Goal: Information Seeking & Learning: Learn about a topic

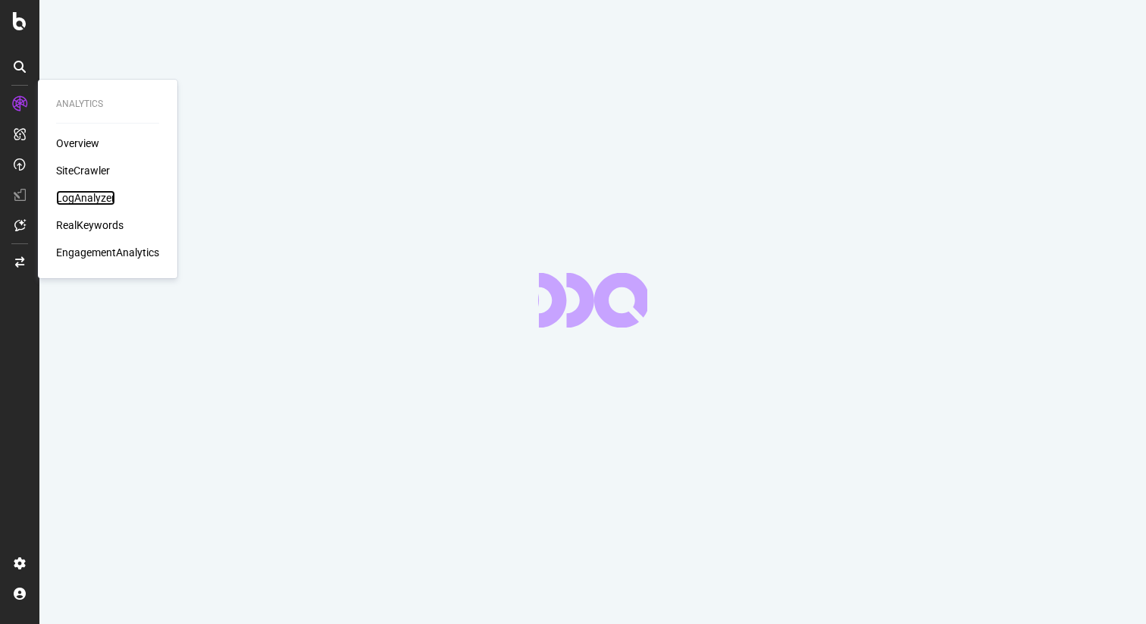
click at [90, 190] on div "LogAnalyzer" at bounding box center [85, 197] width 59 height 15
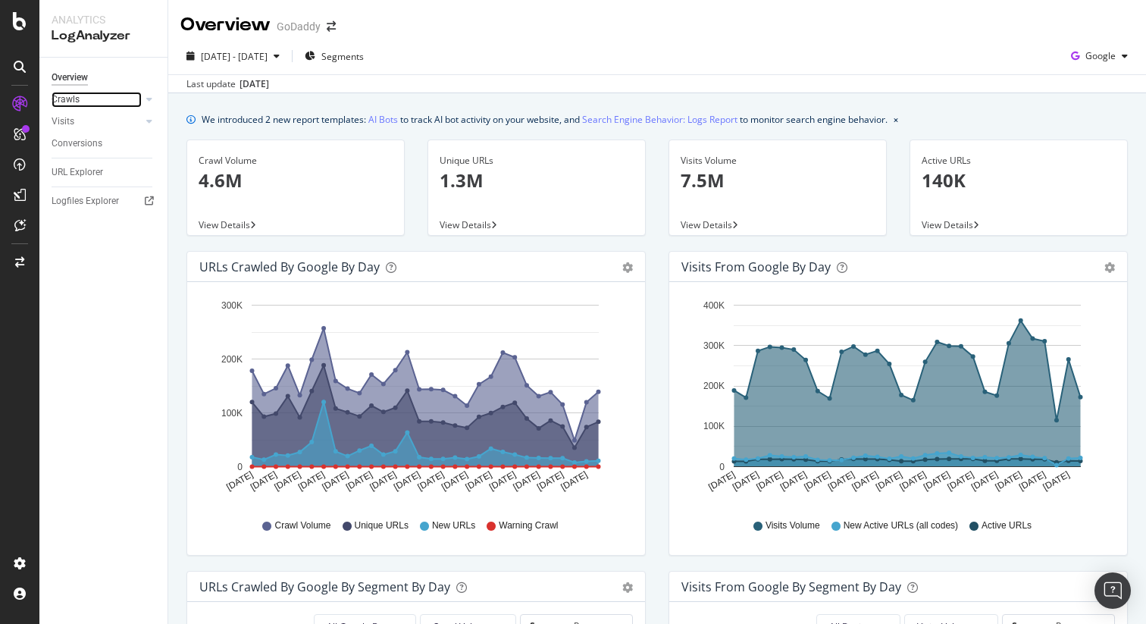
click at [133, 98] on div at bounding box center [134, 99] width 15 height 15
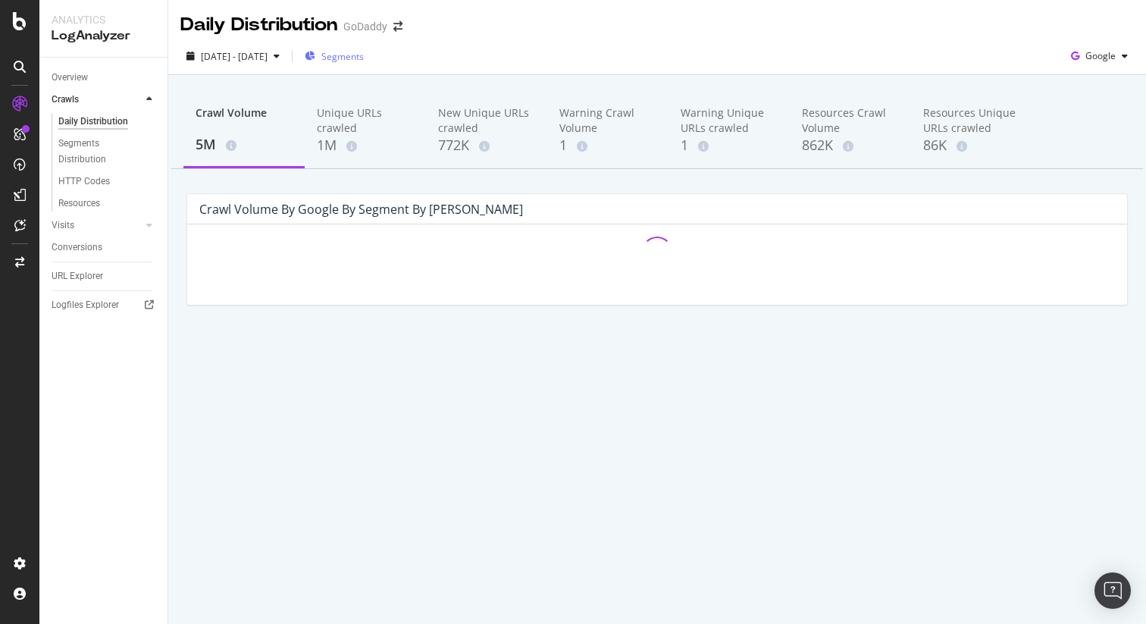
click at [364, 56] on span "Segments" at bounding box center [342, 56] width 42 height 13
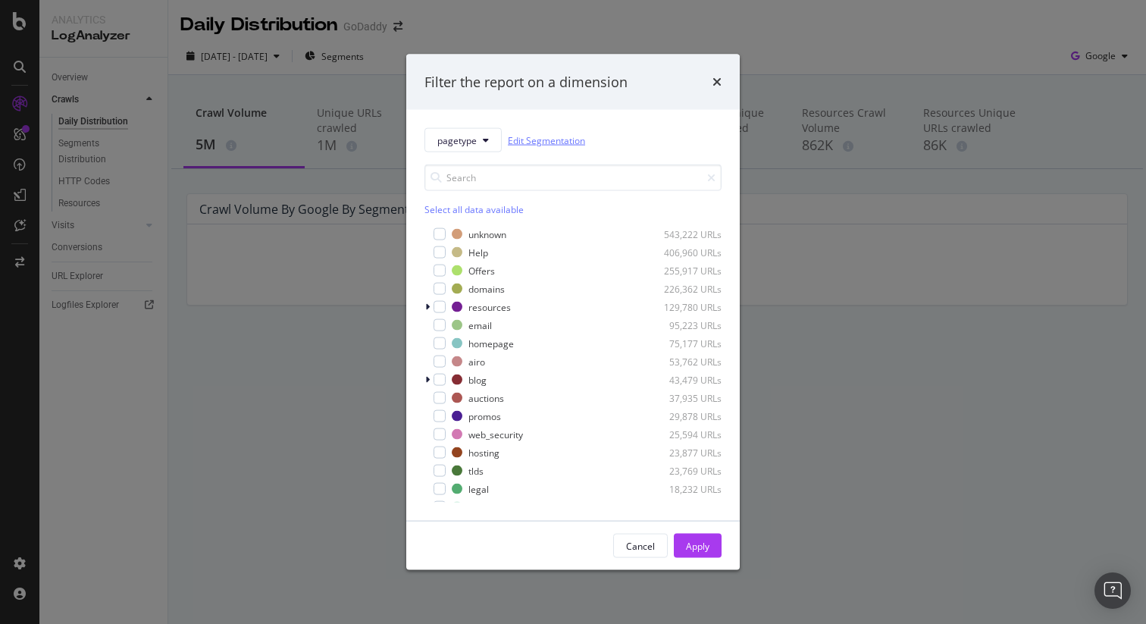
click at [550, 136] on link "Edit Segmentation" at bounding box center [546, 140] width 77 height 16
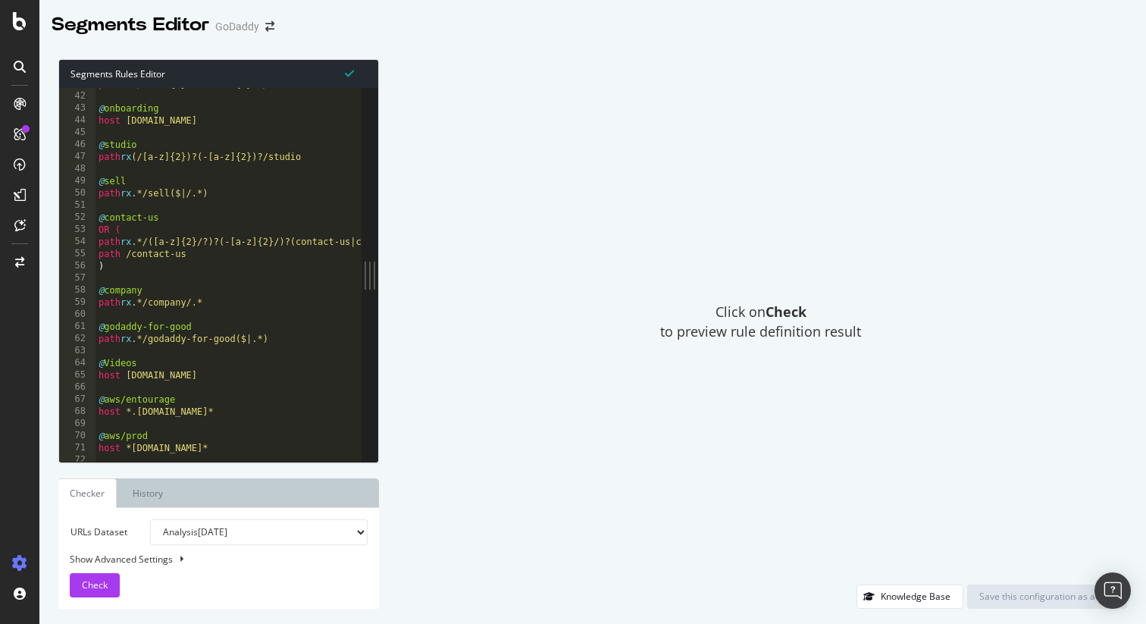
scroll to position [495, 0]
type textarea "path rx .*/sell($|/.*)"
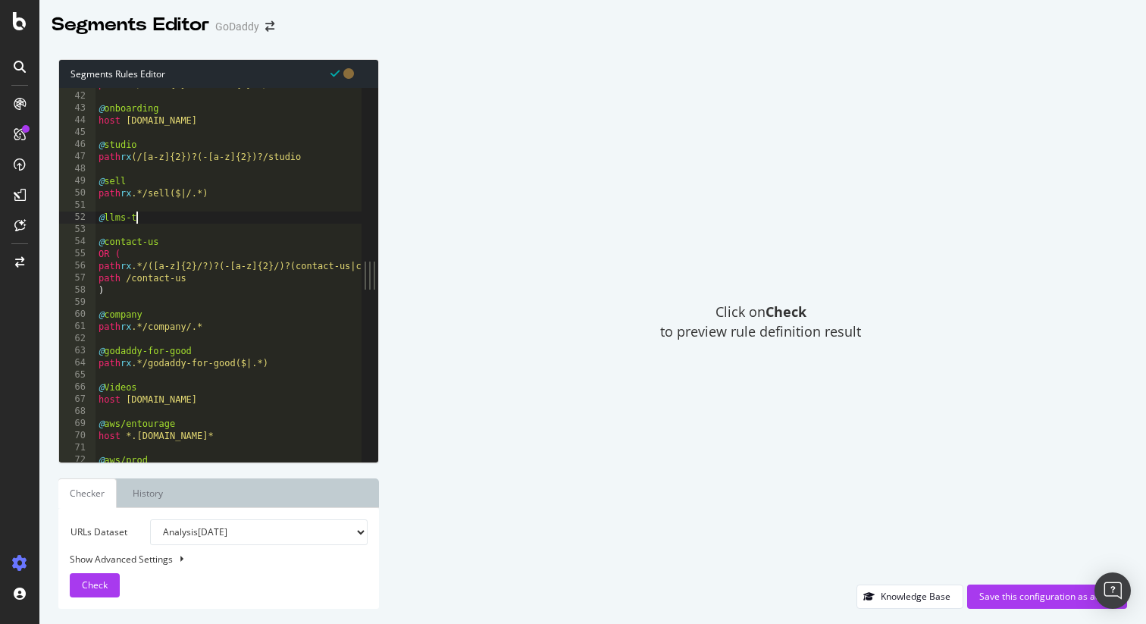
scroll to position [0, 3]
type textarea "@llms.txt"
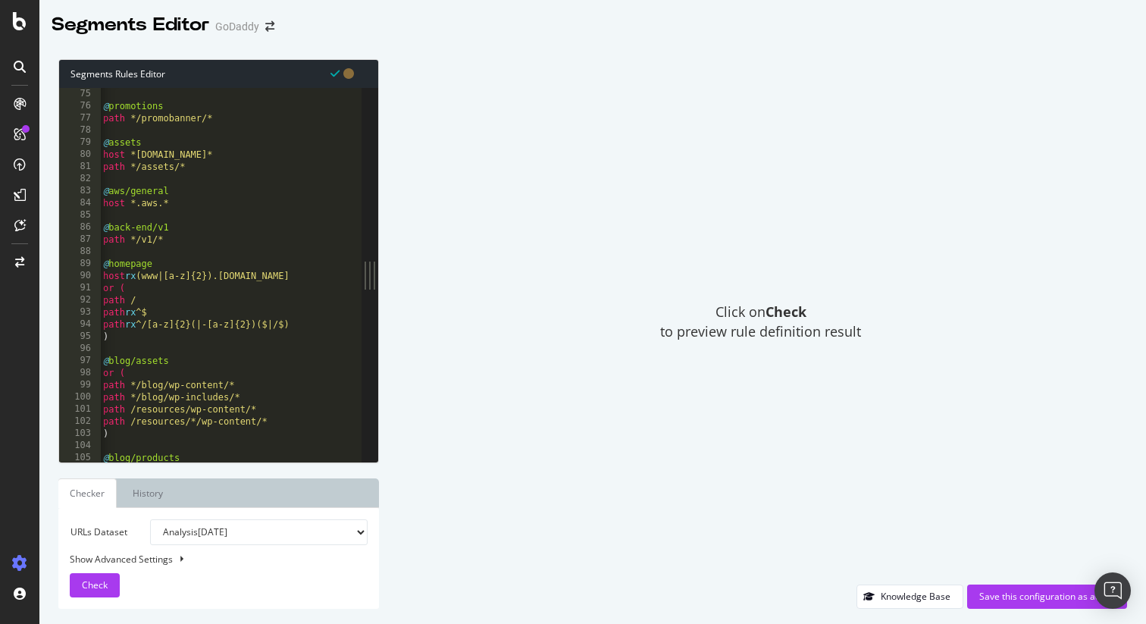
scroll to position [0, 0]
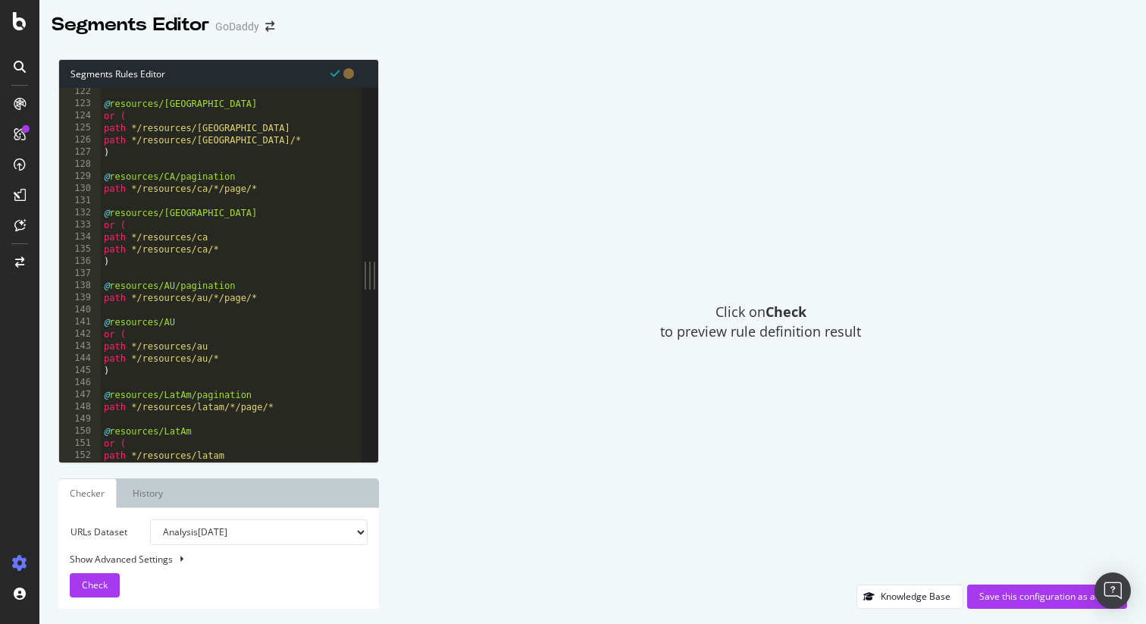
type textarea "path /llms.txt"
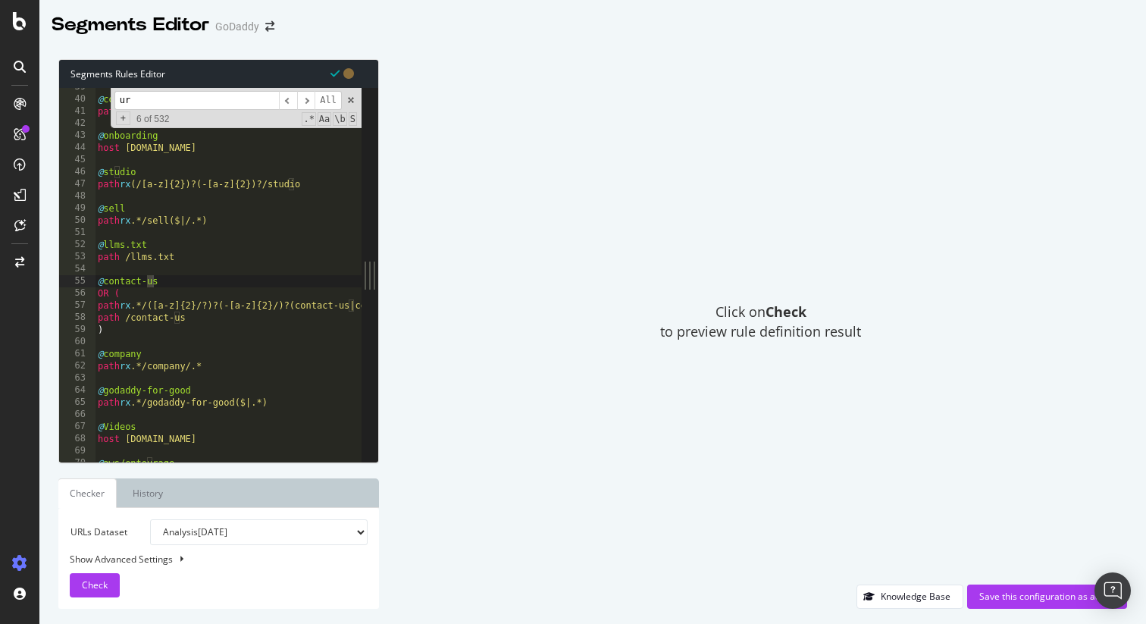
type input "url"
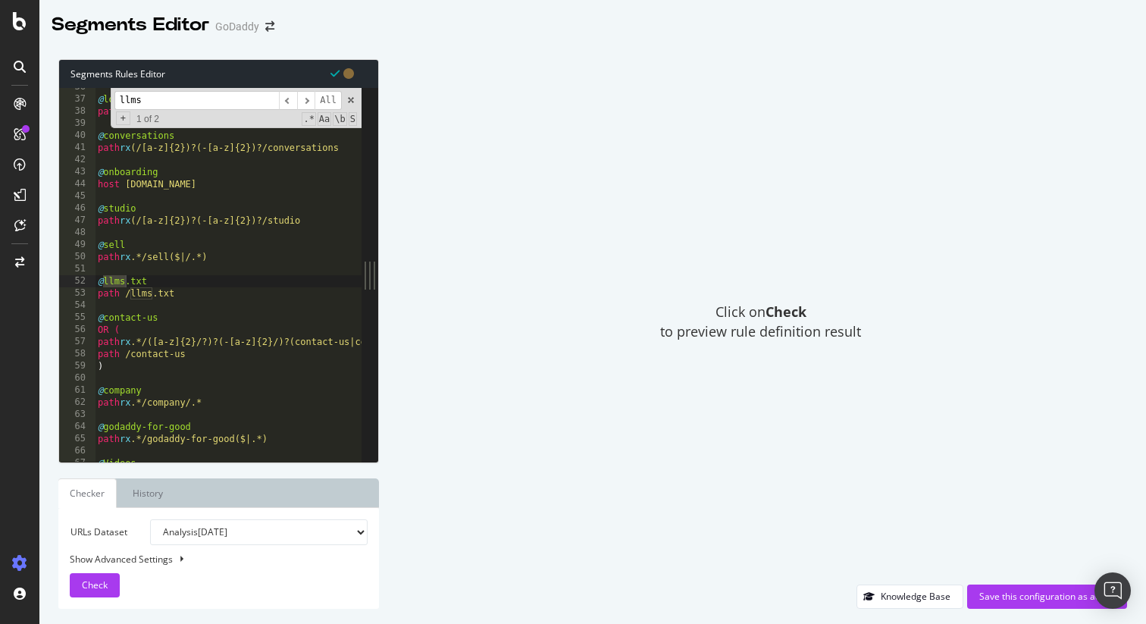
type input "llms"
type textarea "url */llms.txt"
click at [355, 105] on div "llms ​ ​ All Replace All + 1 of 2 .* Aa \b S" at bounding box center [236, 108] width 251 height 40
click at [354, 98] on span at bounding box center [351, 100] width 11 height 11
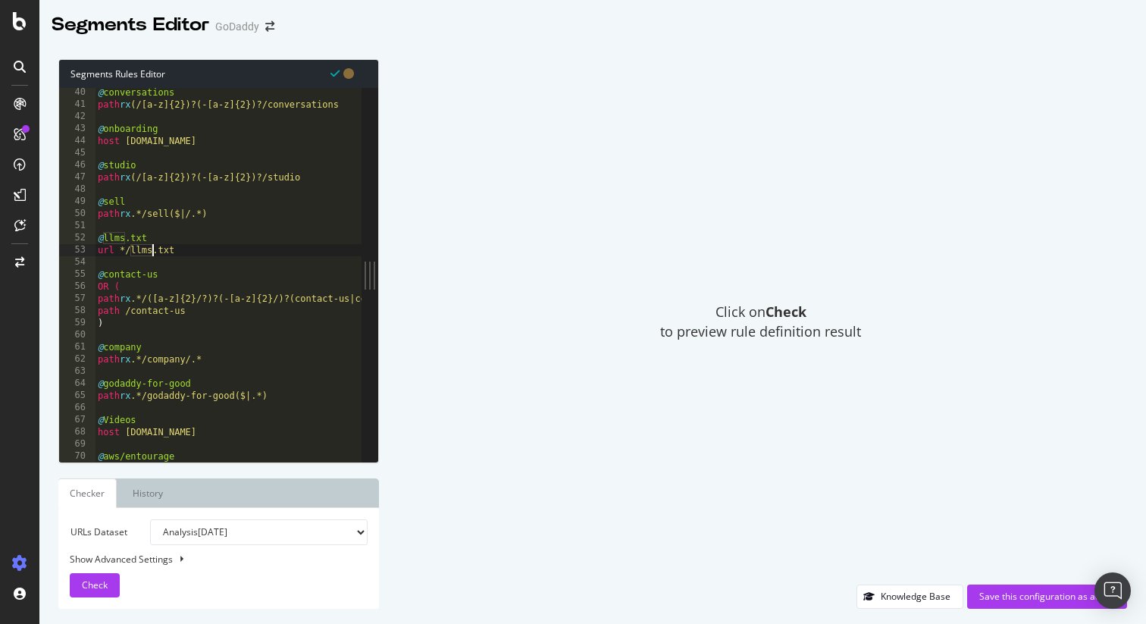
click at [180, 559] on b at bounding box center [181, 558] width 3 height 6
select select "5000"
select select "100"
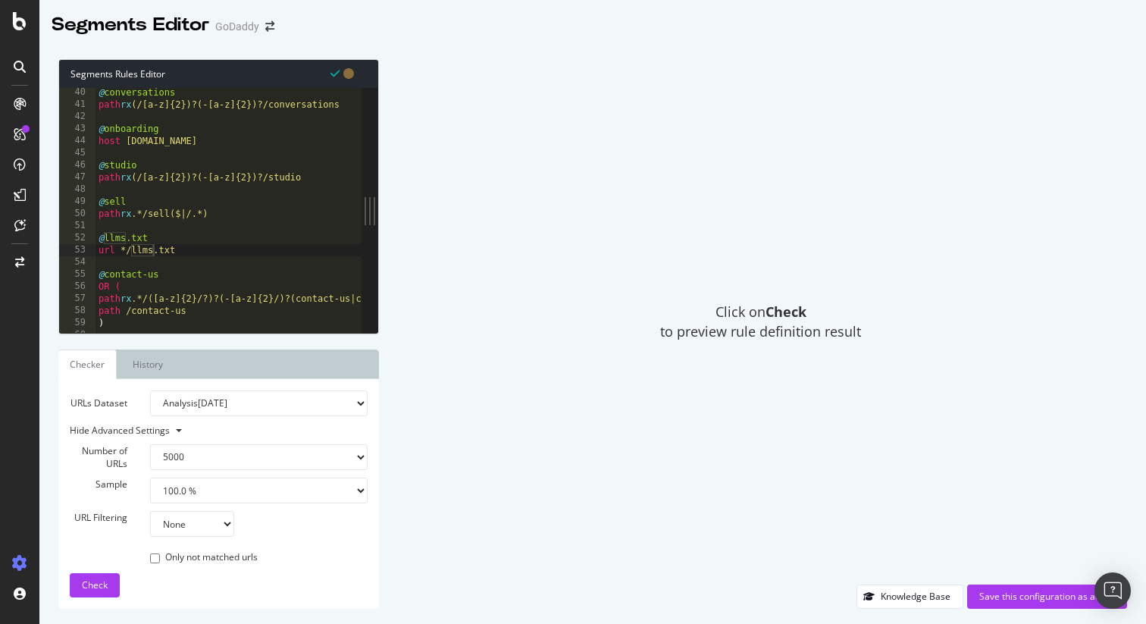
click at [194, 525] on select "None Equal to Not equal to Starts with Doesn't start with Ends with Doesn't end…" at bounding box center [192, 524] width 84 height 26
select select "contains"
click at [150, 511] on select "None Equal to Not equal to Starts with Doesn't start with Ends with Doesn't end…" at bounding box center [192, 524] width 84 height 26
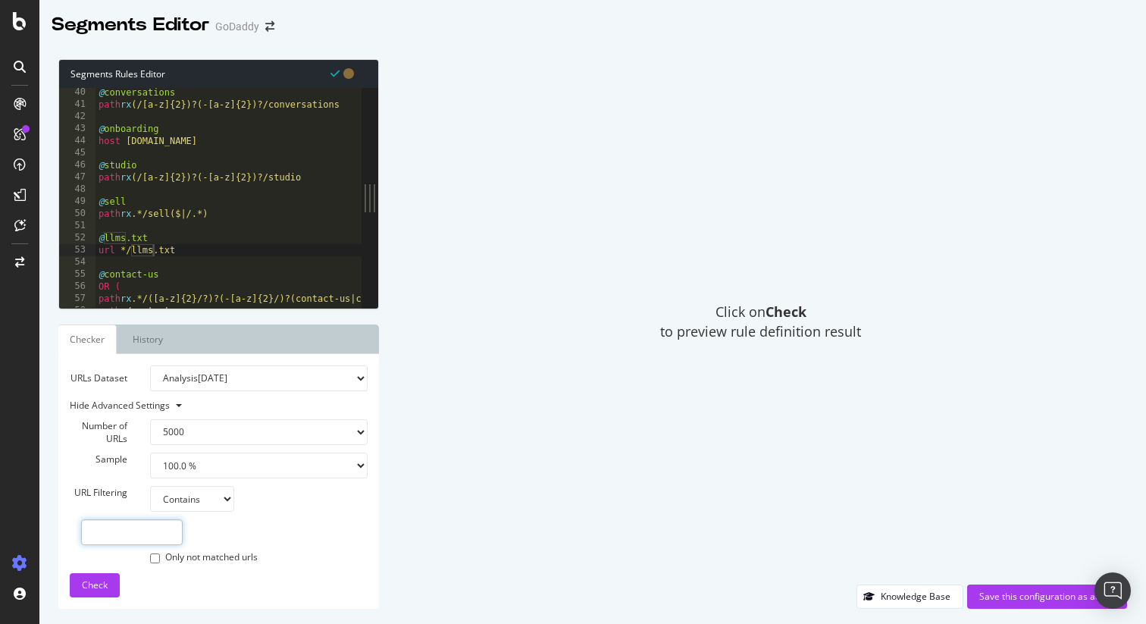
click at [174, 532] on input "text" at bounding box center [132, 532] width 102 height 26
type input "llms.txt"
click at [174, 533] on input "llms.txt" at bounding box center [132, 532] width 102 height 26
click at [115, 588] on button "Check" at bounding box center [95, 585] width 50 height 24
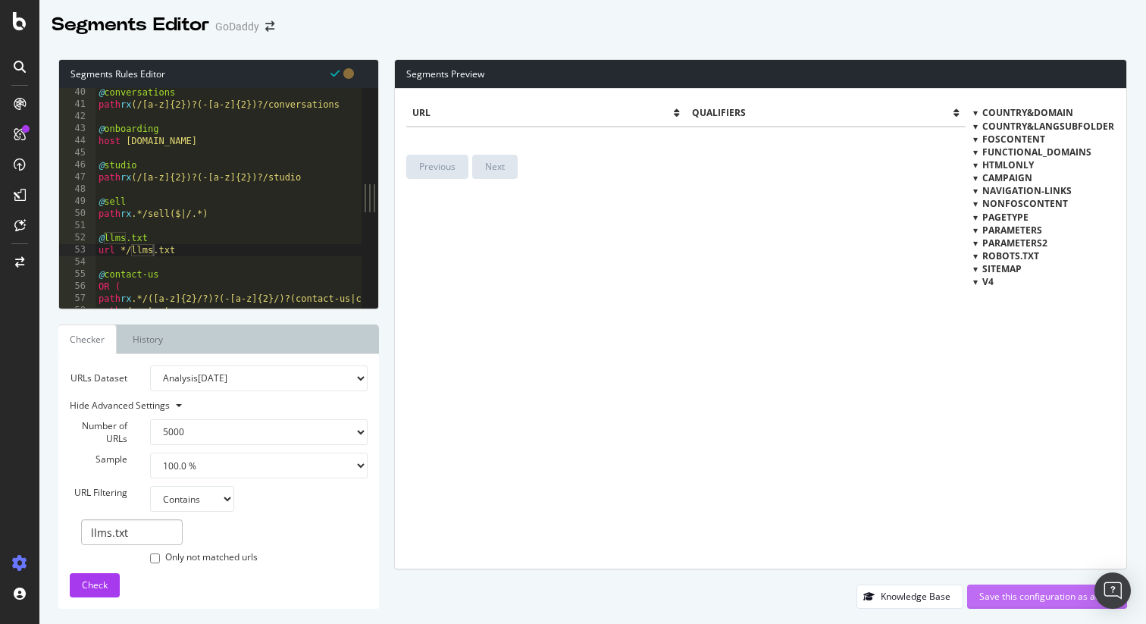
click at [1034, 591] on div "Save this configuration as active" at bounding box center [1047, 595] width 136 height 13
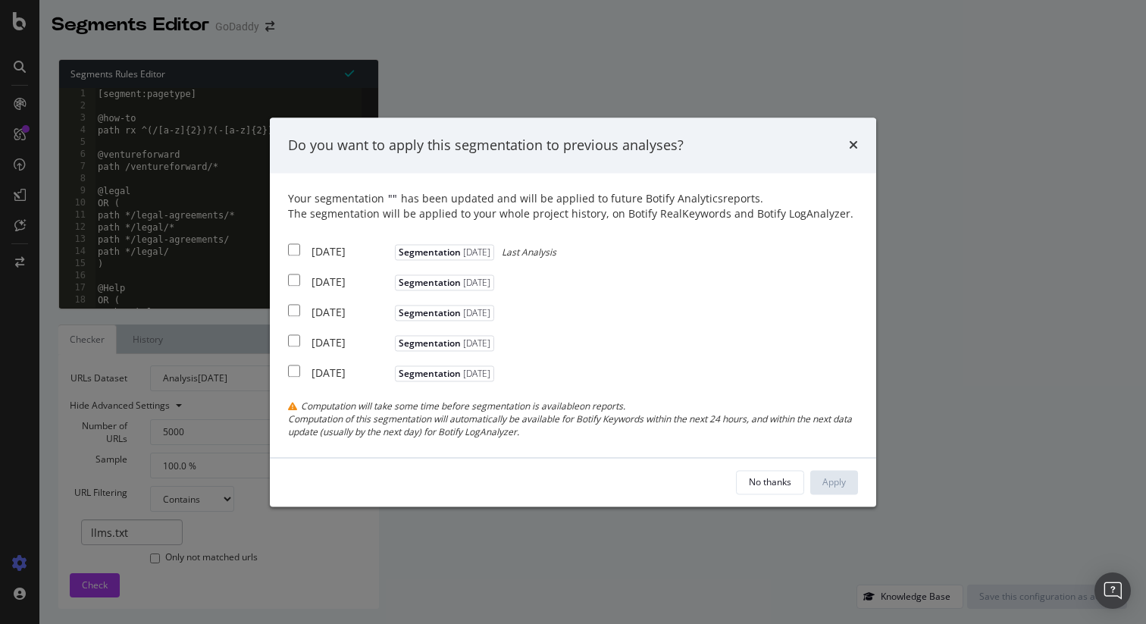
click at [373, 258] on div "2025 Sep. 14th" at bounding box center [351, 252] width 80 height 15
checkbox input "true"
click at [830, 468] on div "No thanks Apply" at bounding box center [573, 482] width 606 height 48
click at [836, 475] on div "Apply" at bounding box center [833, 481] width 23 height 13
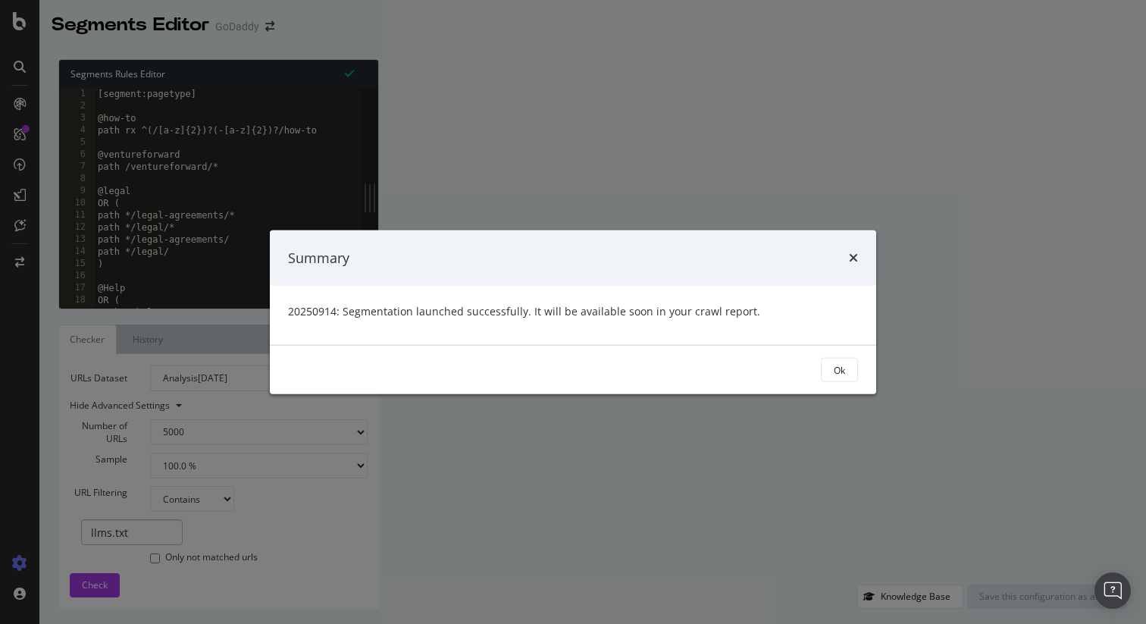
click at [845, 356] on div "Ok" at bounding box center [573, 370] width 606 height 48
click at [845, 358] on button "Ok" at bounding box center [839, 370] width 37 height 24
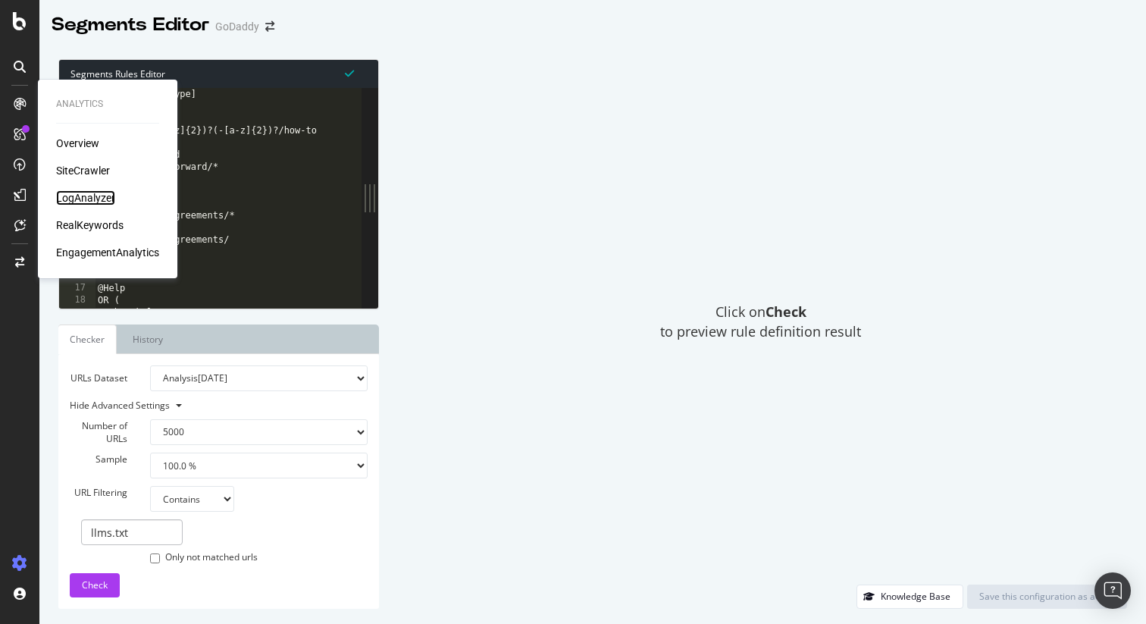
click at [80, 197] on div "LogAnalyzer" at bounding box center [85, 197] width 59 height 15
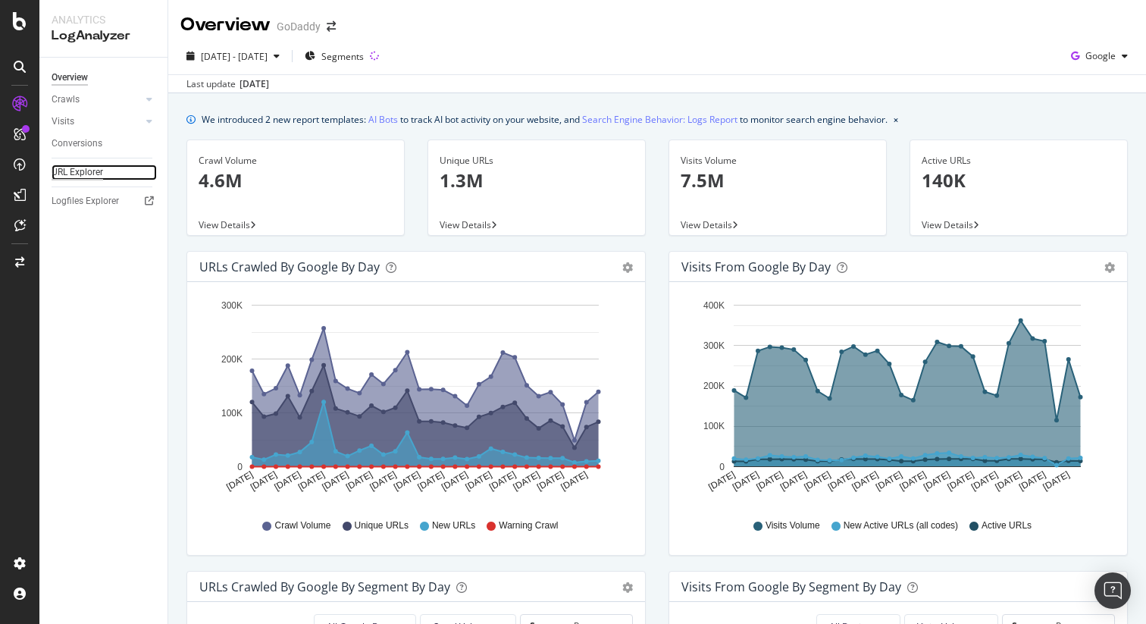
click at [88, 166] on div "URL Explorer" at bounding box center [78, 172] width 52 height 16
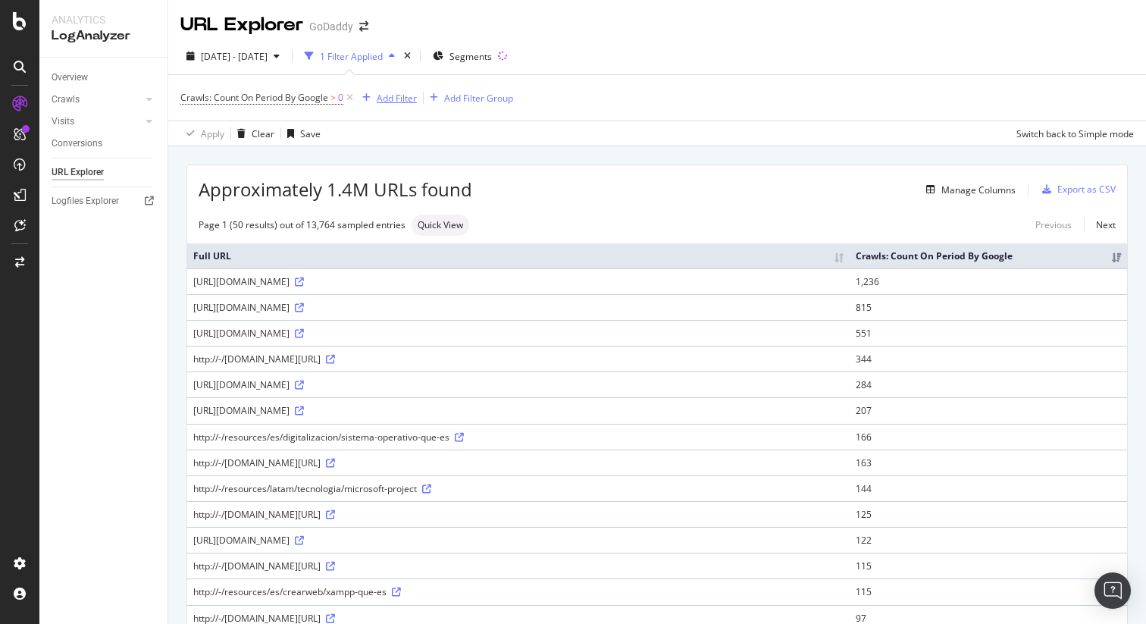
click at [412, 97] on div "Add Filter" at bounding box center [397, 98] width 40 height 13
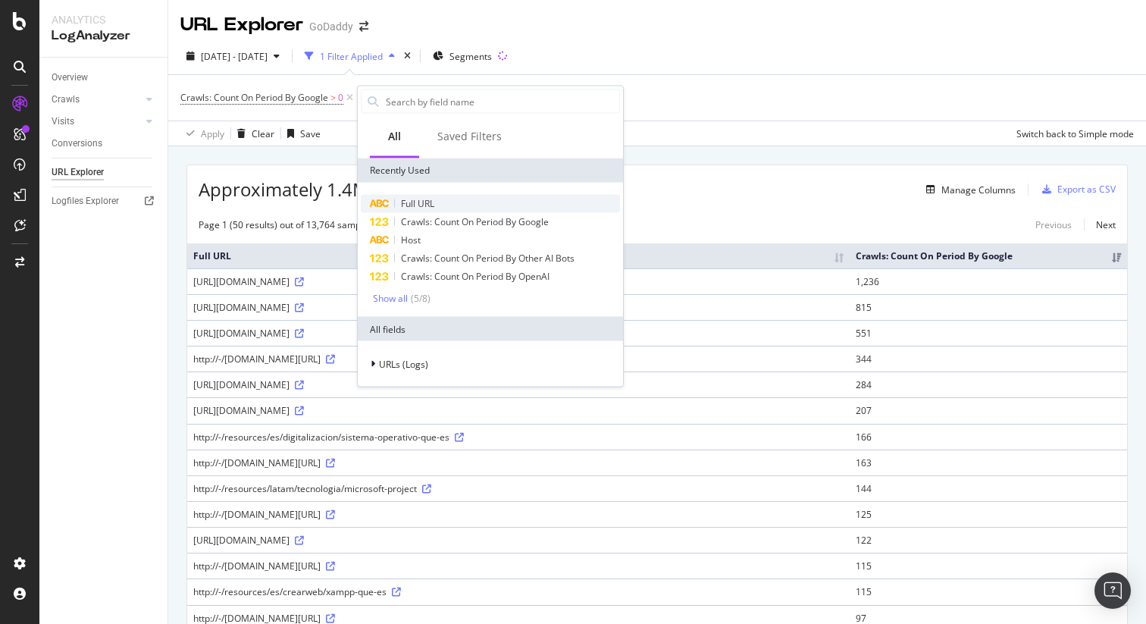
click at [415, 195] on div "Full URL" at bounding box center [490, 204] width 259 height 18
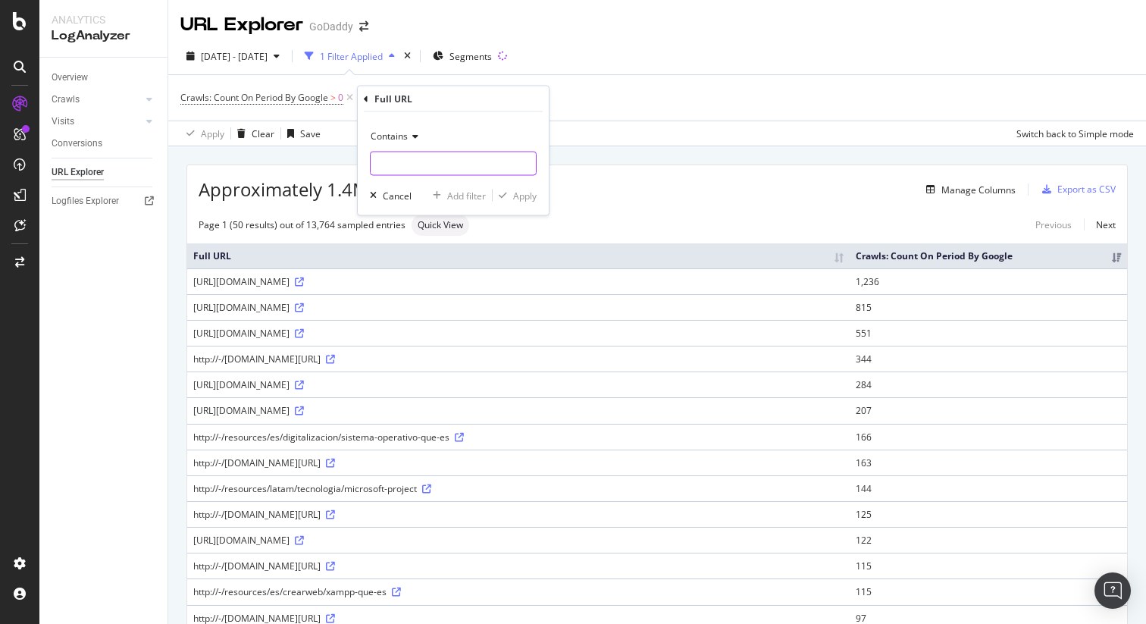
click at [419, 162] on input "text" at bounding box center [453, 164] width 165 height 24
type input "."
type input "l"
type input "."
type input "llms.txt"
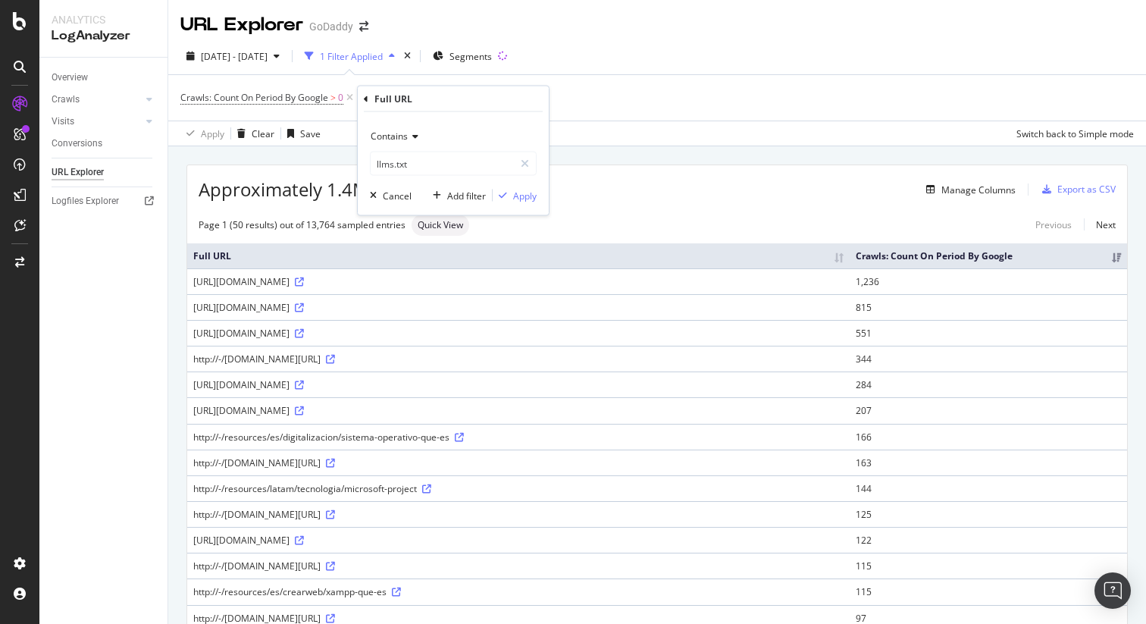
click at [537, 195] on div "Contains llms.txt Cancel Add filter Apply" at bounding box center [453, 163] width 191 height 103
click at [532, 193] on div "Apply" at bounding box center [524, 195] width 23 height 13
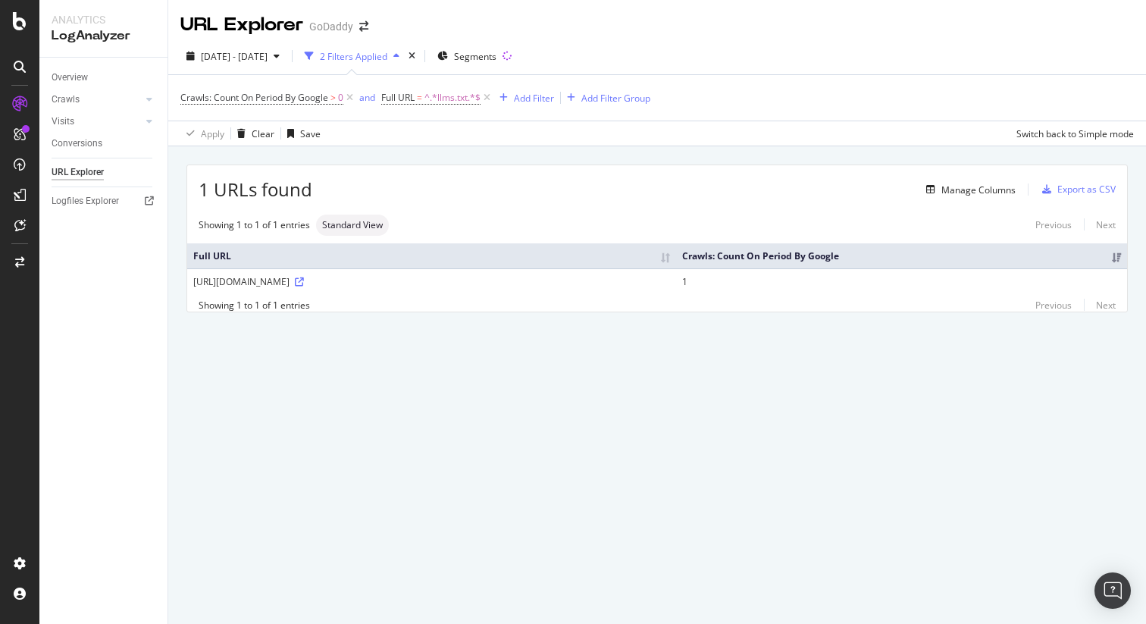
click at [652, 343] on div "1 URLs found Manage Columns Export as CSV Showing 1 to 1 of 1 entries Standard …" at bounding box center [656, 255] width 977 height 219
click at [975, 191] on div "Manage Columns" at bounding box center [978, 189] width 74 height 13
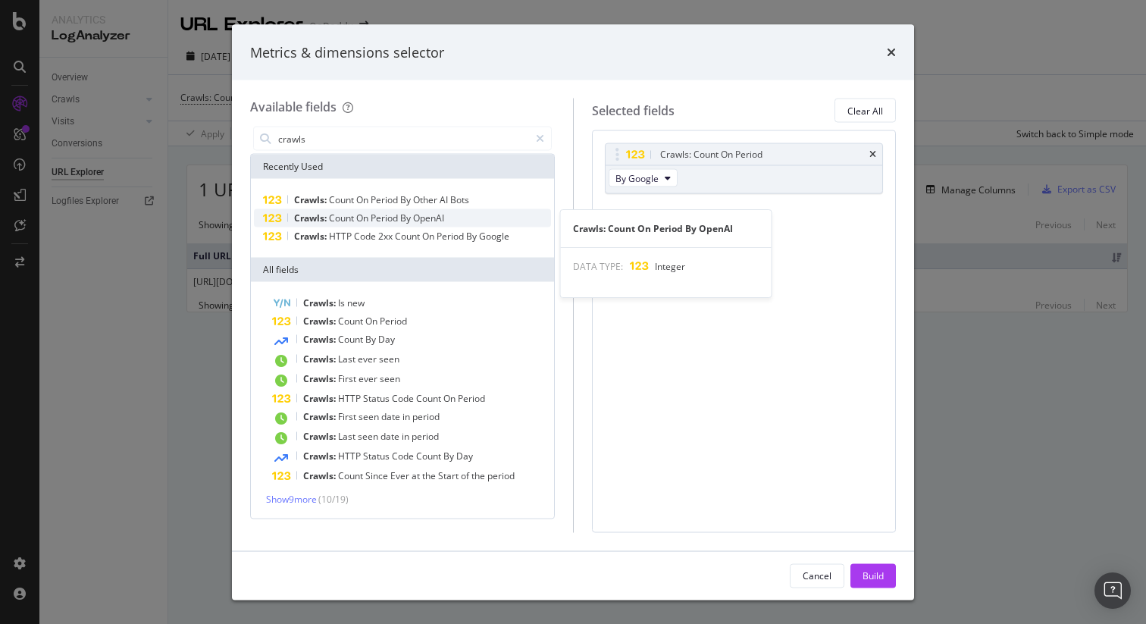
type input "crawls"
click at [355, 212] on span "Count" at bounding box center [342, 217] width 27 height 13
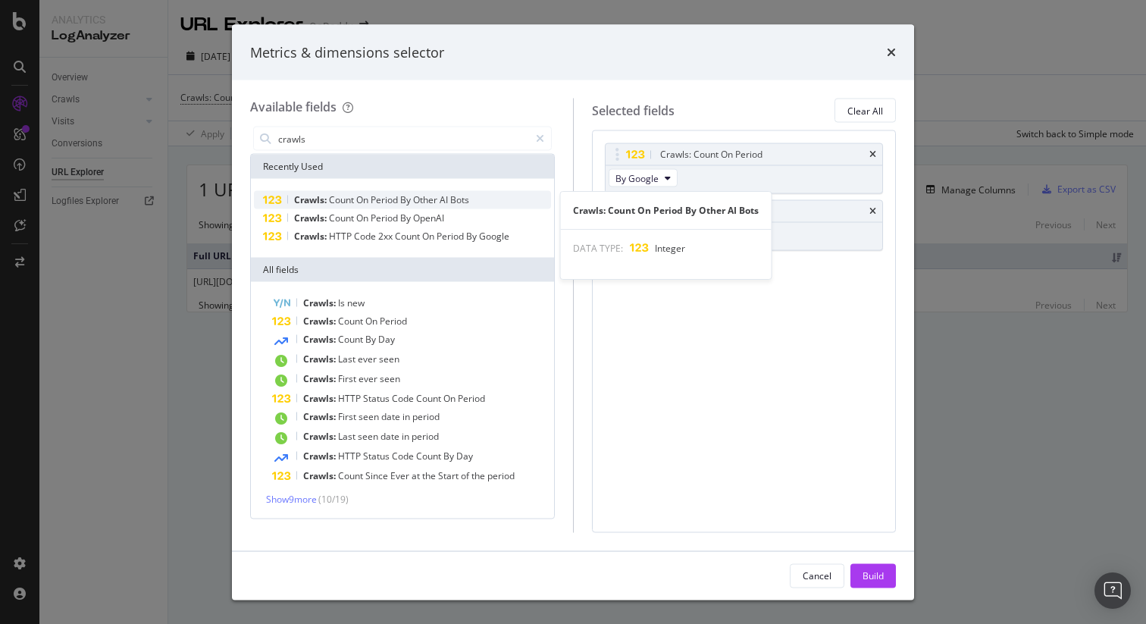
click at [371, 194] on span "On" at bounding box center [363, 199] width 14 height 13
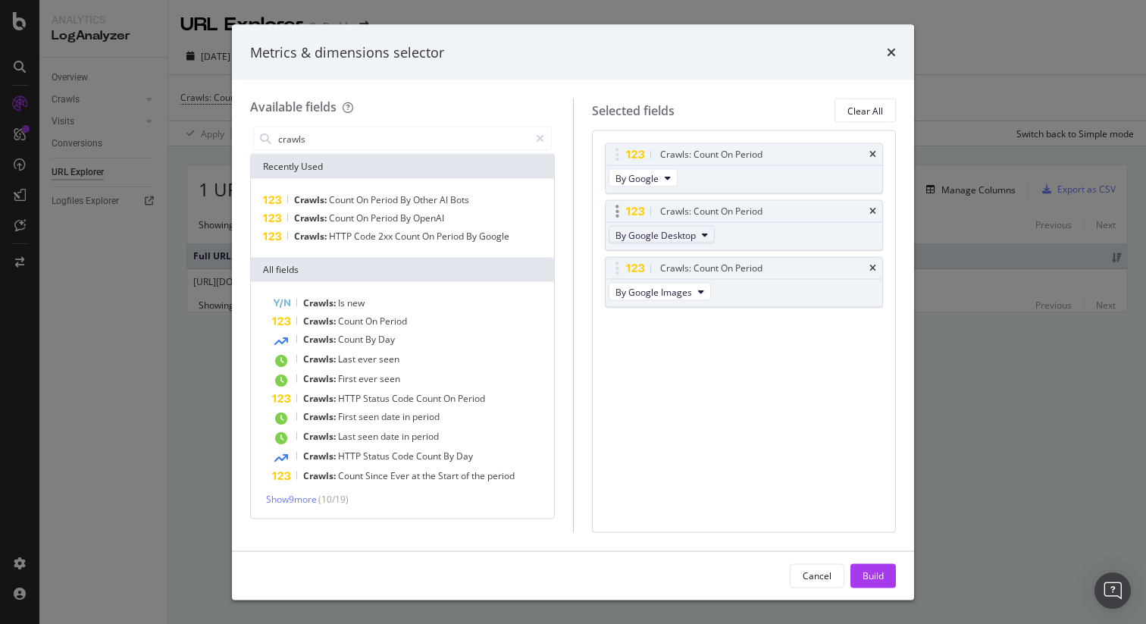
click at [690, 236] on span "By Google Desktop" at bounding box center [655, 234] width 80 height 13
click at [708, 280] on span "By OpenAI" at bounding box center [681, 284] width 120 height 14
click at [687, 292] on span "By Google Images" at bounding box center [653, 291] width 77 height 13
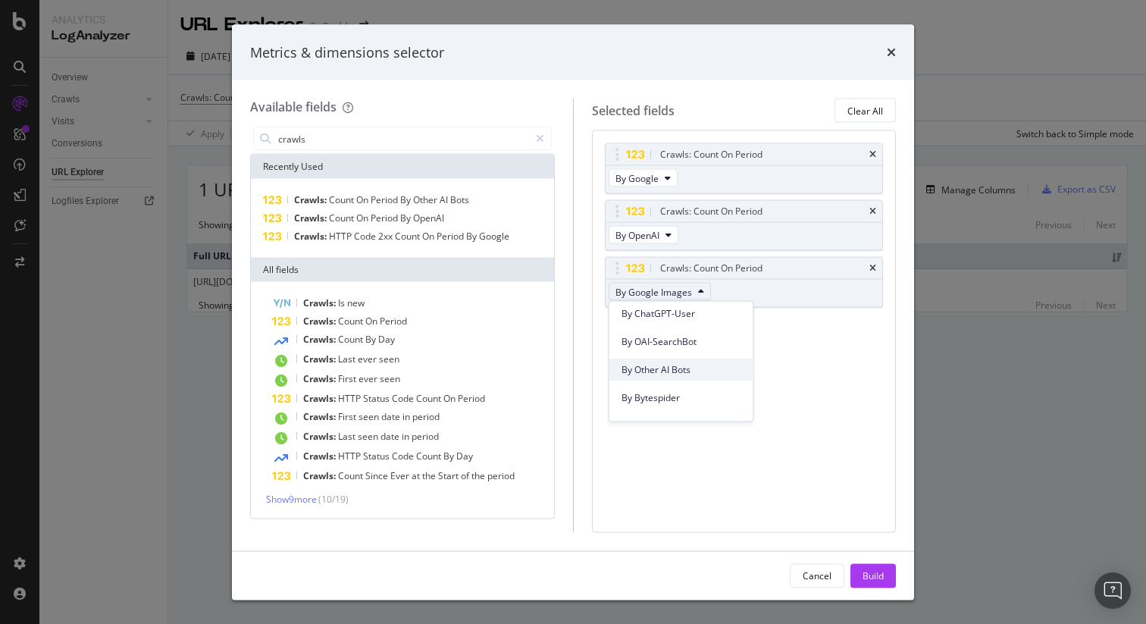
click at [697, 368] on span "By Other AI Bots" at bounding box center [681, 370] width 120 height 14
click at [890, 578] on button "Build" at bounding box center [872, 575] width 45 height 24
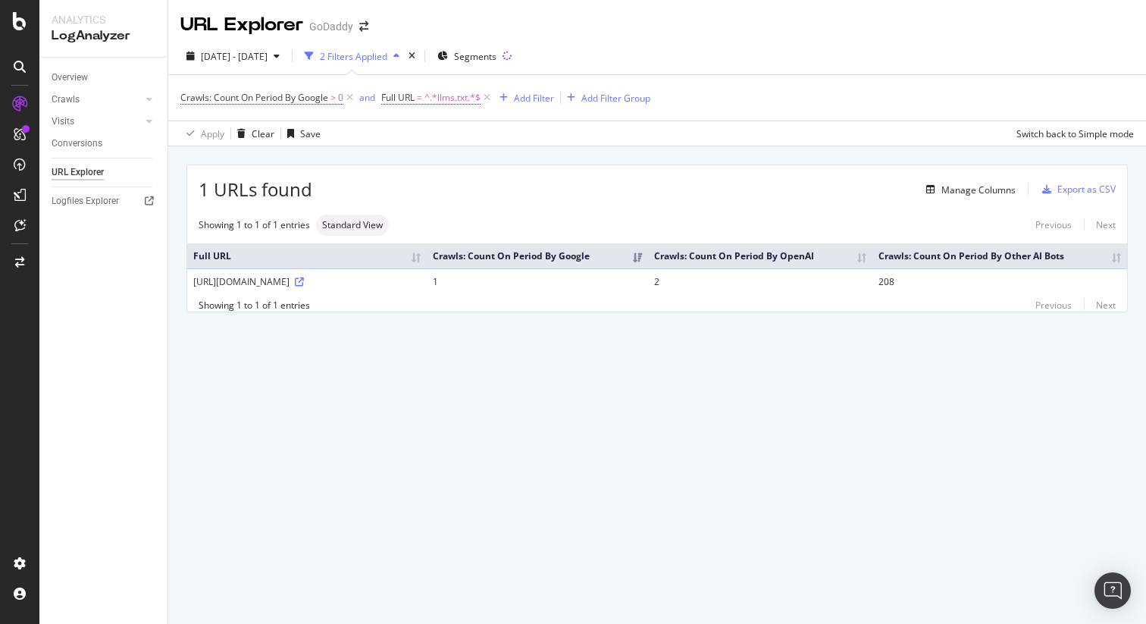
drag, startPoint x: 194, startPoint y: 256, endPoint x: 1084, endPoint y: 286, distance: 890.8
click at [1084, 286] on table "Full URL Crawls: Count On Period By Google Crawls: Count On Period By OpenAI Cr…" at bounding box center [657, 268] width 940 height 51
click at [1101, 189] on div "Export as CSV" at bounding box center [1086, 189] width 58 height 13
drag, startPoint x: 192, startPoint y: 256, endPoint x: 881, endPoint y: 311, distance: 691.7
click at [881, 312] on div "1 URLs found Manage Columns Export as CSV Showing 1 to 1 of 1 entries Standard …" at bounding box center [656, 238] width 941 height 148
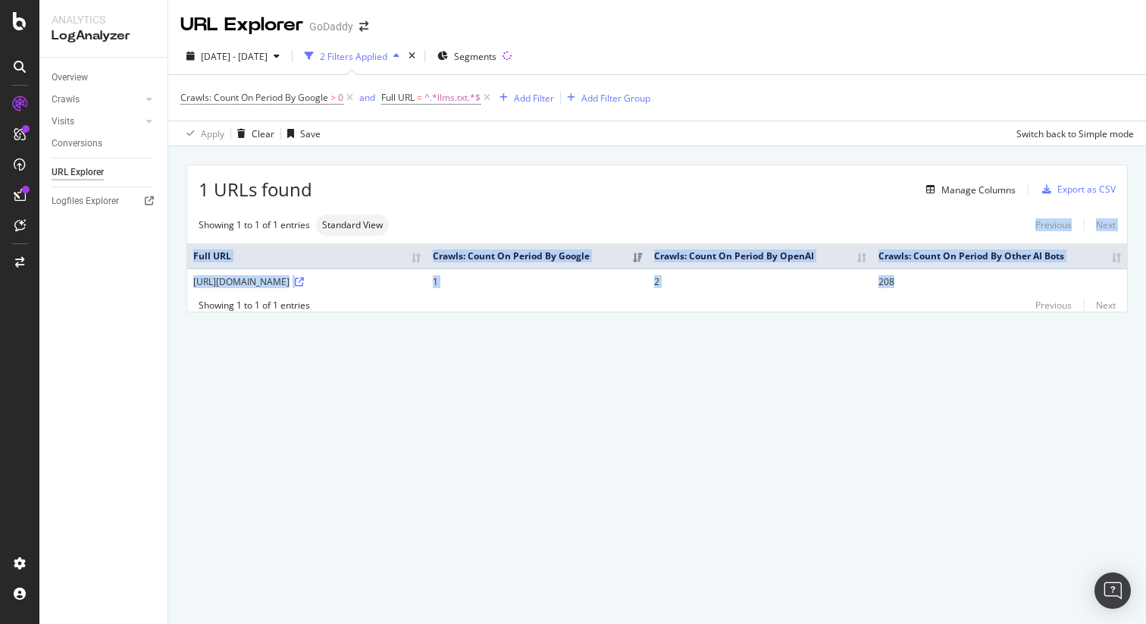
drag, startPoint x: 921, startPoint y: 284, endPoint x: 447, endPoint y: 224, distance: 477.4
click at [447, 224] on div "Showing 1 to 1 of 1 entries Standard View Previous Next Full URL Crawls: Count …" at bounding box center [657, 262] width 940 height 97
copy div "Previous Next Full URL Crawls: Count On Period By Google Crawls: Count On Perio…"
click at [915, 289] on td "208" at bounding box center [999, 281] width 255 height 26
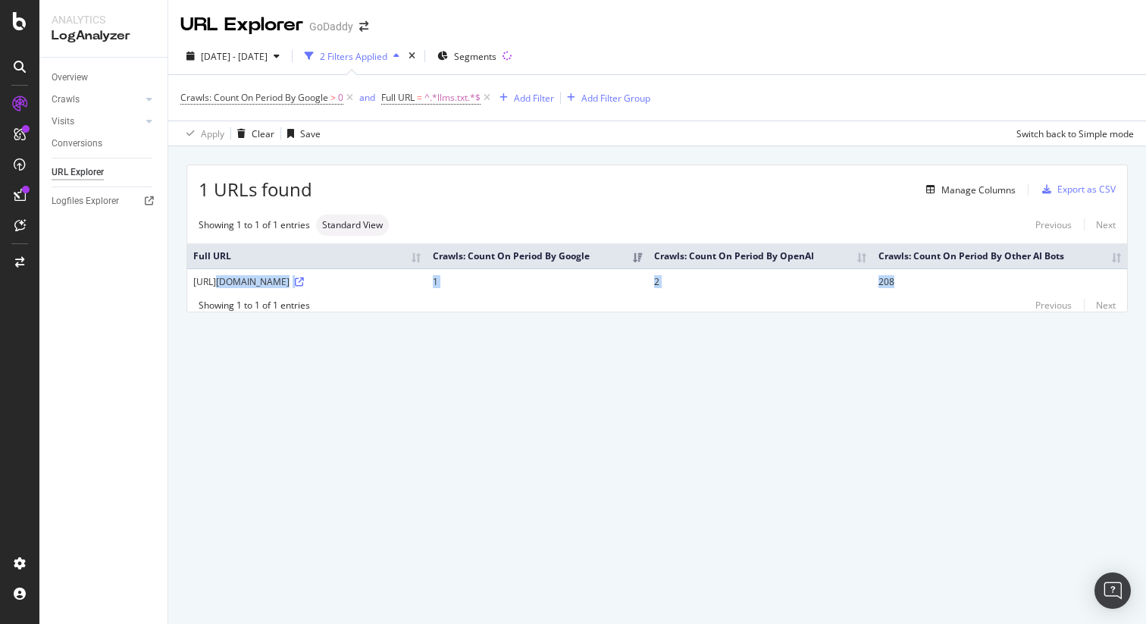
drag, startPoint x: 917, startPoint y: 277, endPoint x: 221, endPoint y: 270, distance: 695.6
click at [221, 270] on tr "https://www.godaddy.com/llms.txt 1 2 208" at bounding box center [657, 281] width 940 height 26
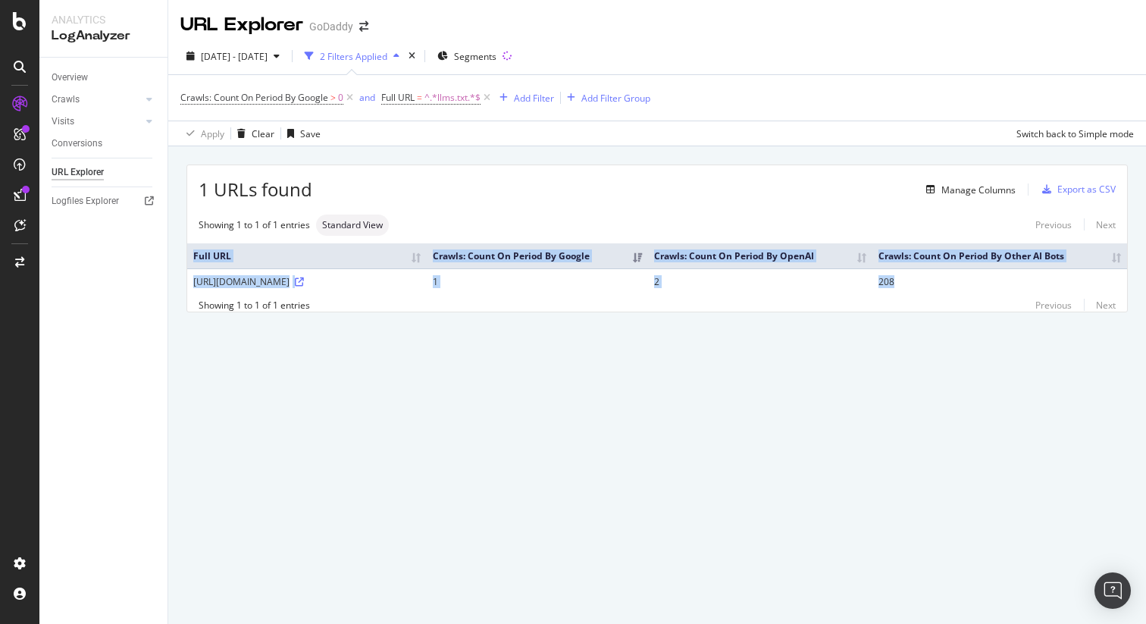
copy table "Full URL Crawls: Count On Period By Google Crawls: Count On Period By OpenAI Cr…"
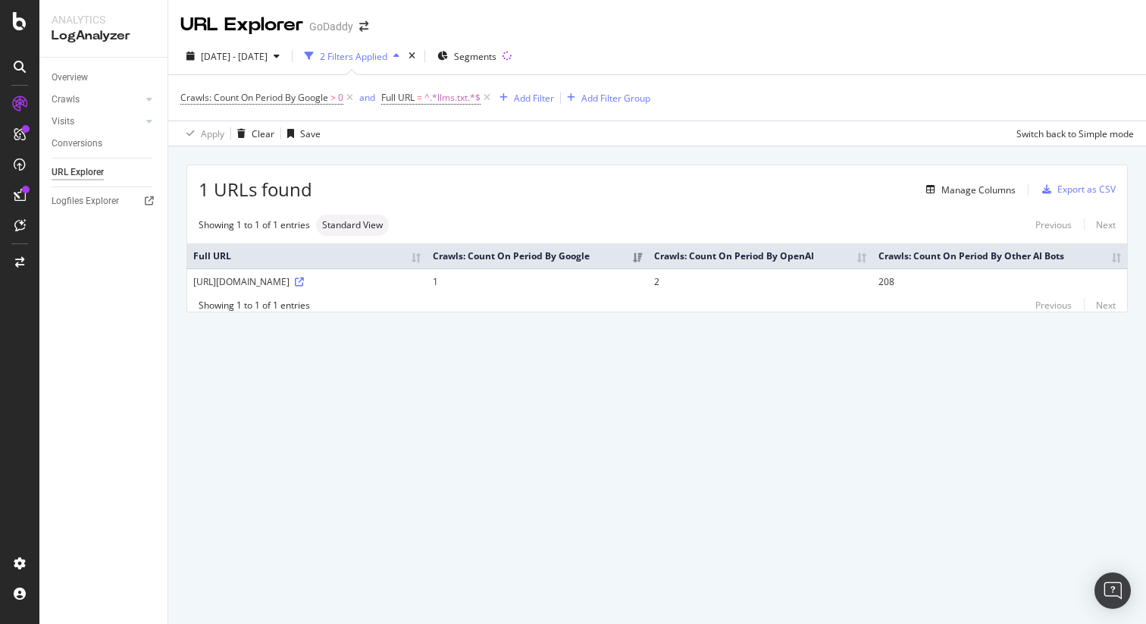
click at [843, 434] on div "URL Explorer GoDaddy 2025 Aug. 16th - Sep. 14th 2 Filters Applied Segments Craw…" at bounding box center [656, 312] width 977 height 624
click at [992, 194] on div "Manage Columns" at bounding box center [978, 189] width 74 height 13
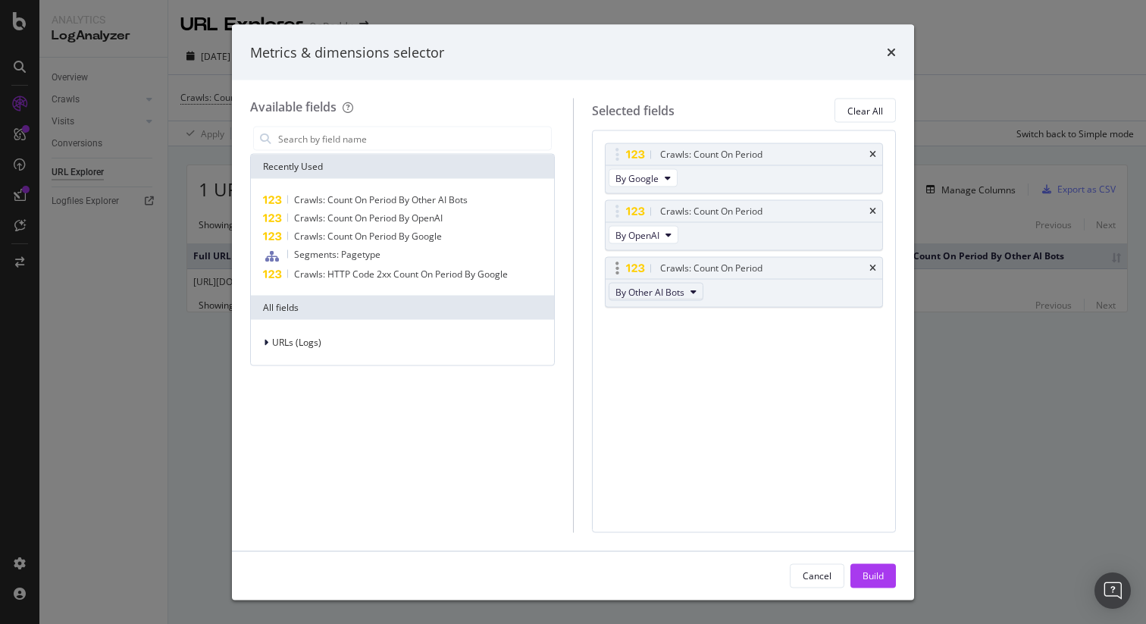
click at [673, 292] on span "By Other AI Bots" at bounding box center [649, 291] width 69 height 13
click at [702, 361] on span "By ClaudeBot" at bounding box center [681, 362] width 120 height 14
click at [650, 230] on span "By OpenAI" at bounding box center [637, 234] width 44 height 13
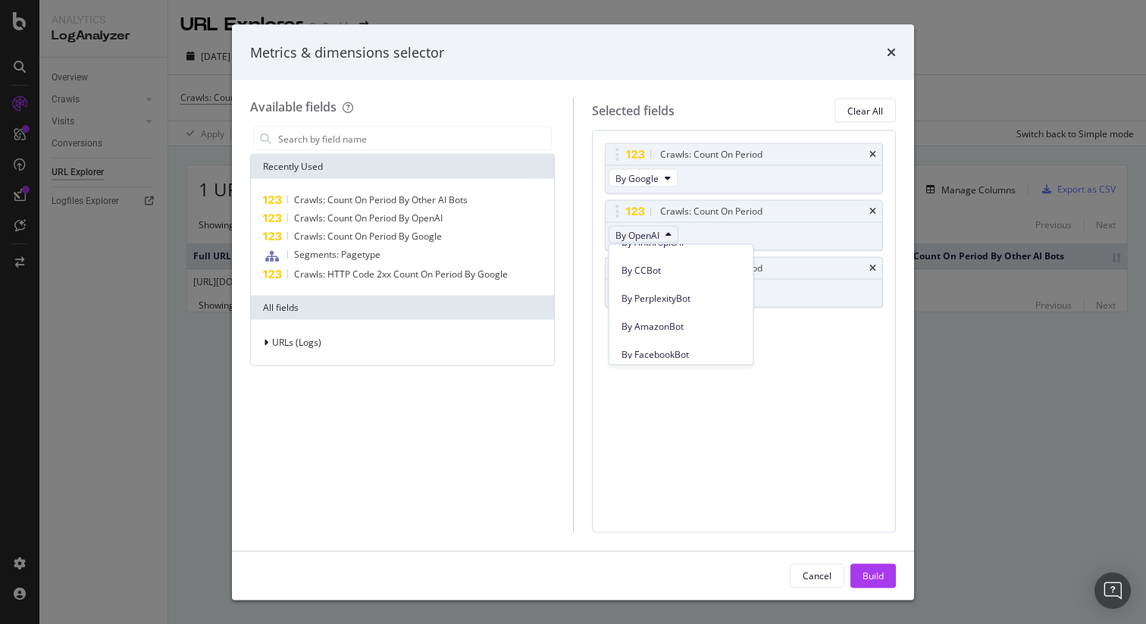
click at [708, 307] on div "By PerplexityBot" at bounding box center [681, 299] width 144 height 22
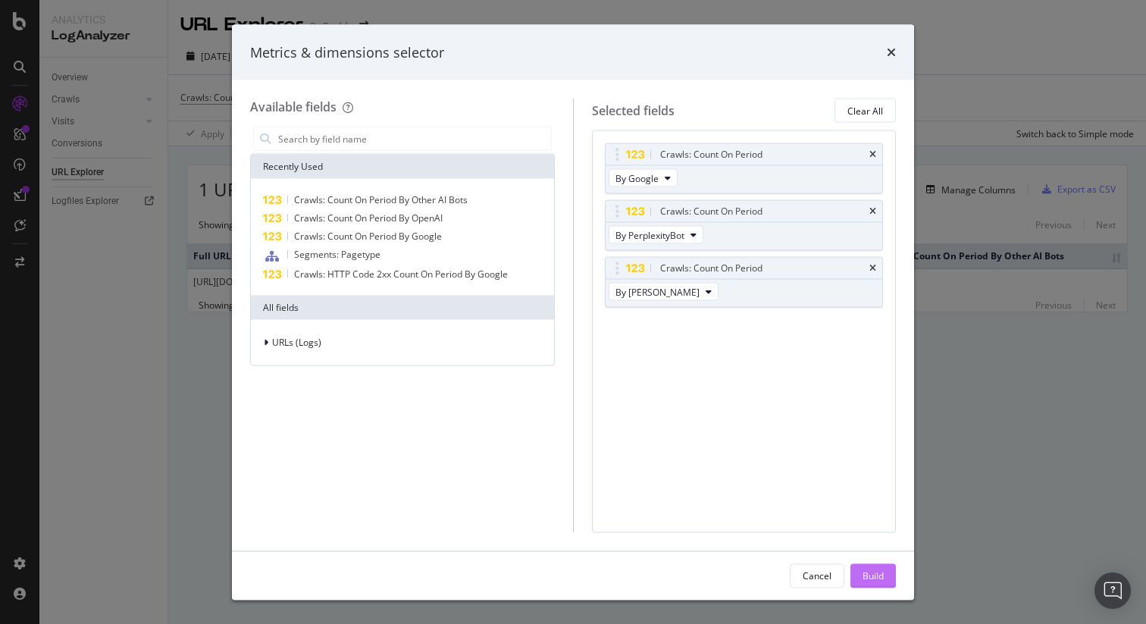
click at [881, 576] on div "Build" at bounding box center [872, 574] width 21 height 13
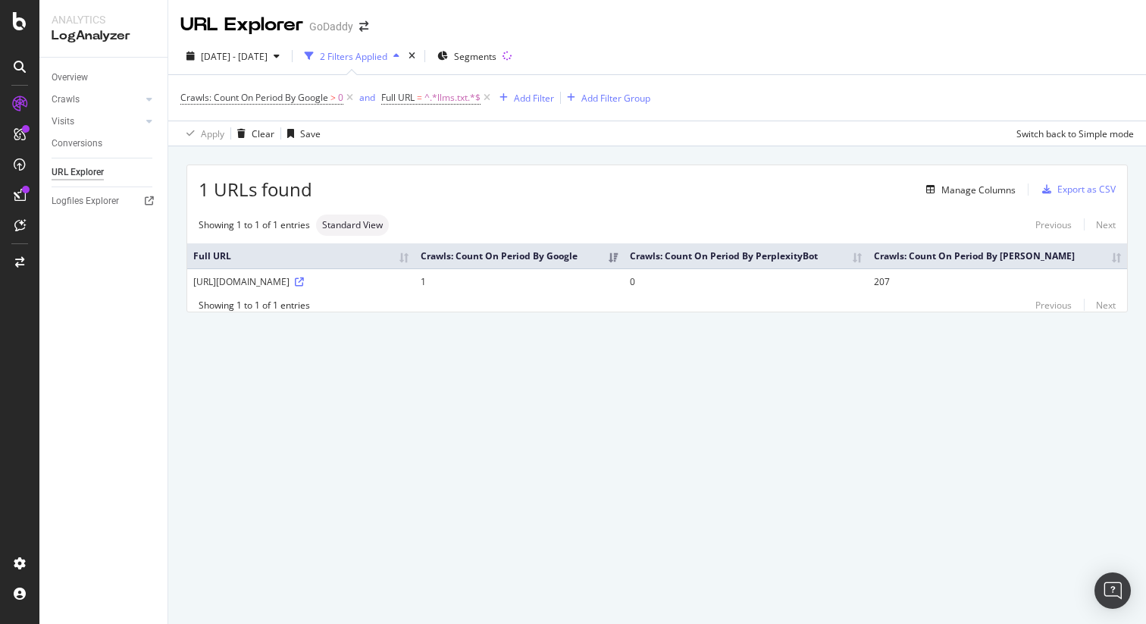
click at [496, 506] on div "URL Explorer GoDaddy 2025 Aug. 16th - Sep. 14th 2 Filters Applied Segments Craw…" at bounding box center [656, 312] width 977 height 624
click at [999, 186] on div "Manage Columns" at bounding box center [978, 189] width 74 height 13
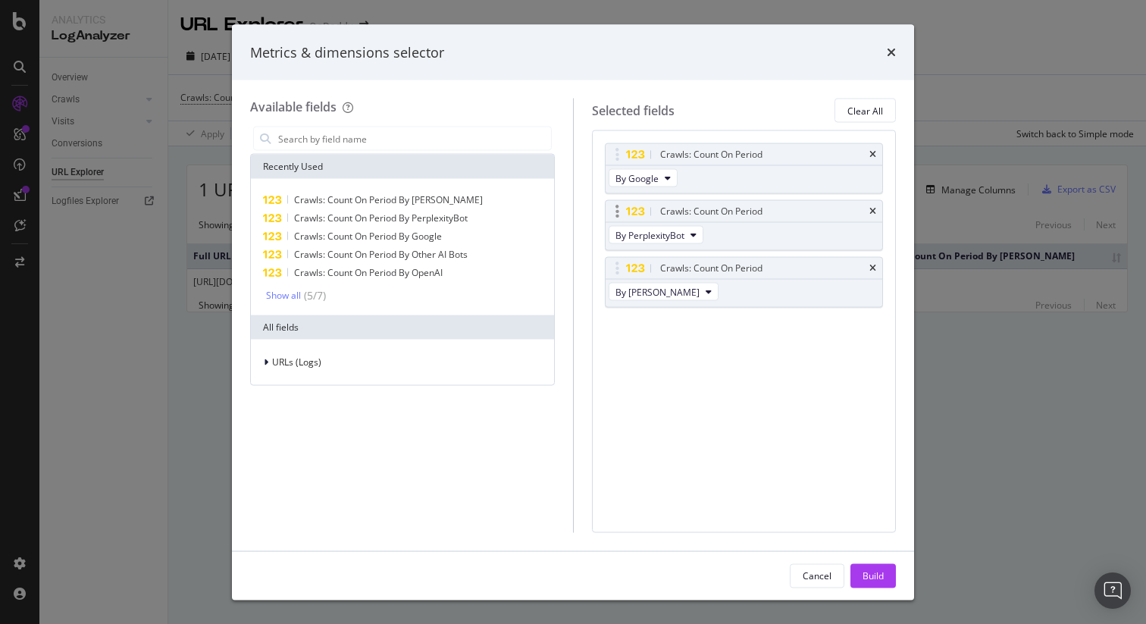
click at [658, 245] on div "By PerplexityBot" at bounding box center [657, 236] width 104 height 27
click at [661, 239] on span "By PerplexityBot" at bounding box center [649, 234] width 69 height 13
click at [686, 324] on div "By Bytespider" at bounding box center [681, 318] width 144 height 22
click at [672, 294] on button "By ClaudeBot" at bounding box center [663, 292] width 110 height 18
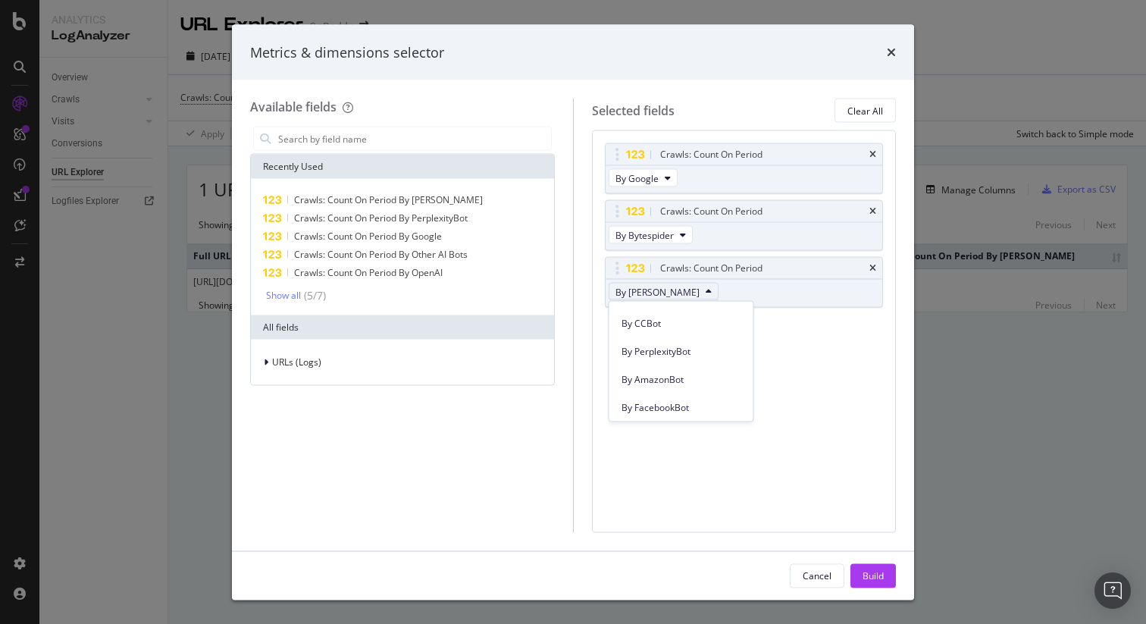
scroll to position [668, 0]
click at [716, 362] on div "By AmazonBot" at bounding box center [681, 352] width 144 height 22
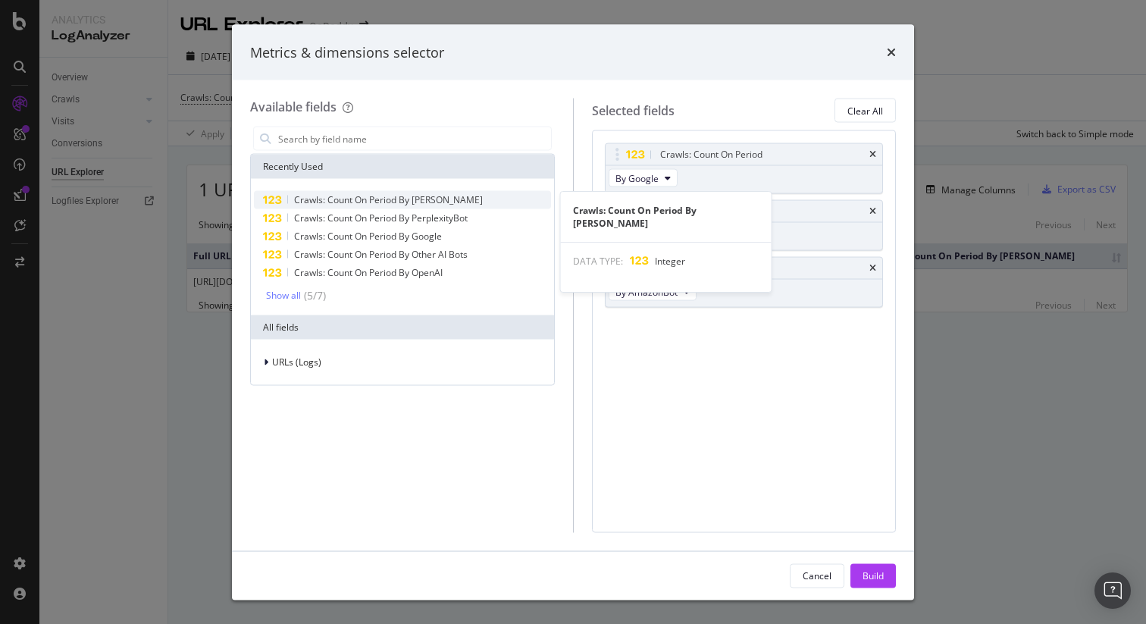
click at [461, 203] on div "Crawls: Count On Period By ClaudeBot" at bounding box center [402, 200] width 297 height 18
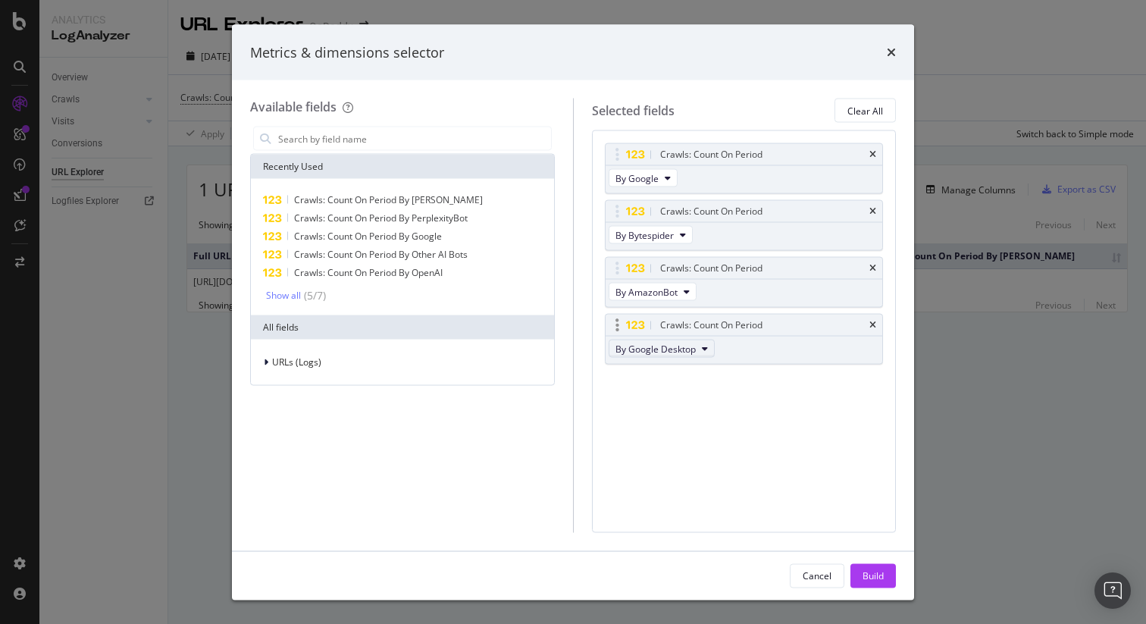
click at [675, 352] on span "By Google Desktop" at bounding box center [655, 348] width 80 height 13
click at [672, 428] on span "By Meta-ExternalAgent" at bounding box center [681, 434] width 120 height 14
click at [427, 202] on span "Crawls: Count On Period By ClaudeBot" at bounding box center [388, 199] width 189 height 13
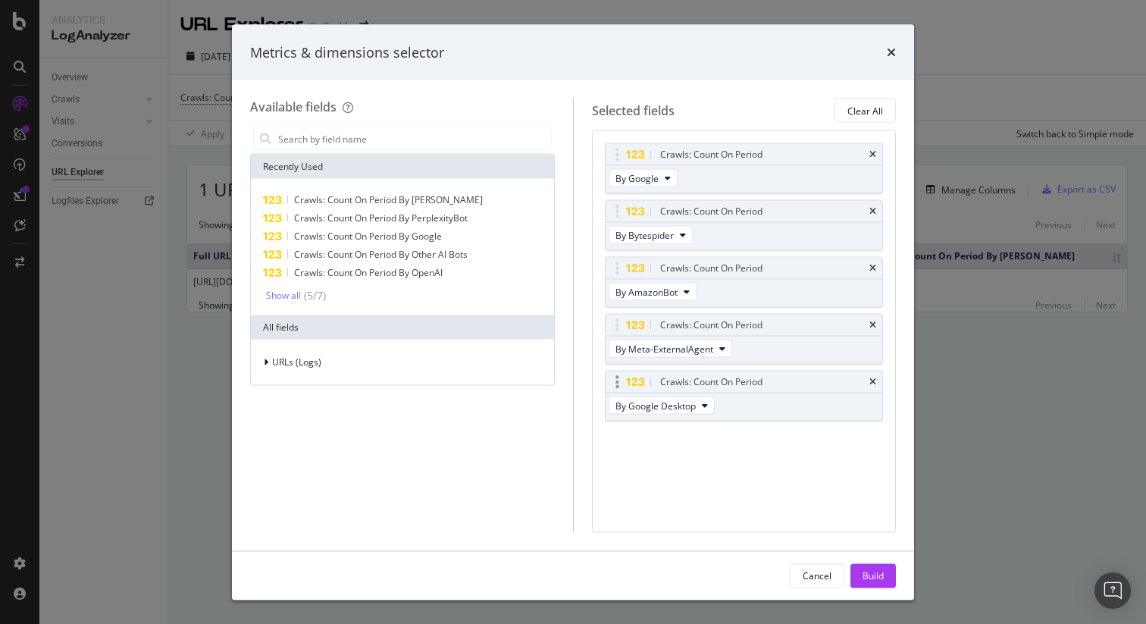
click at [704, 416] on div "By Google Desktop" at bounding box center [662, 406] width 115 height 27
click at [705, 406] on icon "modal" at bounding box center [705, 405] width 6 height 9
click at [700, 447] on span "By PerplexityBot" at bounding box center [681, 443] width 120 height 14
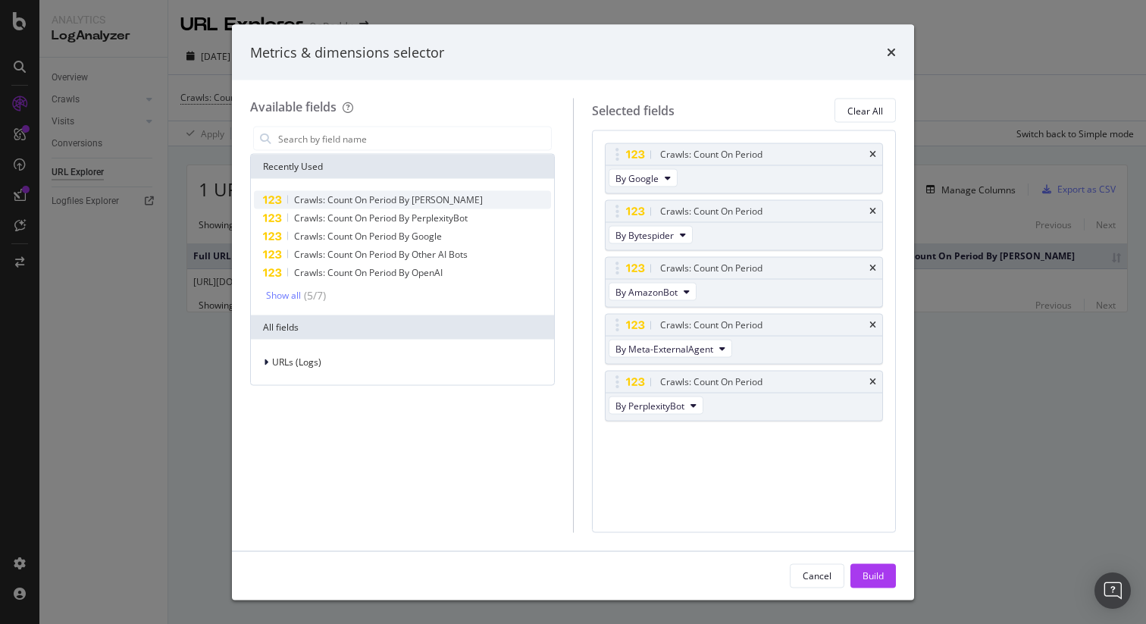
click at [402, 204] on span "Crawls: Count On Period By ClaudeBot" at bounding box center [388, 199] width 189 height 13
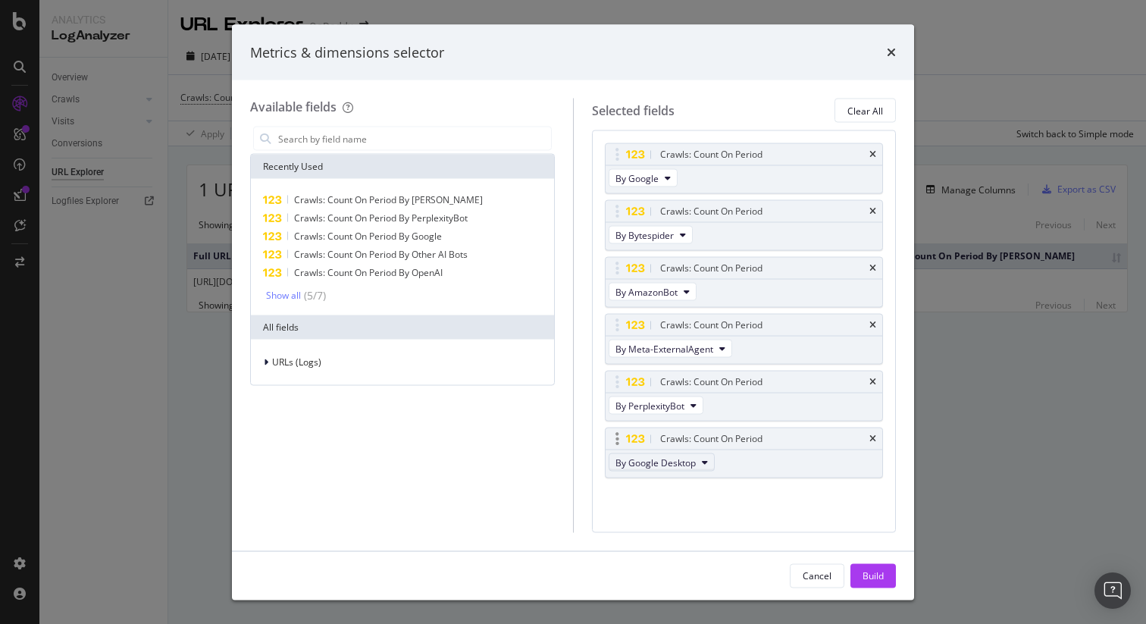
click at [662, 463] on span "By Google Desktop" at bounding box center [655, 461] width 80 height 13
click at [849, 497] on div "Crawls: Count On Period By Google Crawls: Count On Period By Bytespider Crawls:…" at bounding box center [744, 326] width 279 height 367
click at [688, 469] on button "By Google Desktop" at bounding box center [661, 462] width 106 height 18
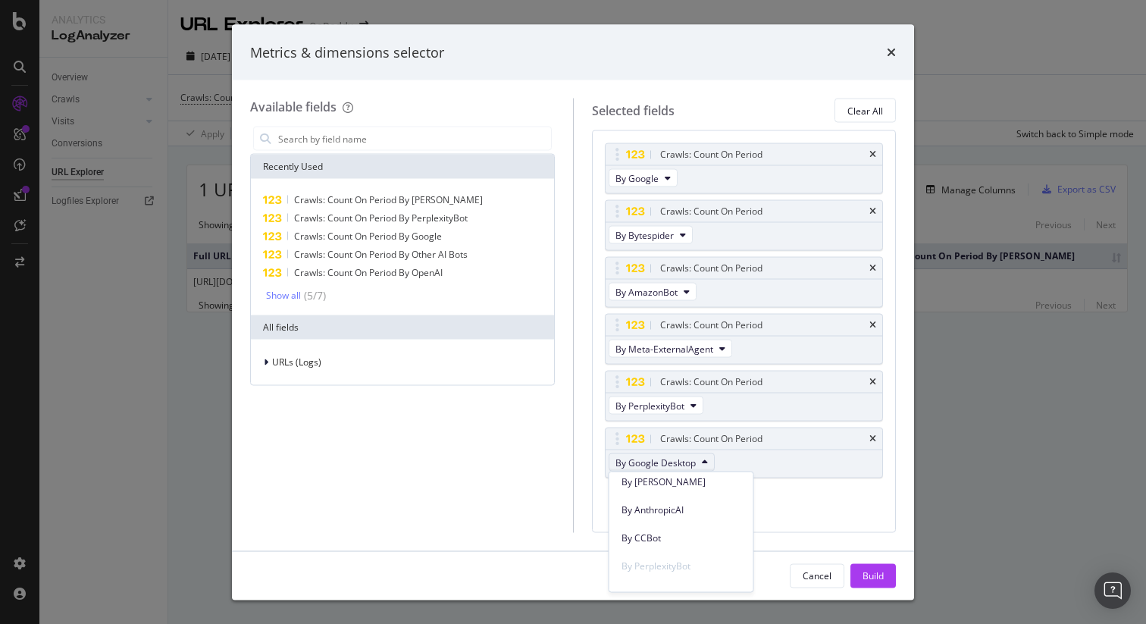
click at [796, 515] on div "Crawls: Count On Period By Google Crawls: Count On Period By Bytespider Crawls:…" at bounding box center [744, 331] width 305 height 402
click at [699, 462] on button "By Google Desktop" at bounding box center [661, 462] width 106 height 18
click at [695, 495] on span "By CCBot" at bounding box center [681, 502] width 120 height 14
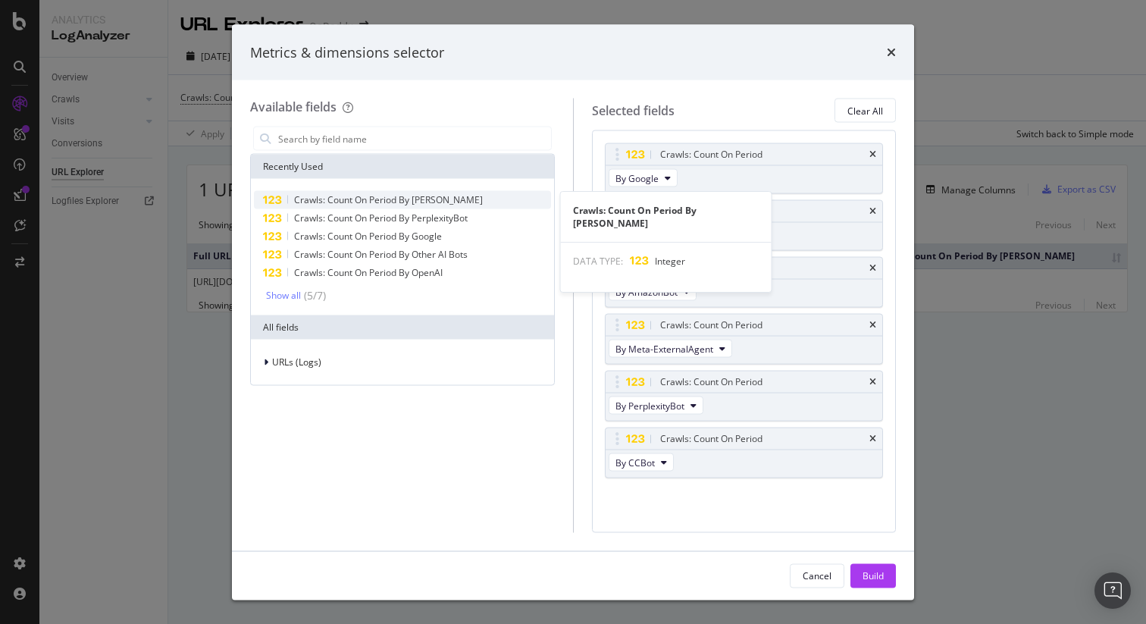
click at [446, 194] on span "Crawls: Count On Period By ClaudeBot" at bounding box center [388, 199] width 189 height 13
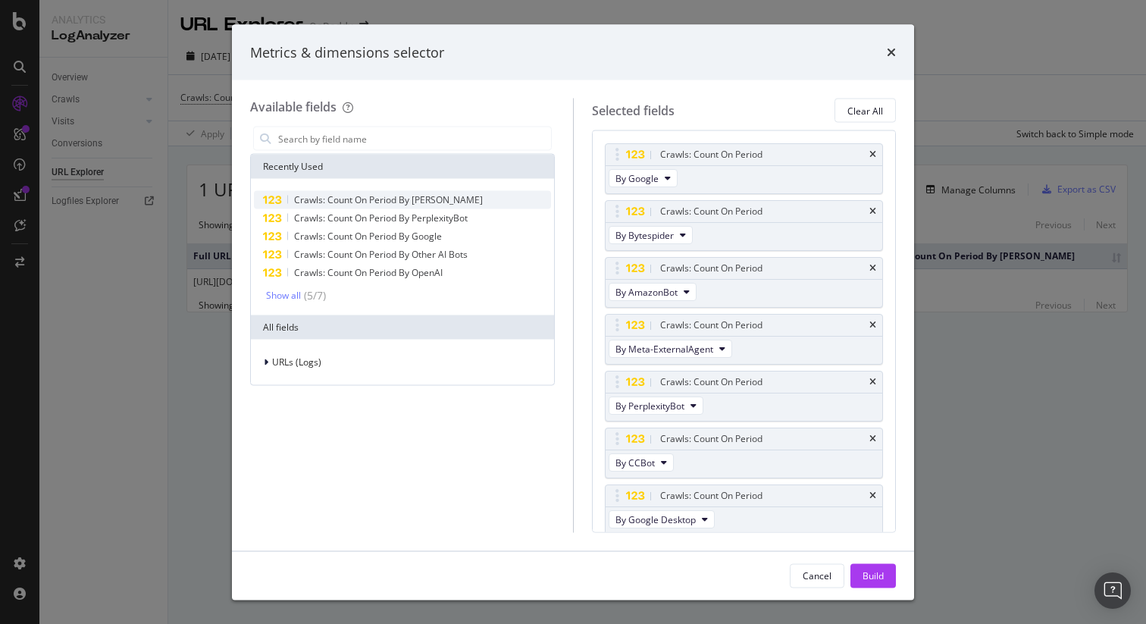
scroll to position [3, 0]
click at [707, 533] on div "Available fields Recently Used Crawls: Count On Period By ClaudeBot Crawls: Cou…" at bounding box center [573, 315] width 682 height 470
click at [702, 513] on icon "modal" at bounding box center [705, 515] width 6 height 9
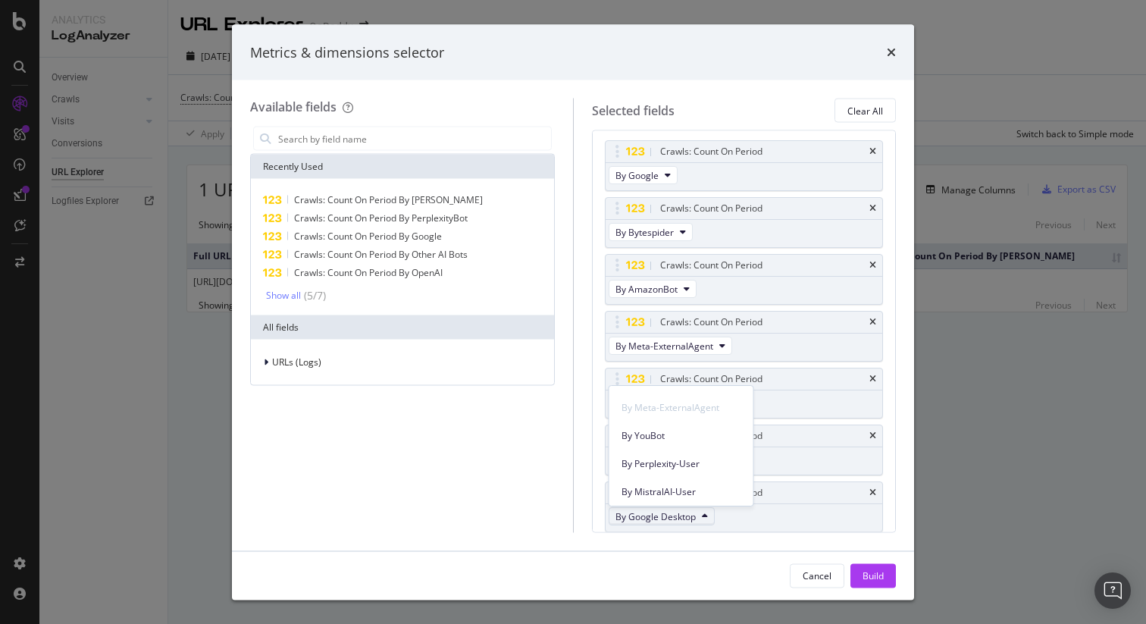
scroll to position [755, 0]
click at [705, 493] on span "By MistralAI-User" at bounding box center [681, 489] width 120 height 14
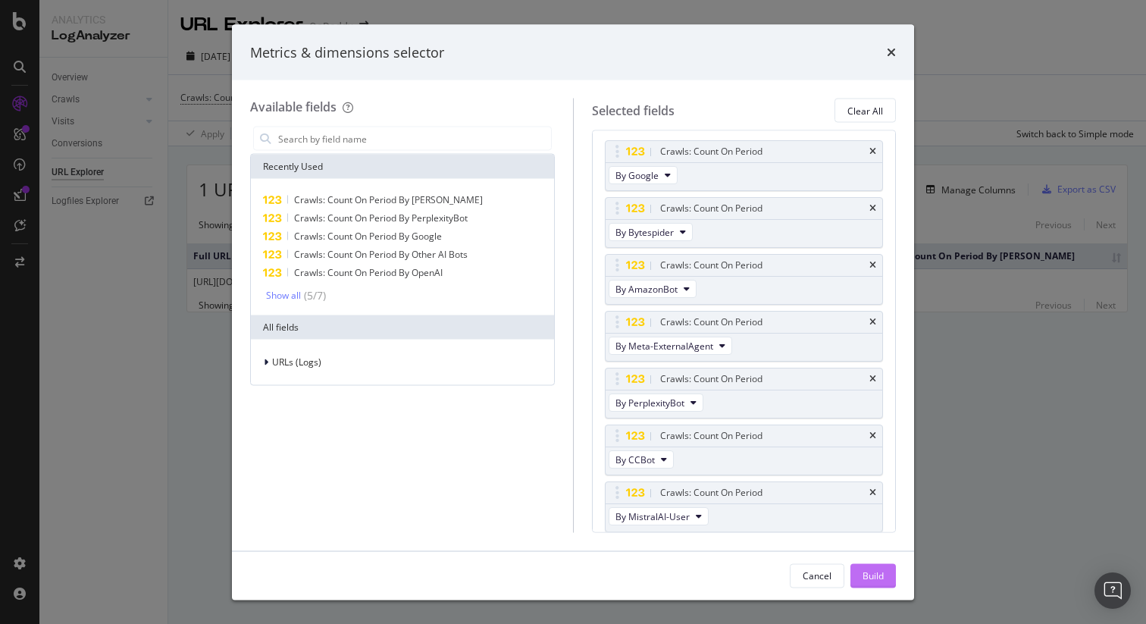
click at [857, 563] on button "Build" at bounding box center [872, 575] width 45 height 24
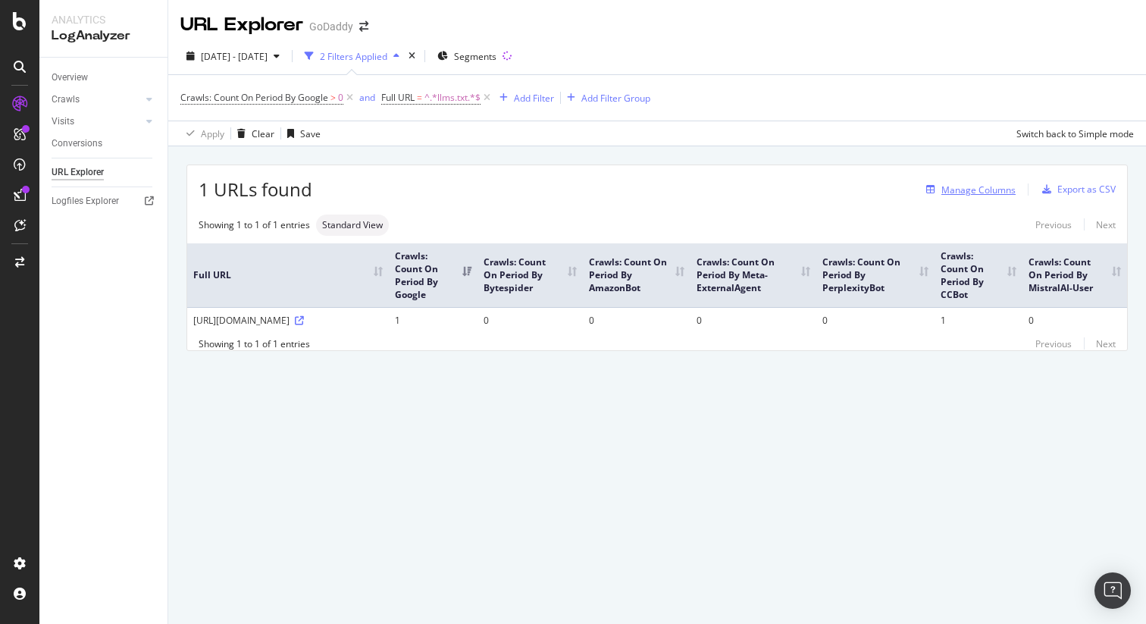
click at [953, 191] on div "Manage Columns" at bounding box center [978, 189] width 74 height 13
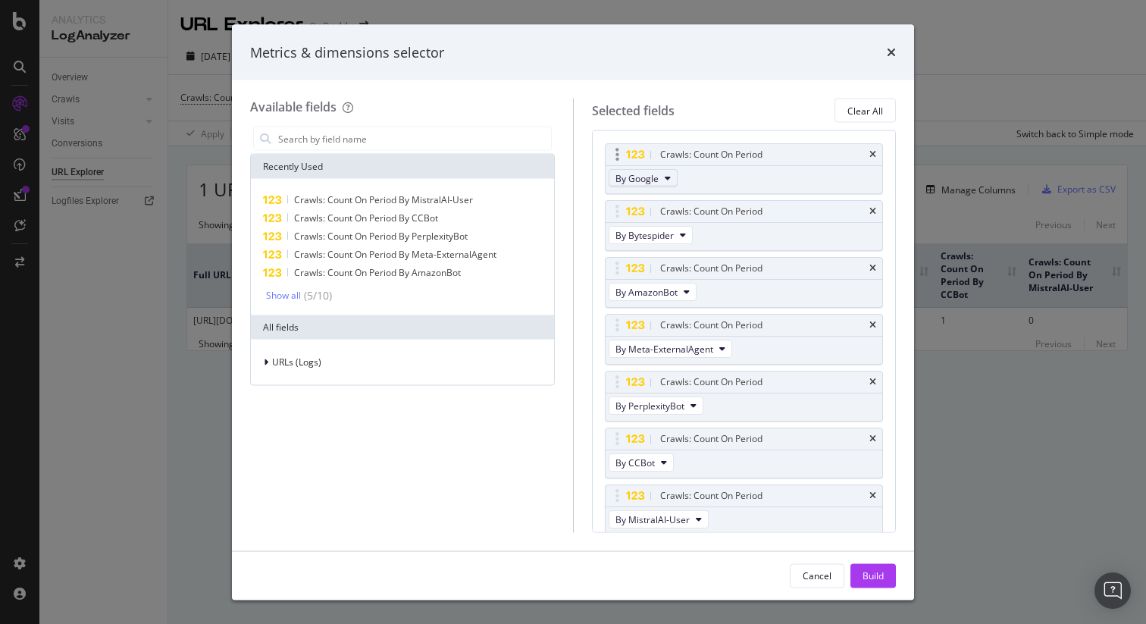
click at [652, 177] on span "By Google" at bounding box center [636, 177] width 43 height 13
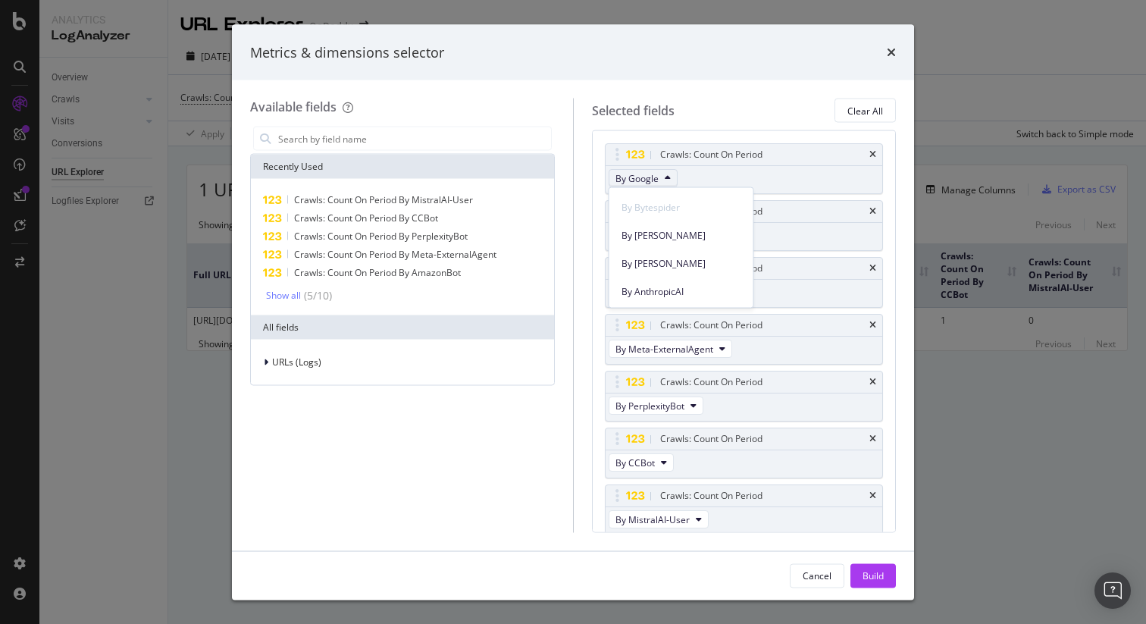
scroll to position [550, 0]
click at [683, 252] on div "By ClaudeWeb" at bounding box center [681, 244] width 144 height 22
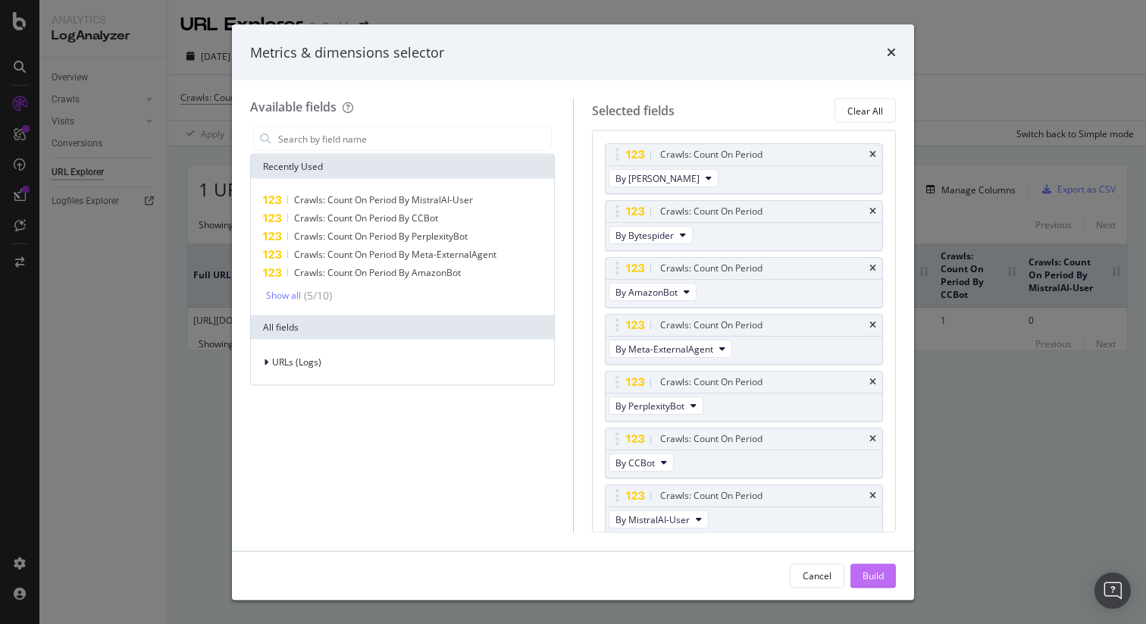
click at [868, 574] on div "Build" at bounding box center [872, 574] width 21 height 13
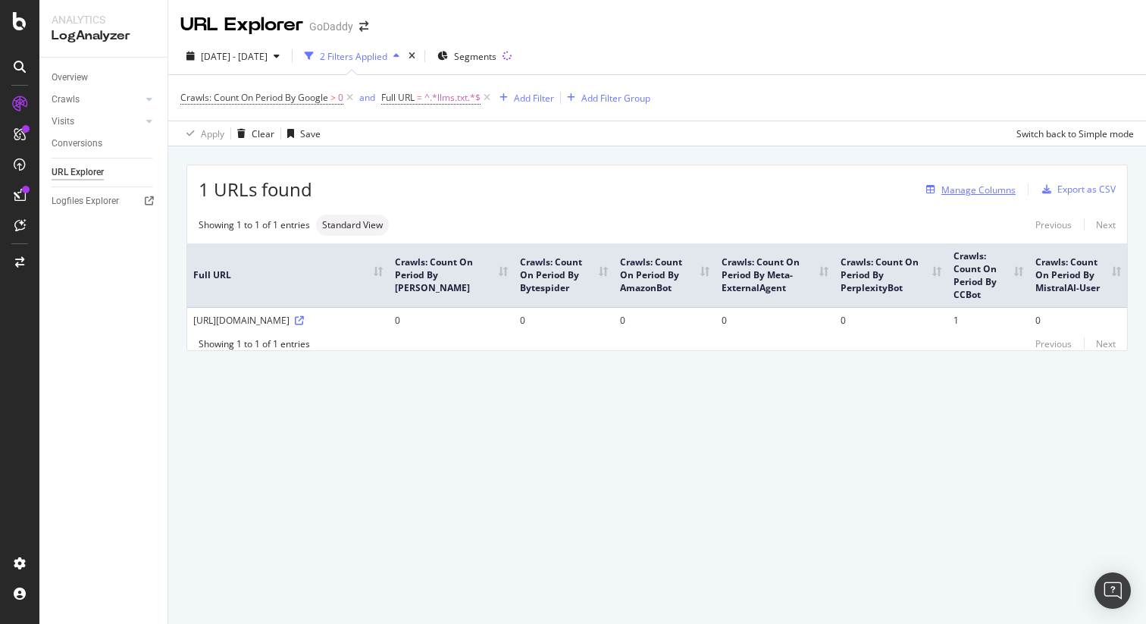
click at [980, 195] on div "Manage Columns" at bounding box center [978, 189] width 74 height 13
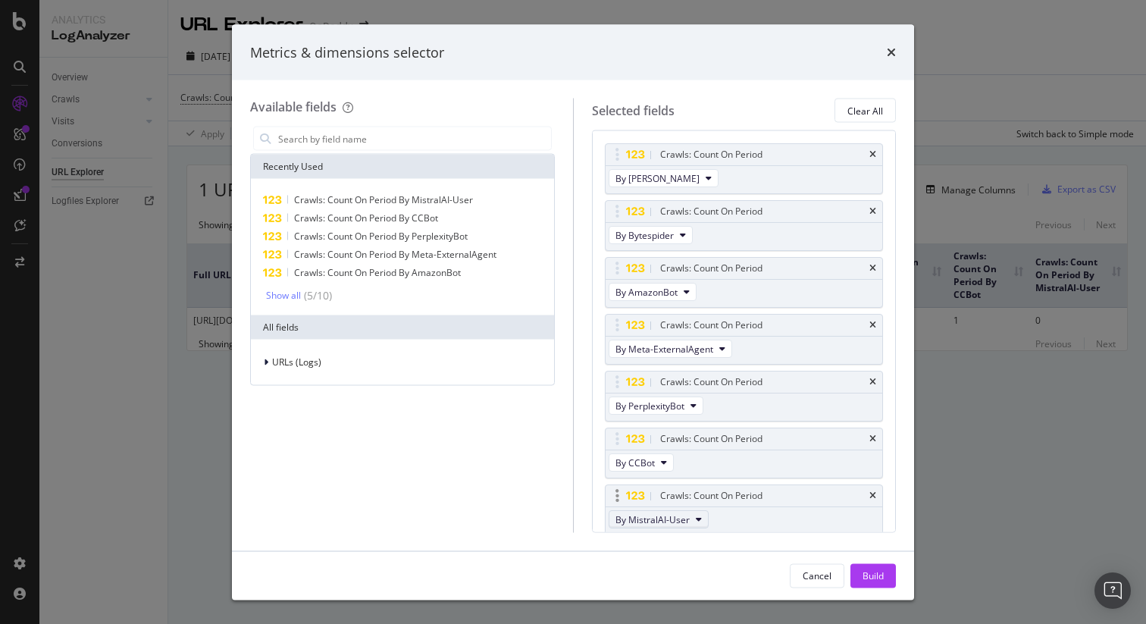
click at [662, 520] on span "By MistralAI-User" at bounding box center [652, 518] width 74 height 13
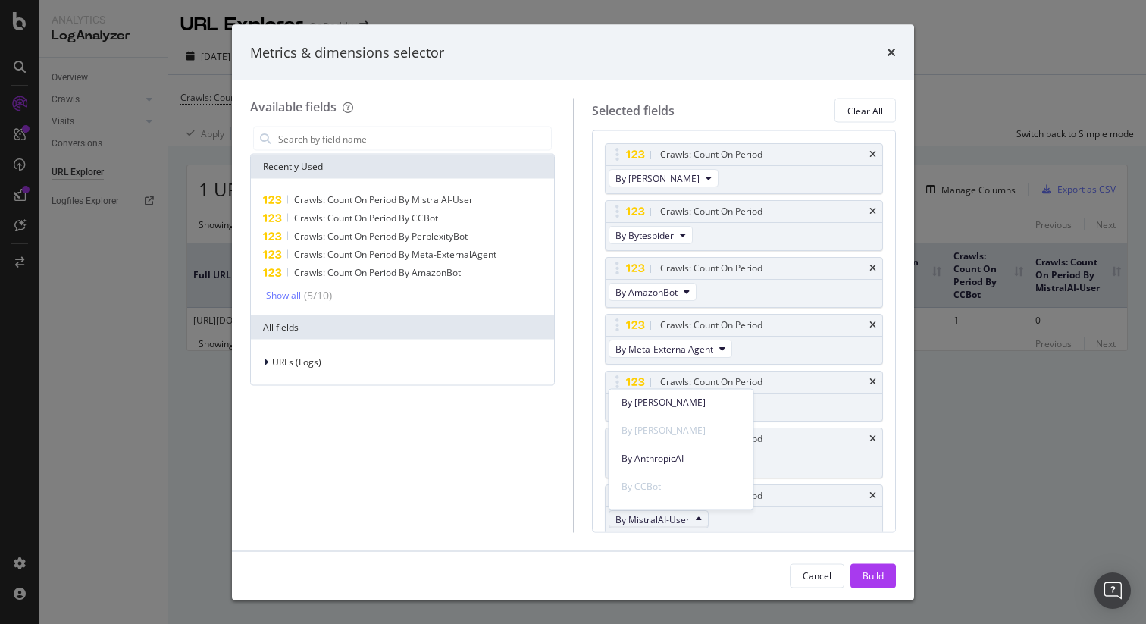
scroll to position [576, 0]
click at [703, 442] on span "By AnthropicAI" at bounding box center [681, 447] width 120 height 14
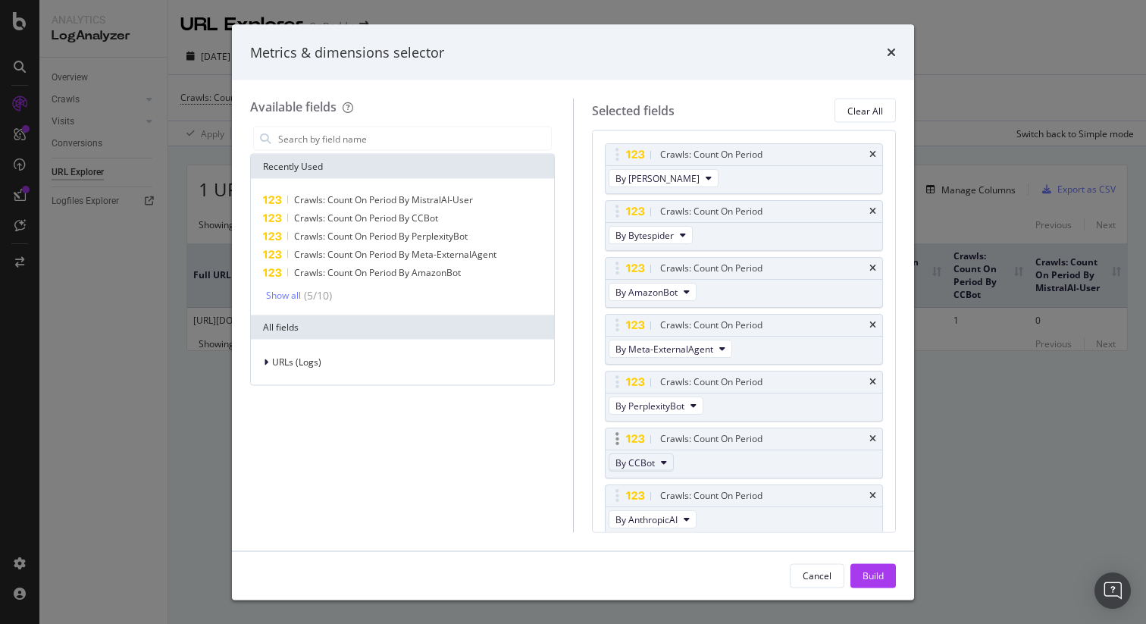
click at [667, 458] on button "By CCBot" at bounding box center [640, 462] width 65 height 18
click at [703, 516] on div "By YouBot" at bounding box center [681, 527] width 144 height 22
click at [676, 405] on span "By PerplexityBot" at bounding box center [649, 405] width 69 height 13
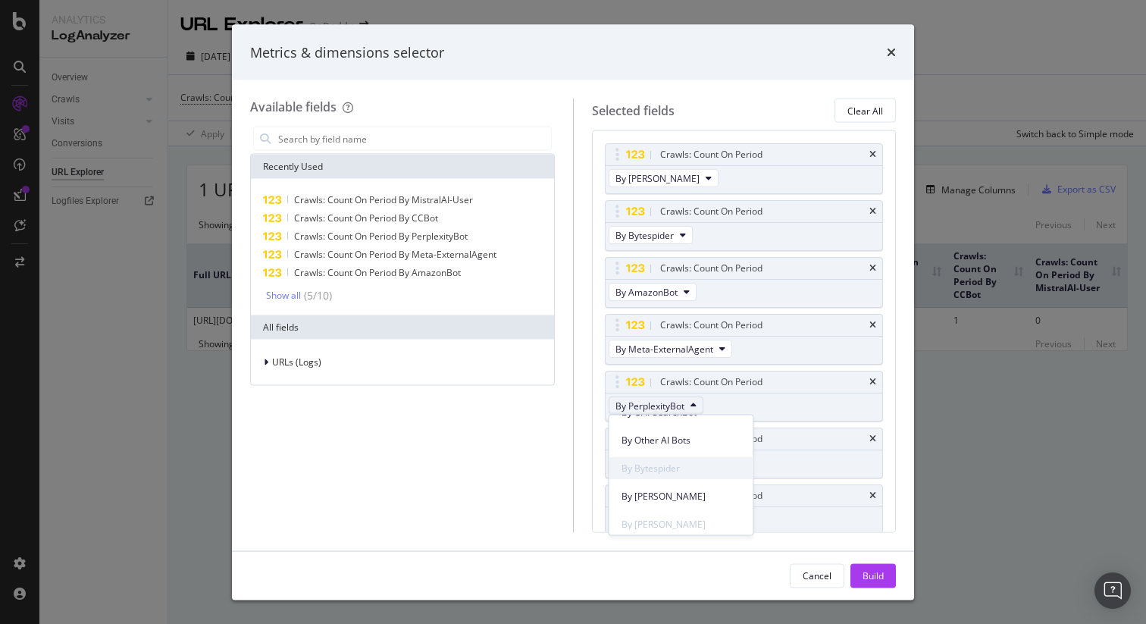
scroll to position [479, 0]
click at [867, 565] on div "Build" at bounding box center [872, 575] width 21 height 23
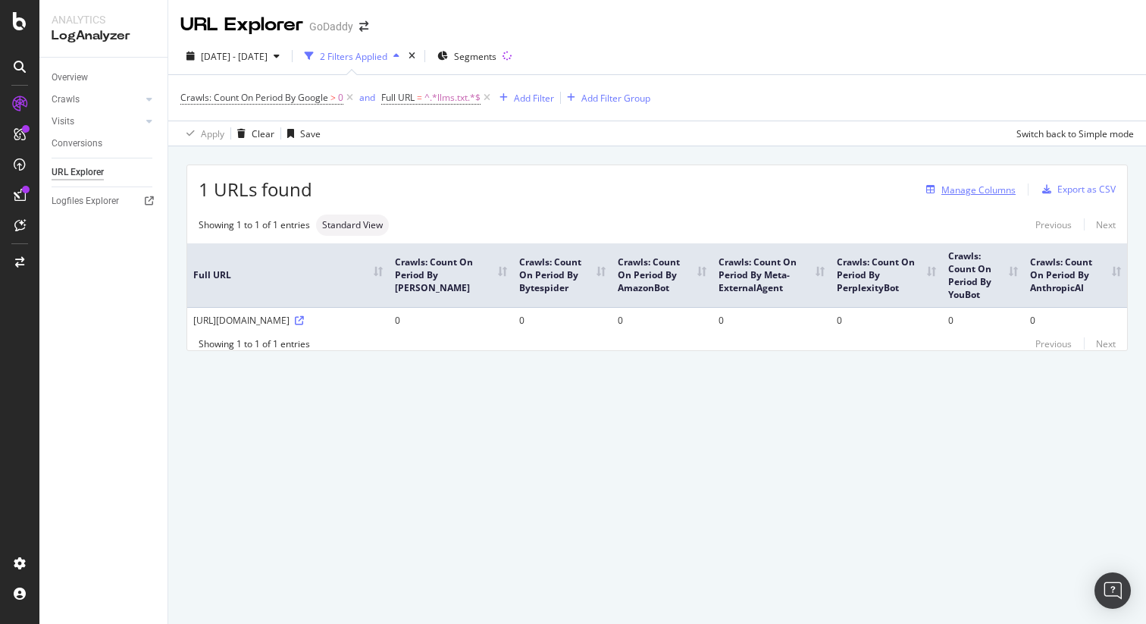
click at [962, 192] on div "Manage Columns" at bounding box center [978, 189] width 74 height 13
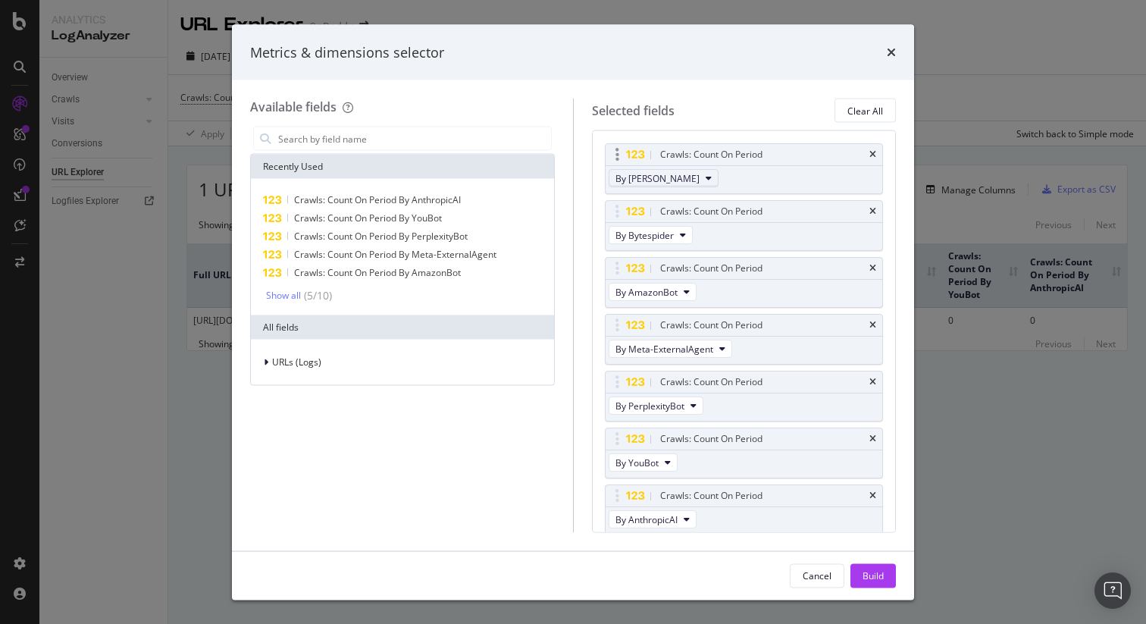
click at [705, 177] on icon "modal" at bounding box center [708, 178] width 6 height 9
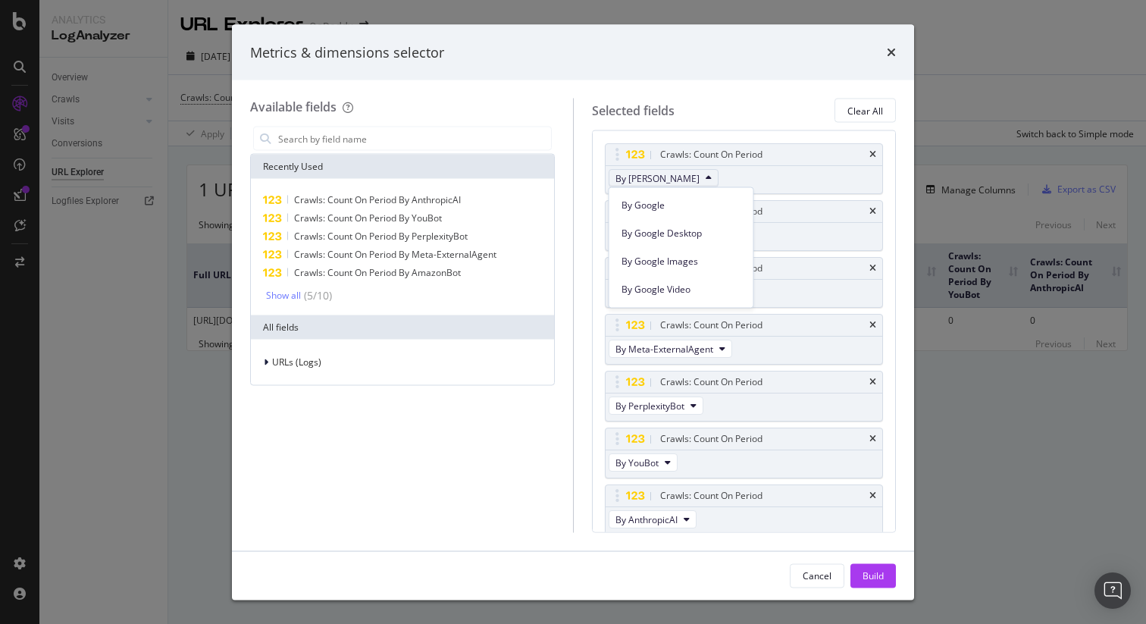
click at [811, 142] on div "Crawls: Count On Period By ClaudeWeb Crawls: Count On Period By Bytespider Craw…" at bounding box center [744, 331] width 305 height 402
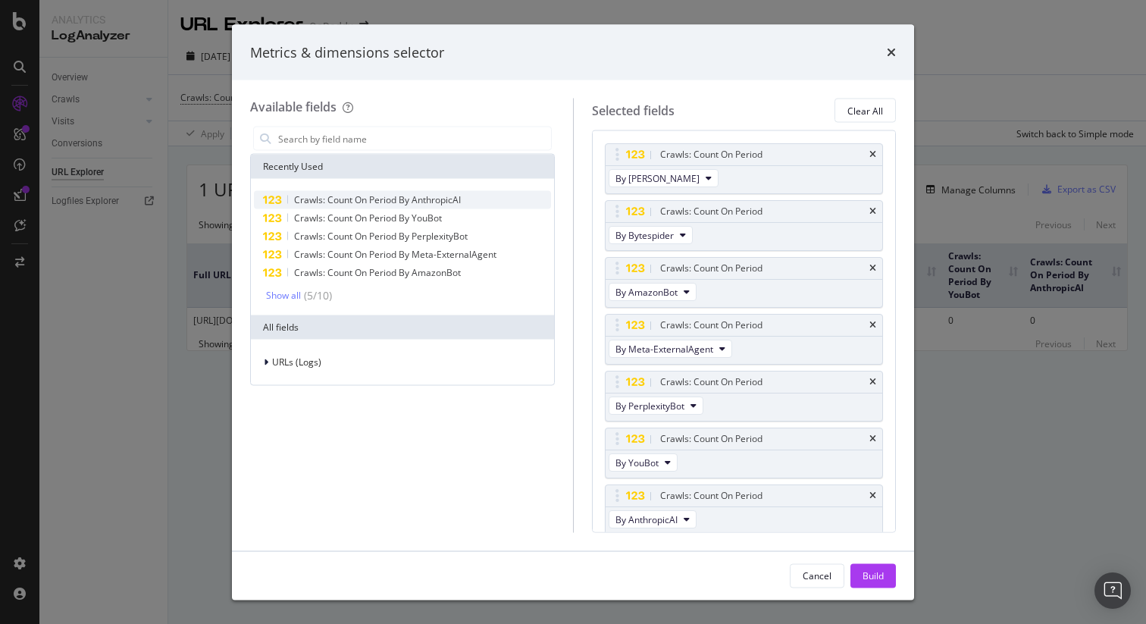
click at [373, 200] on span "Crawls: Count On Period By AnthropicAI" at bounding box center [377, 199] width 167 height 13
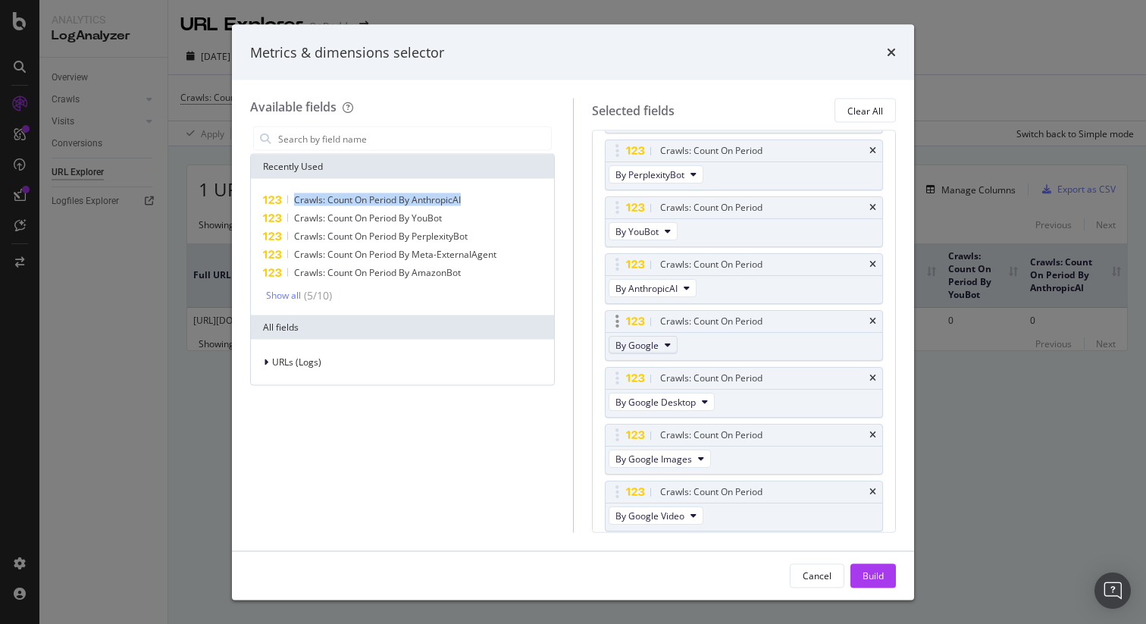
click at [661, 336] on button "By Google" at bounding box center [642, 345] width 69 height 18
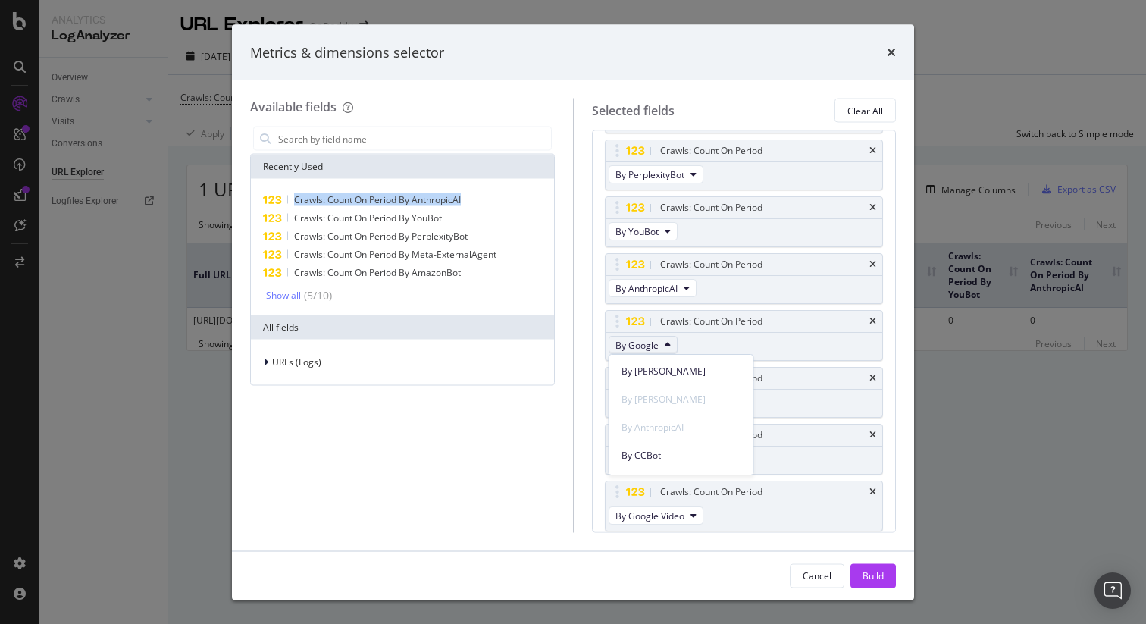
scroll to position [755, 0]
click at [679, 425] on span "By Perplexity-User" at bounding box center [681, 430] width 120 height 14
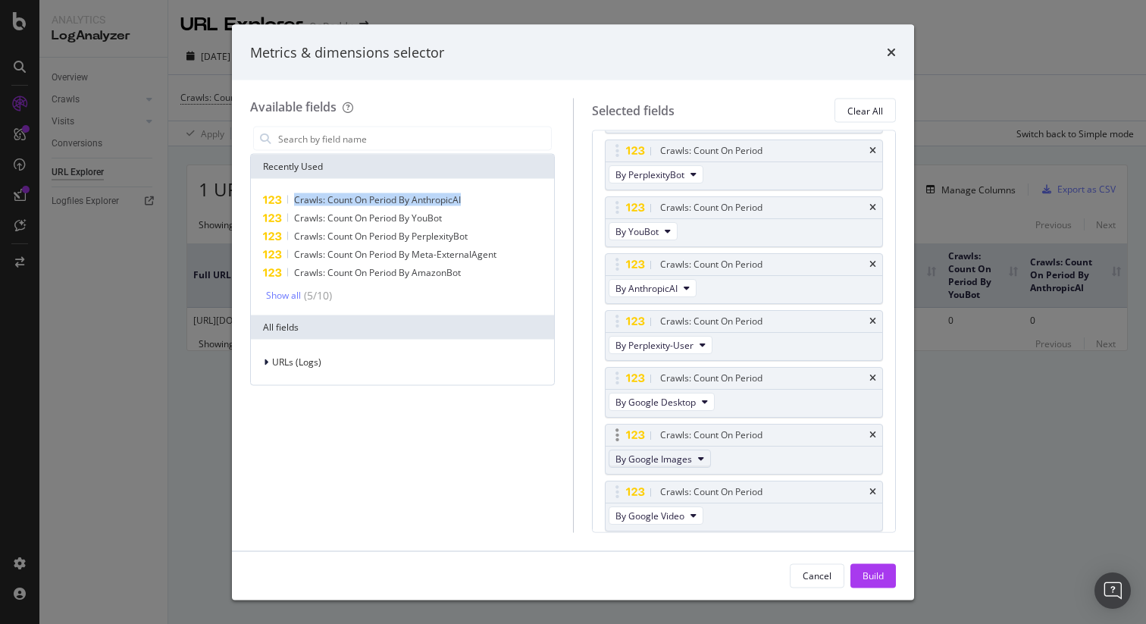
click at [666, 458] on span "By Google Images" at bounding box center [653, 458] width 77 height 13
click at [678, 407] on span "By Google Desktop" at bounding box center [655, 402] width 80 height 13
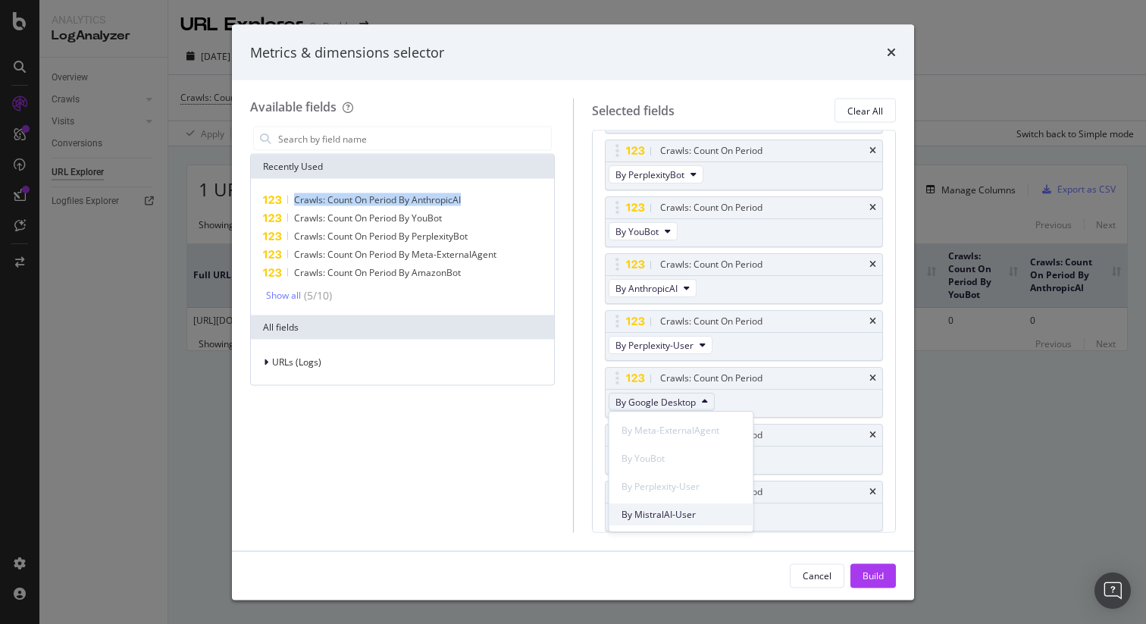
click at [677, 509] on span "By MistralAI-User" at bounding box center [681, 515] width 120 height 14
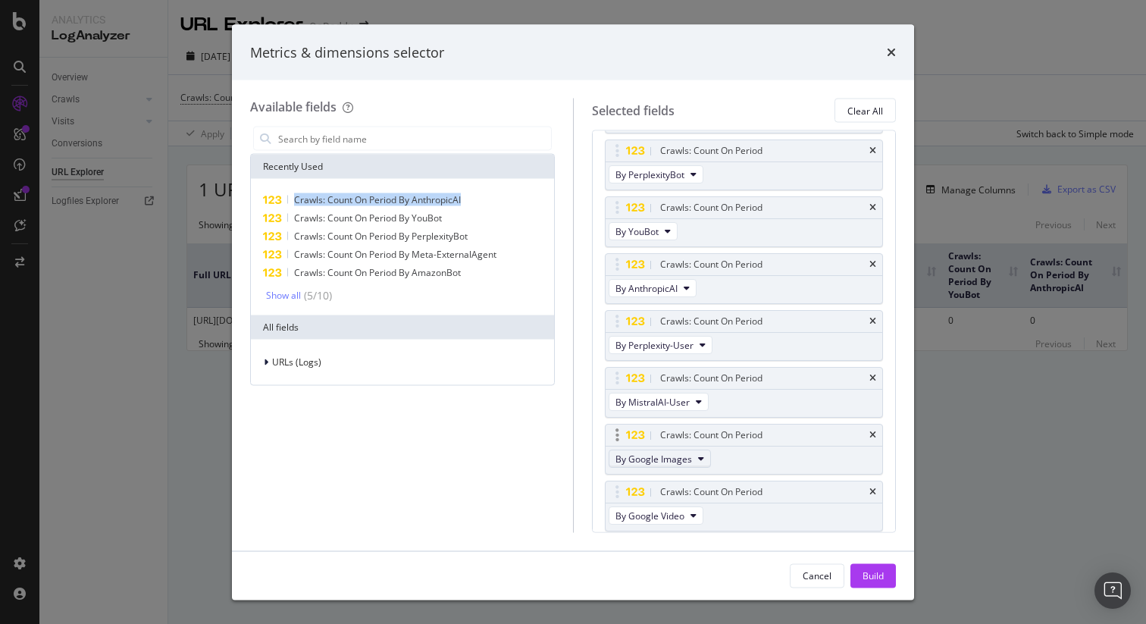
click at [687, 461] on span "By Google Images" at bounding box center [653, 458] width 77 height 13
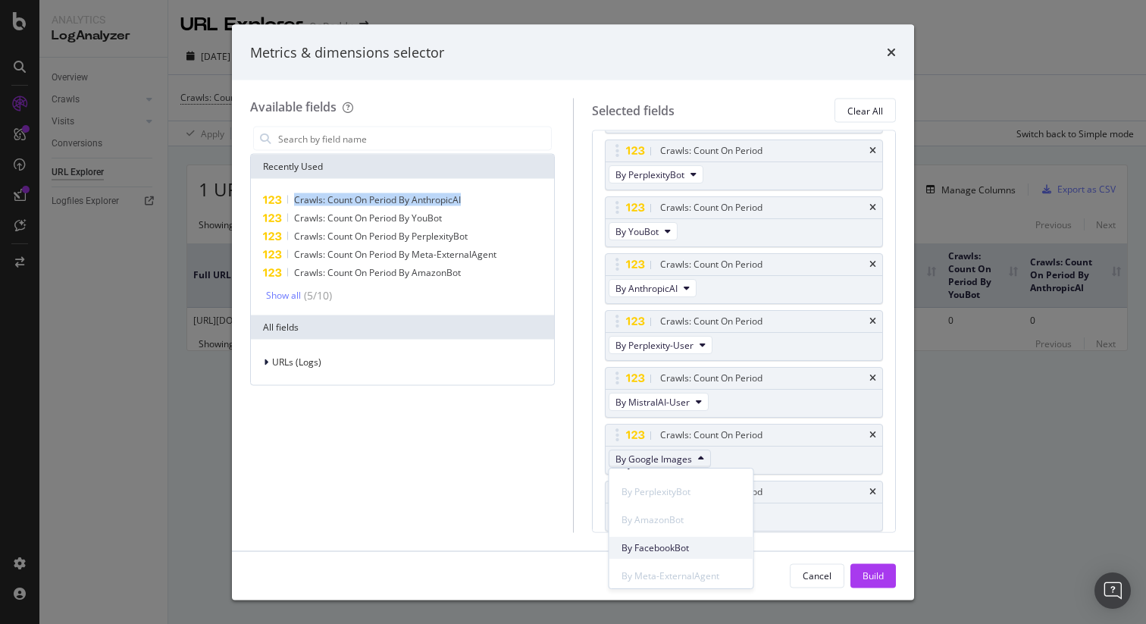
click at [714, 541] on span "By FacebookBot" at bounding box center [681, 548] width 120 height 14
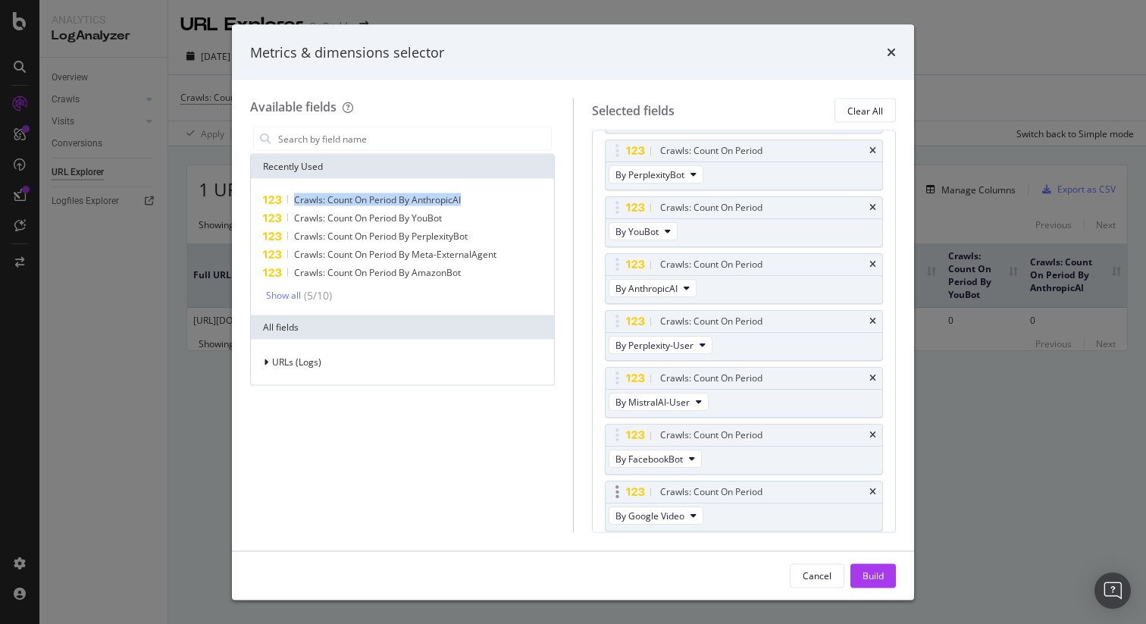
click at [693, 505] on div "By Google Video" at bounding box center [657, 517] width 104 height 27
click at [690, 511] on icon "modal" at bounding box center [693, 515] width 6 height 9
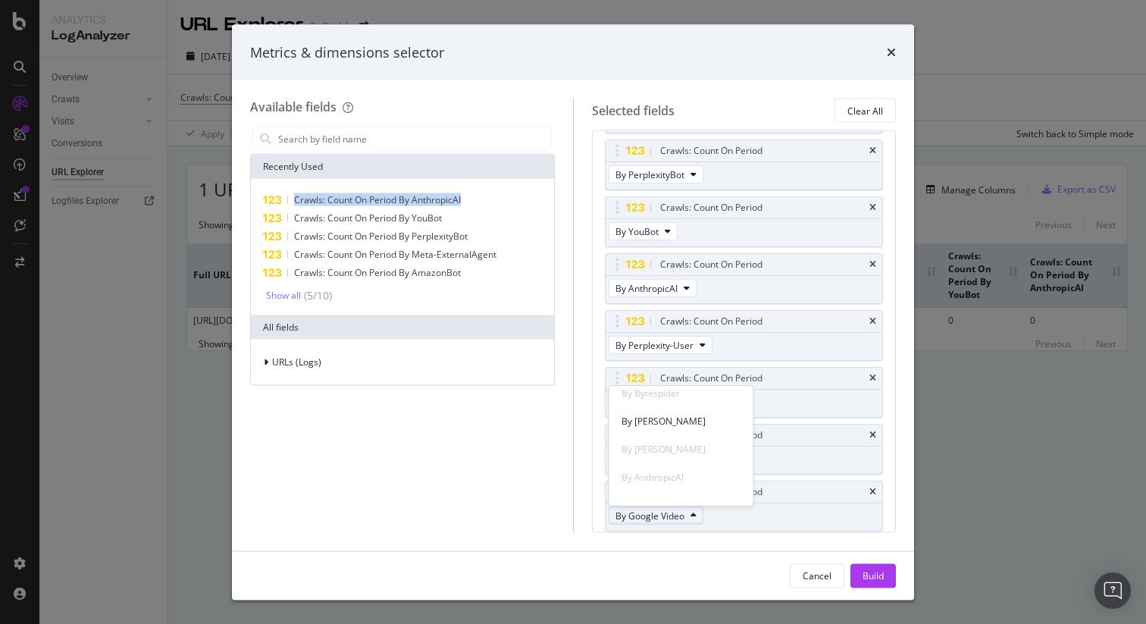
scroll to position [548, 0]
click at [704, 420] on span "By ClaudeBot" at bounding box center [681, 416] width 120 height 14
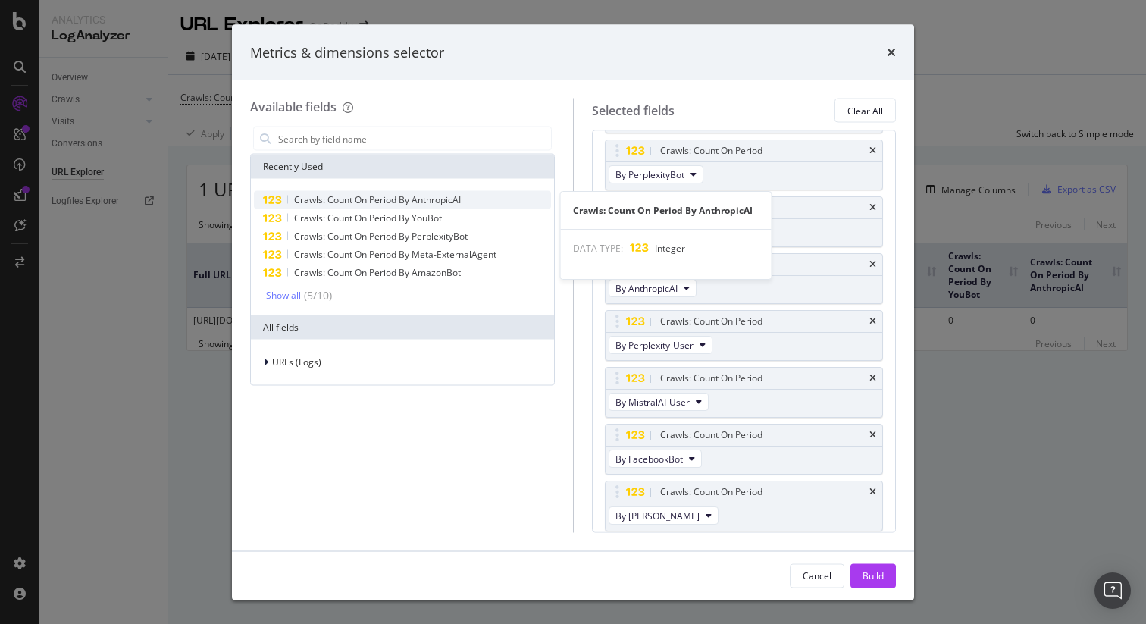
click at [427, 203] on span "Crawls: Count On Period By AnthropicAI" at bounding box center [377, 199] width 167 height 13
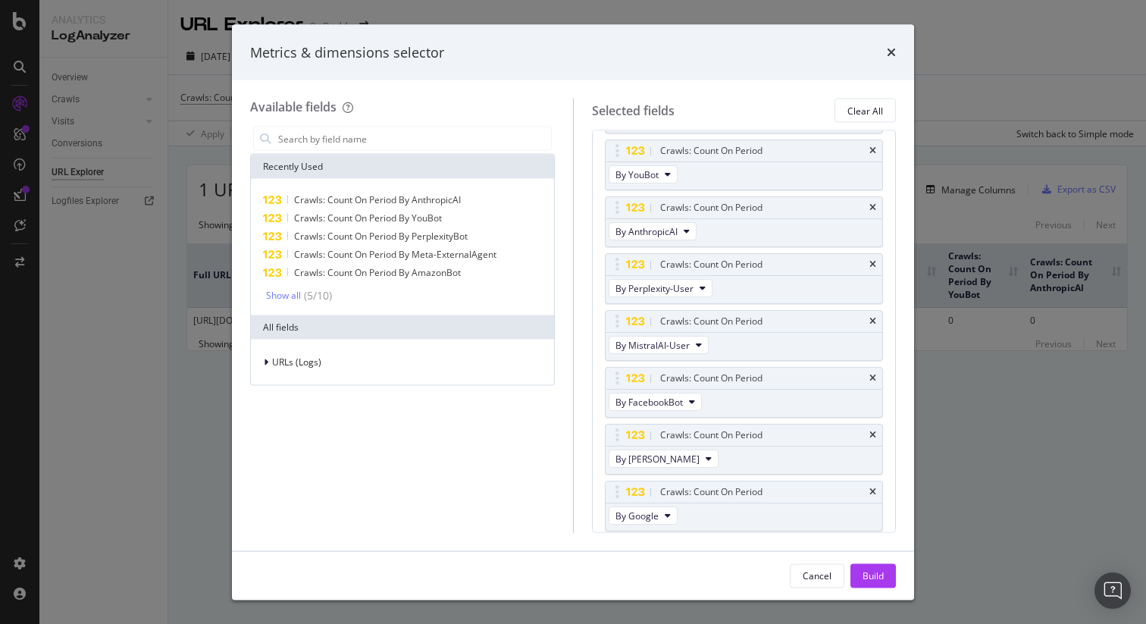
scroll to position [338, 0]
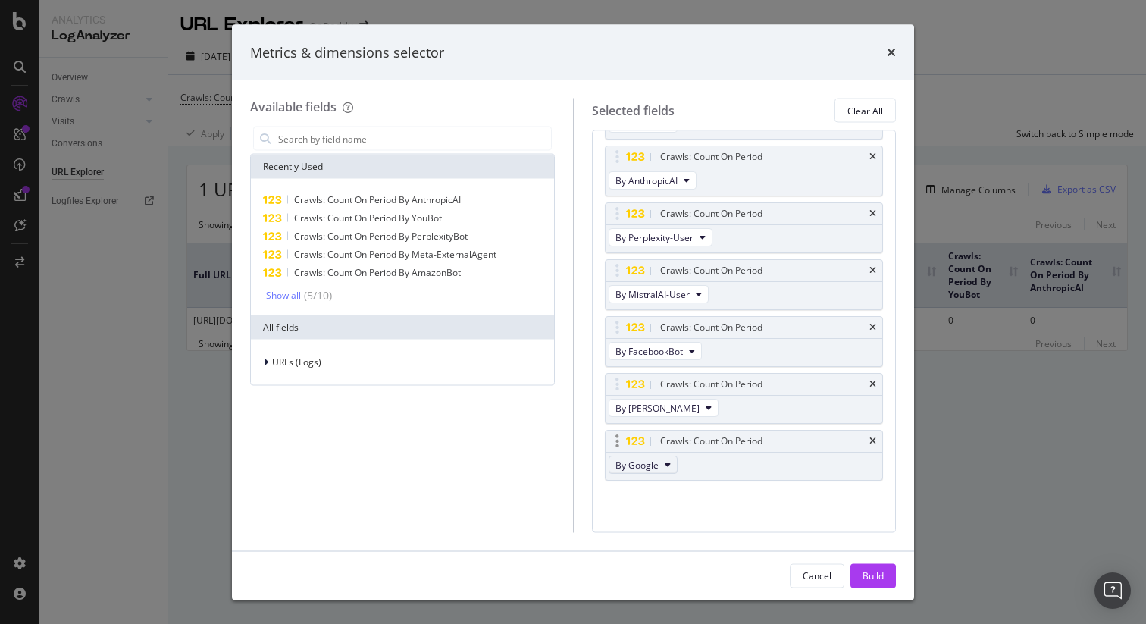
click at [675, 467] on button "By Google" at bounding box center [642, 465] width 69 height 18
click at [690, 502] on span "By CCBot" at bounding box center [681, 499] width 120 height 14
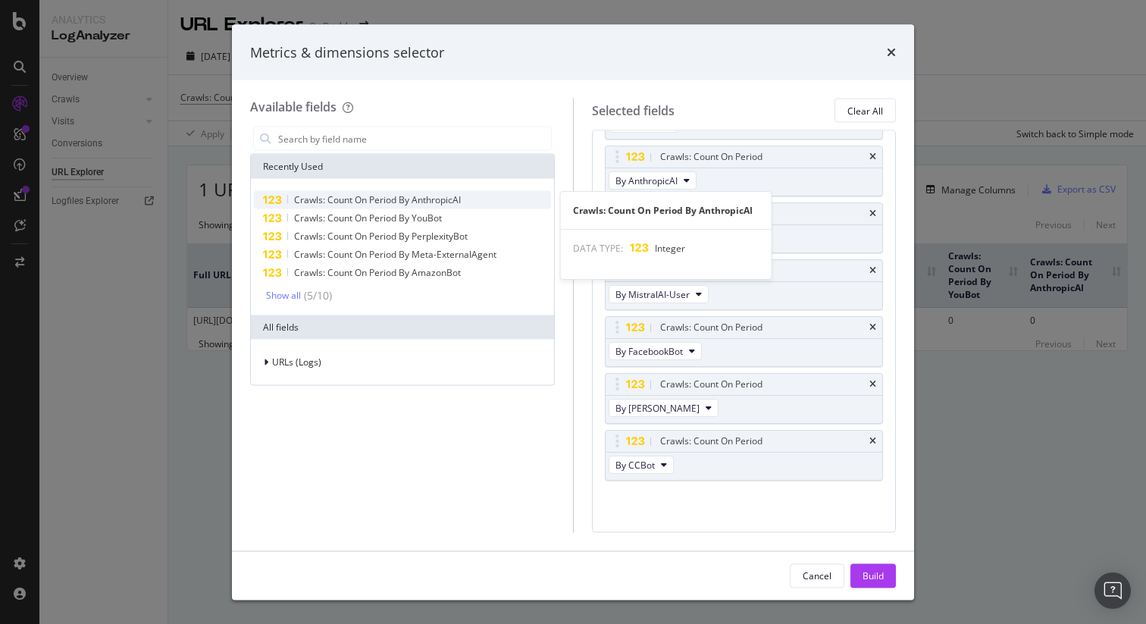
click at [438, 192] on div "Crawls: Count On Period By AnthropicAI" at bounding box center [402, 200] width 297 height 18
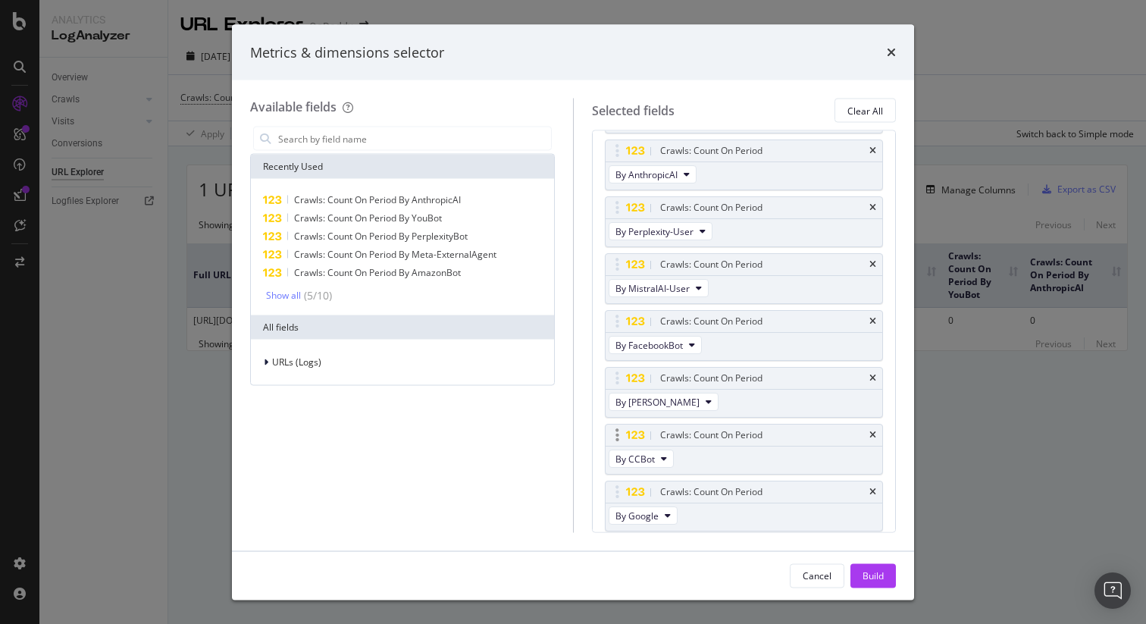
scroll to position [395, 0]
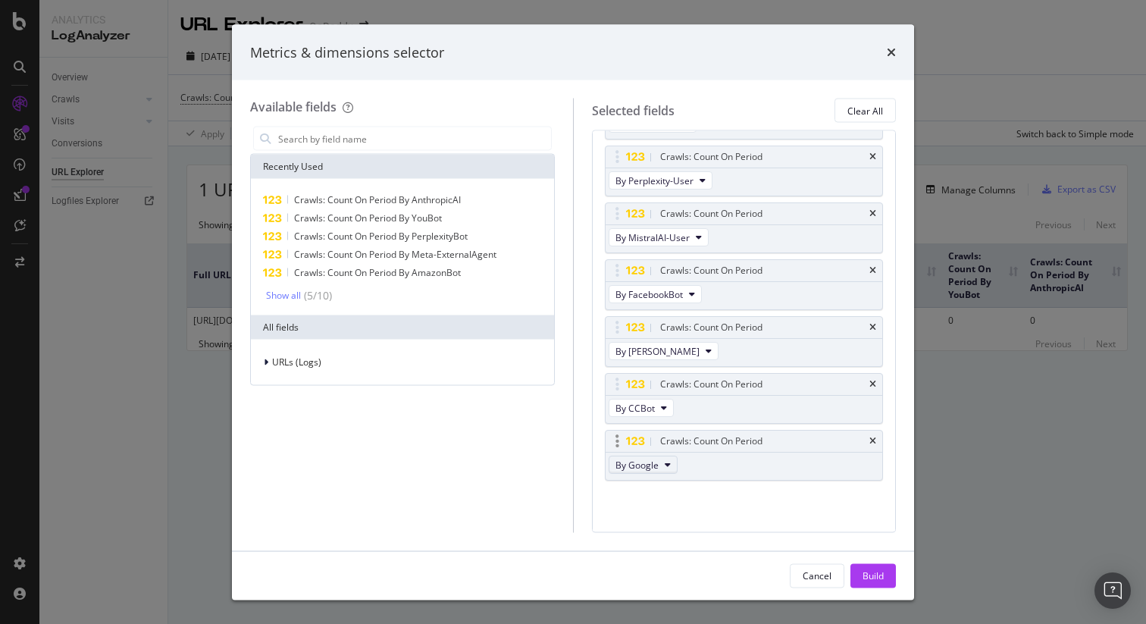
click at [654, 461] on span "By Google" at bounding box center [636, 464] width 43 height 13
click at [830, 574] on div "Cancel" at bounding box center [816, 574] width 29 height 13
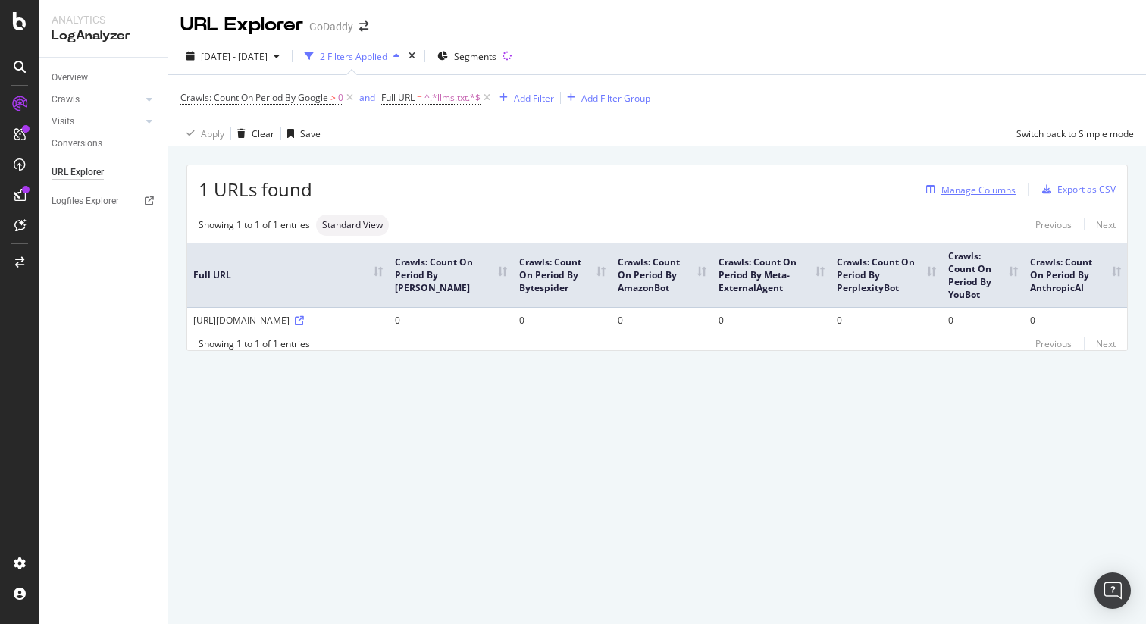
click at [991, 192] on div "Manage Columns" at bounding box center [978, 189] width 74 height 13
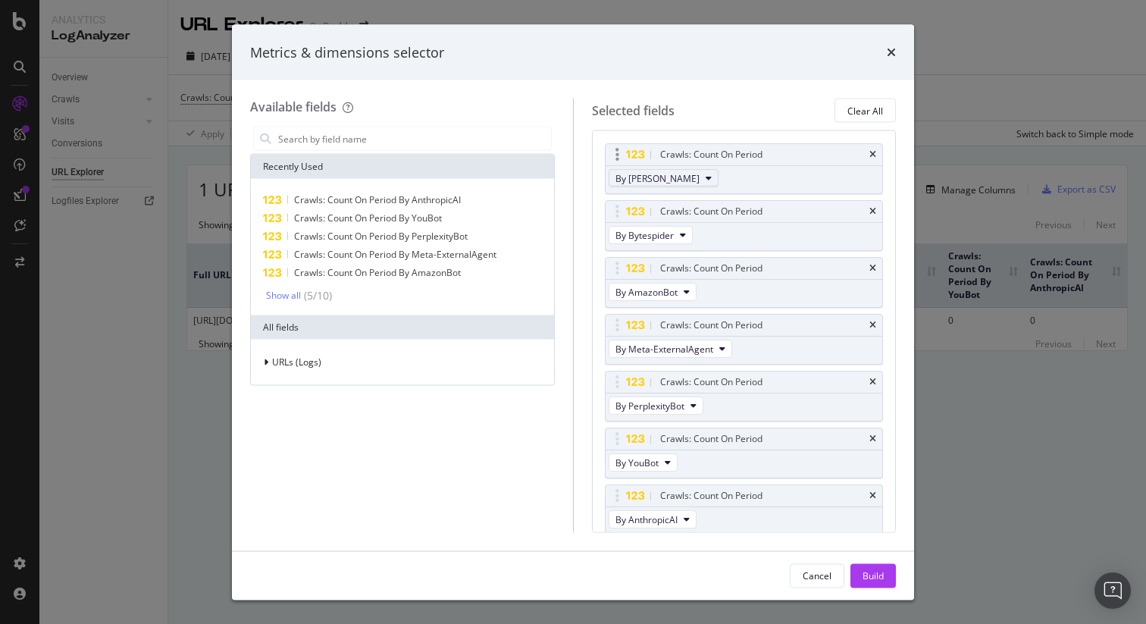
click at [674, 177] on span "By ClaudeWeb" at bounding box center [657, 177] width 84 height 13
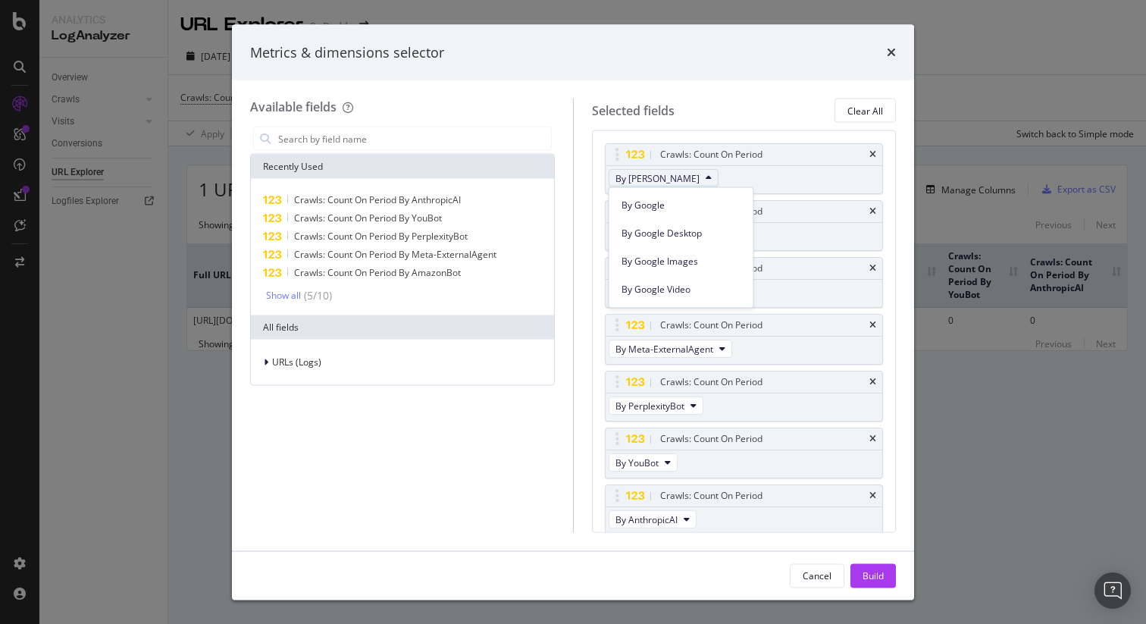
click at [810, 306] on div "Crawls: Count On Period By AmazonBot" at bounding box center [744, 282] width 279 height 51
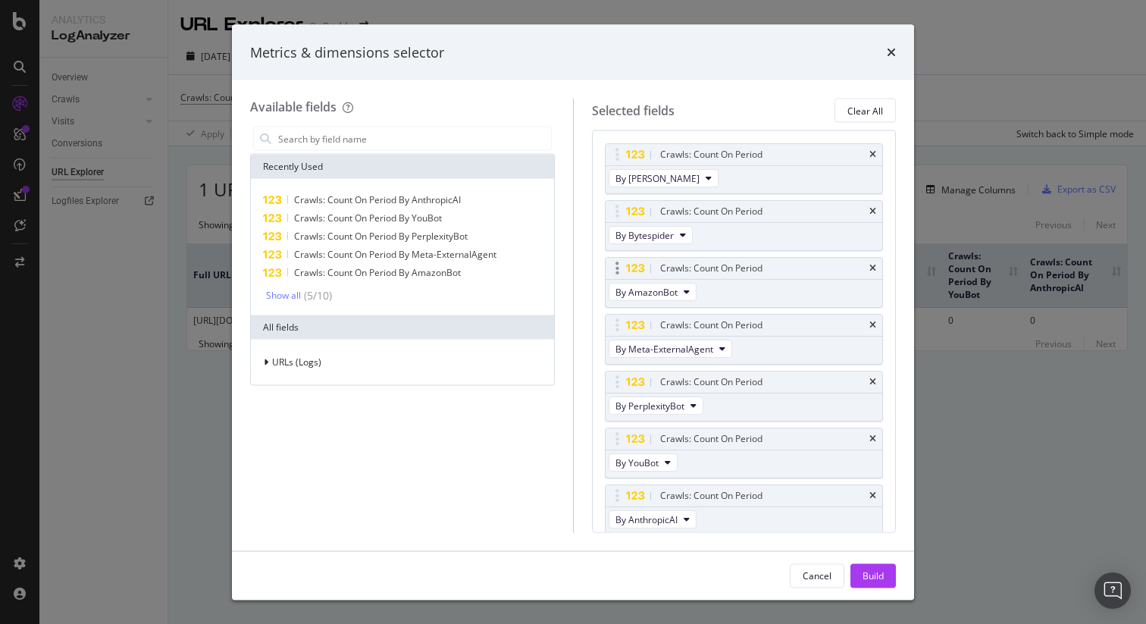
scroll to position [54, 0]
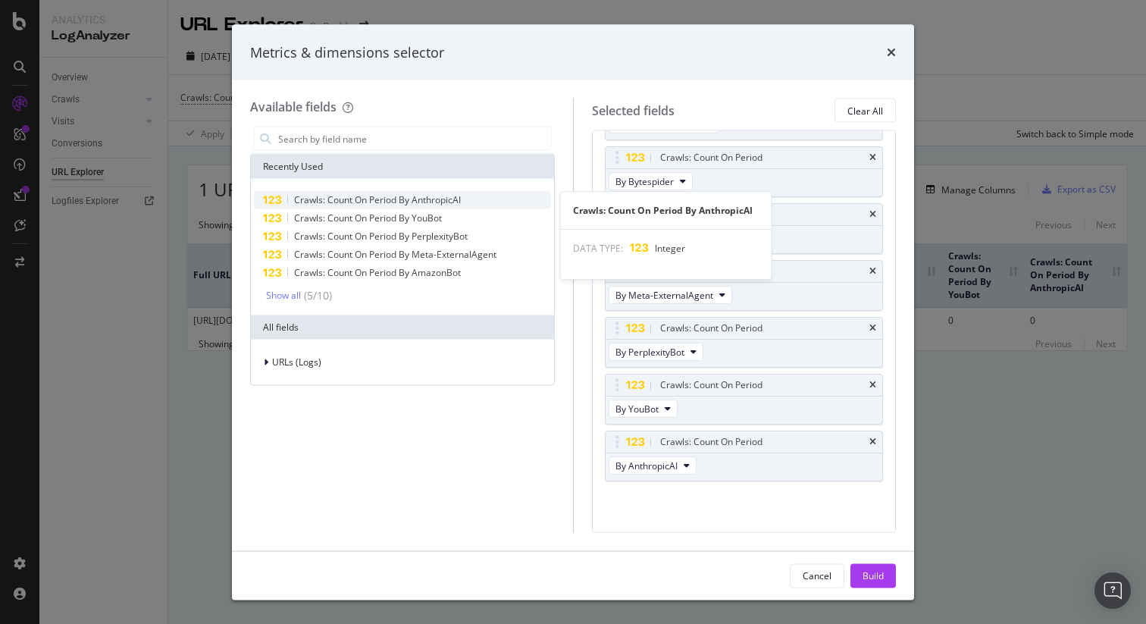
click at [378, 197] on span "Crawls: Count On Period By AnthropicAI" at bounding box center [377, 199] width 167 height 13
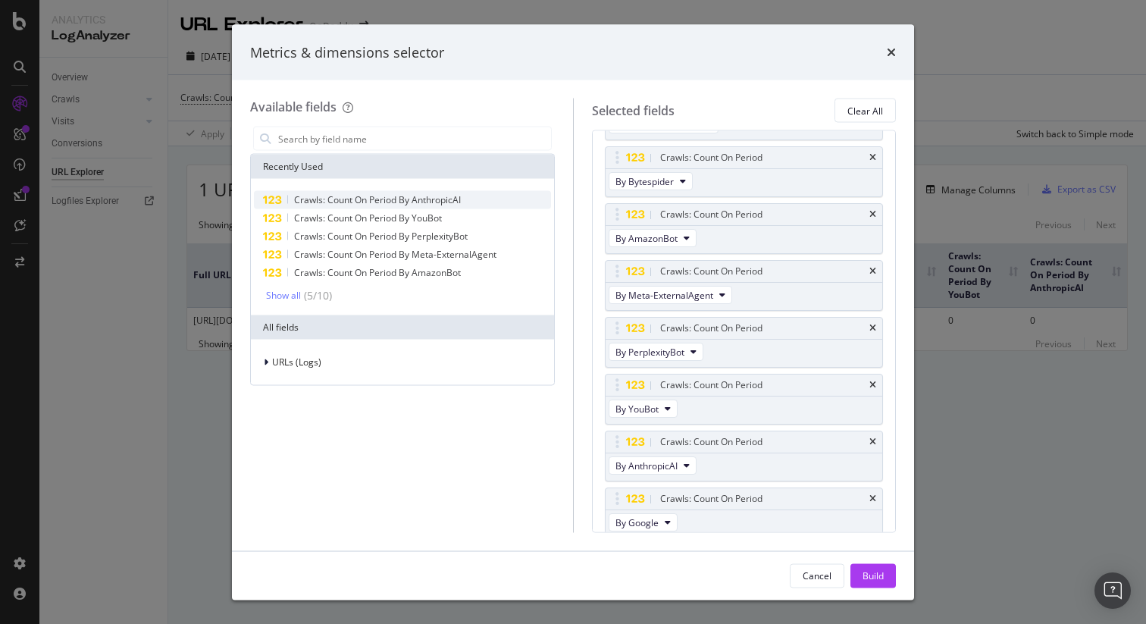
scroll to position [60, 0]
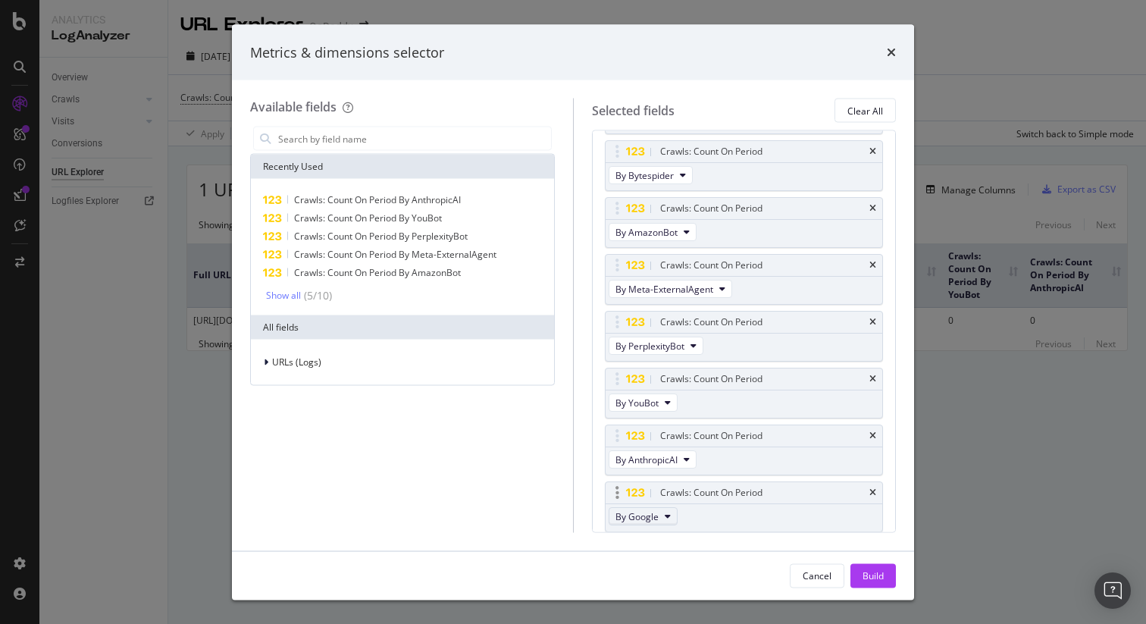
click at [636, 515] on span "By Google" at bounding box center [636, 515] width 43 height 13
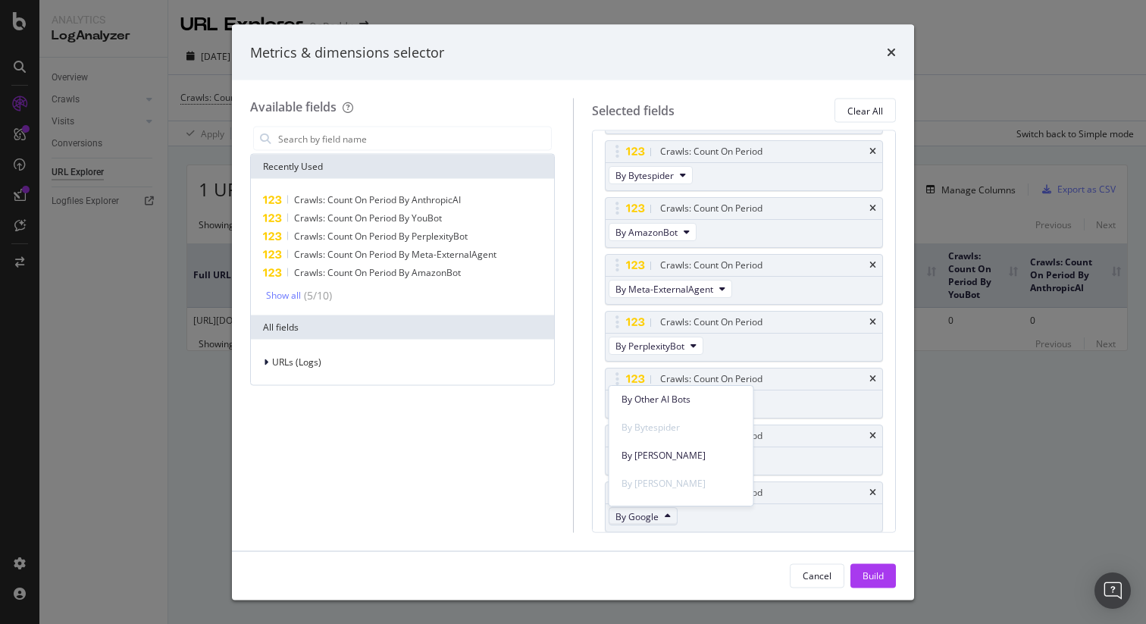
scroll to position [553, 0]
click at [684, 405] on span "By ClaudeBot" at bounding box center [681, 411] width 120 height 14
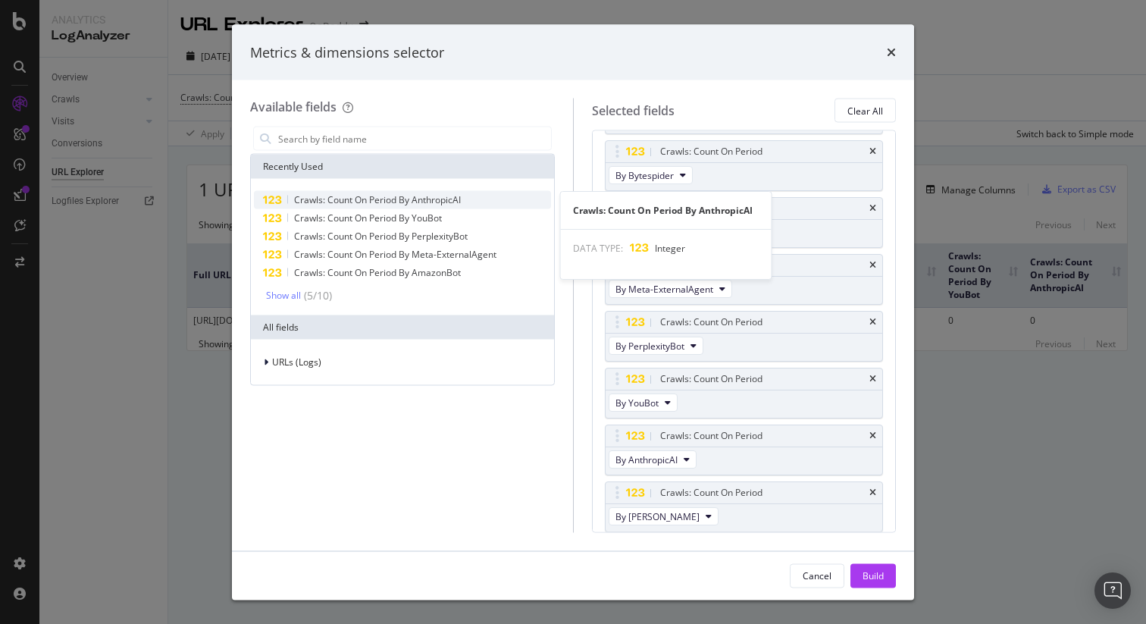
click at [471, 207] on div "Crawls: Count On Period By AnthropicAI" at bounding box center [402, 200] width 297 height 18
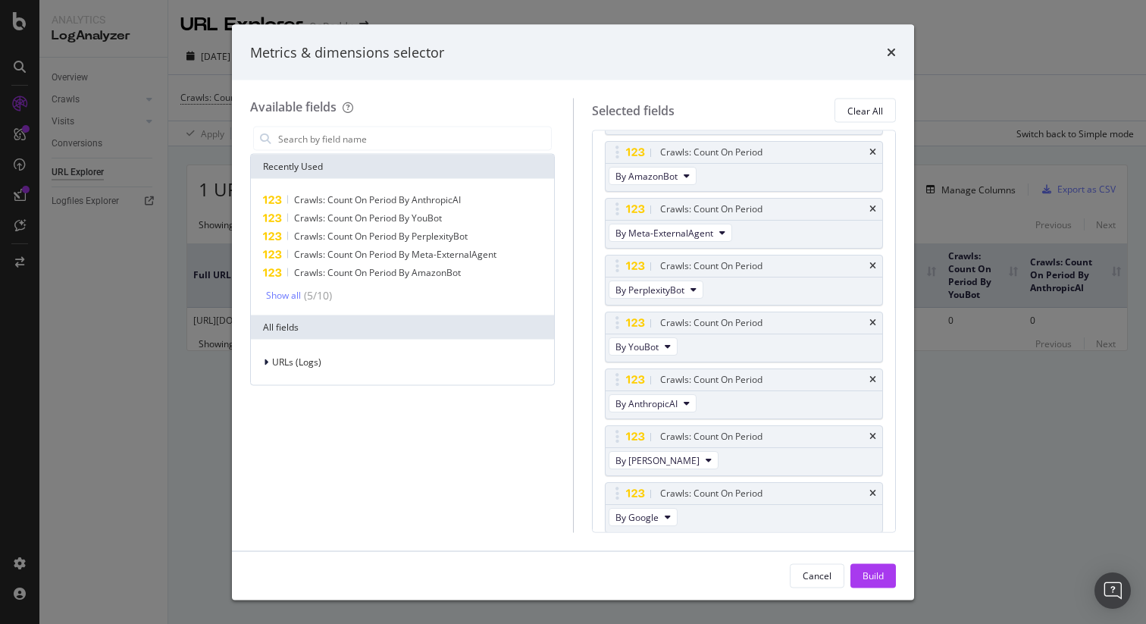
scroll to position [117, 0]
click at [658, 520] on button "By Google" at bounding box center [642, 516] width 69 height 18
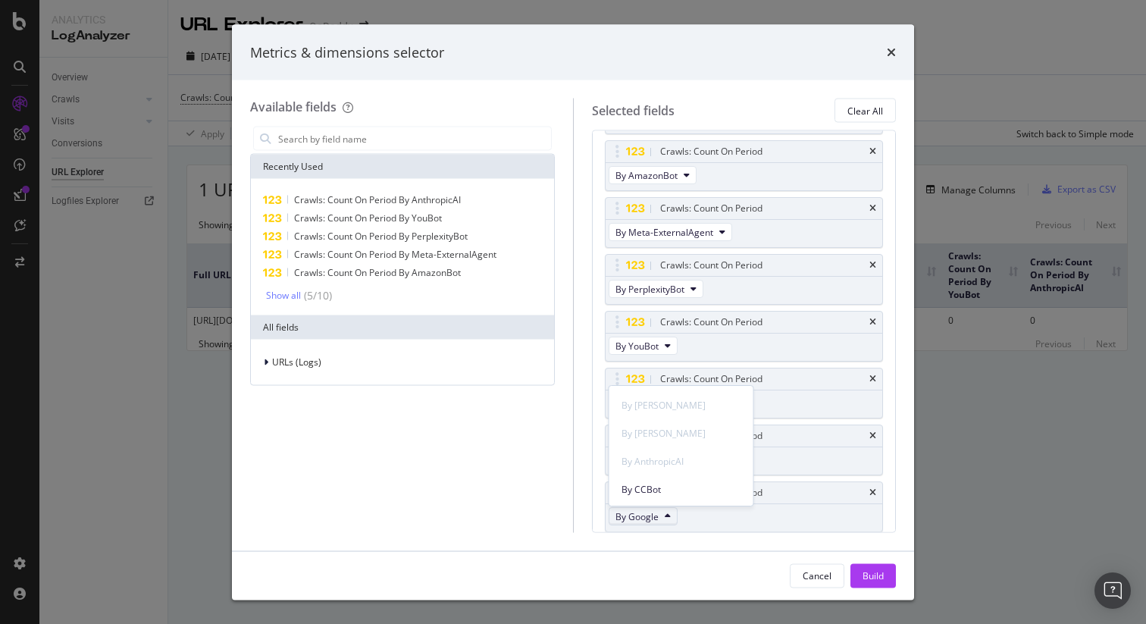
scroll to position [619, 0]
click at [713, 428] on span "By CCBot" at bounding box center [681, 429] width 120 height 14
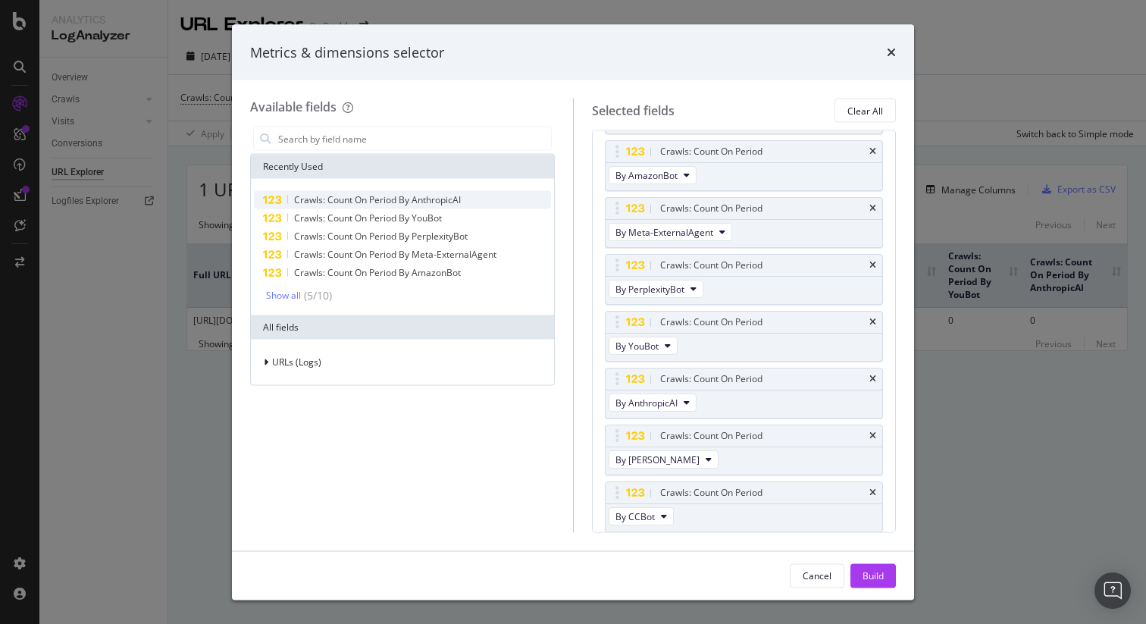
click at [402, 204] on span "Crawls: Count On Period By AnthropicAI" at bounding box center [377, 199] width 167 height 13
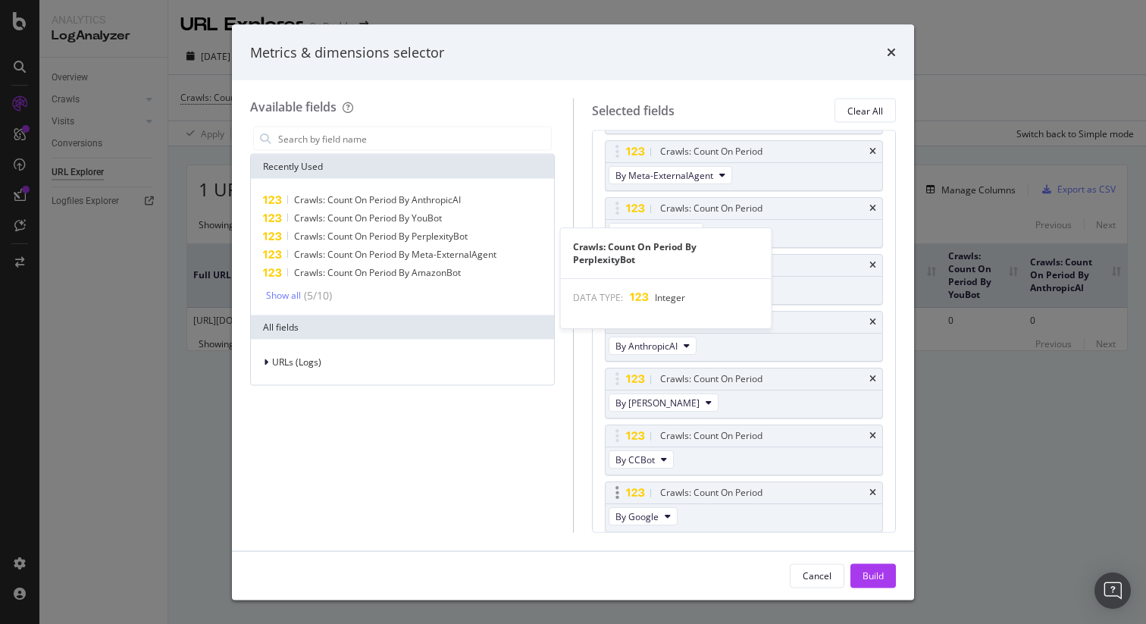
scroll to position [174, 0]
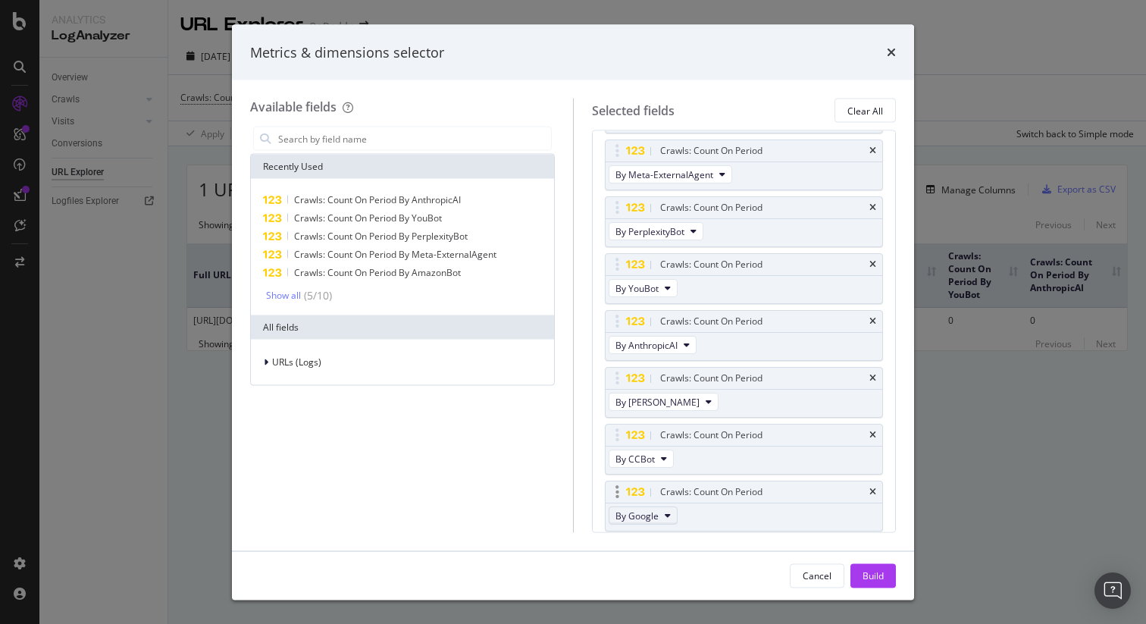
click at [658, 519] on button "By Google" at bounding box center [642, 516] width 69 height 18
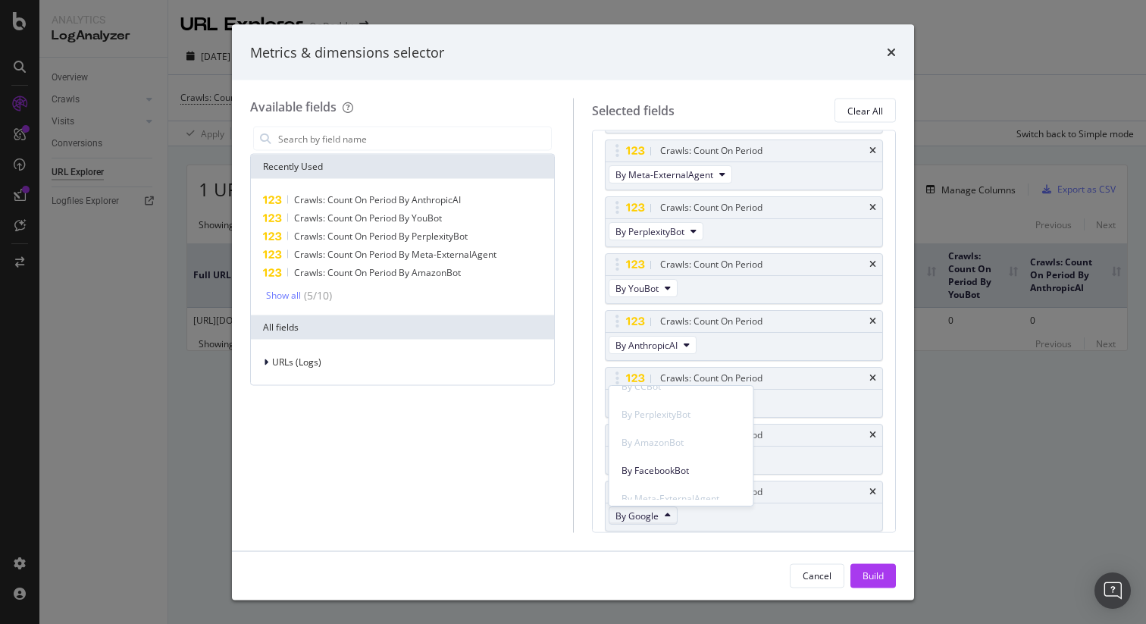
scroll to position [755, 0]
click at [686, 464] on span "By Perplexity-User" at bounding box center [681, 461] width 120 height 14
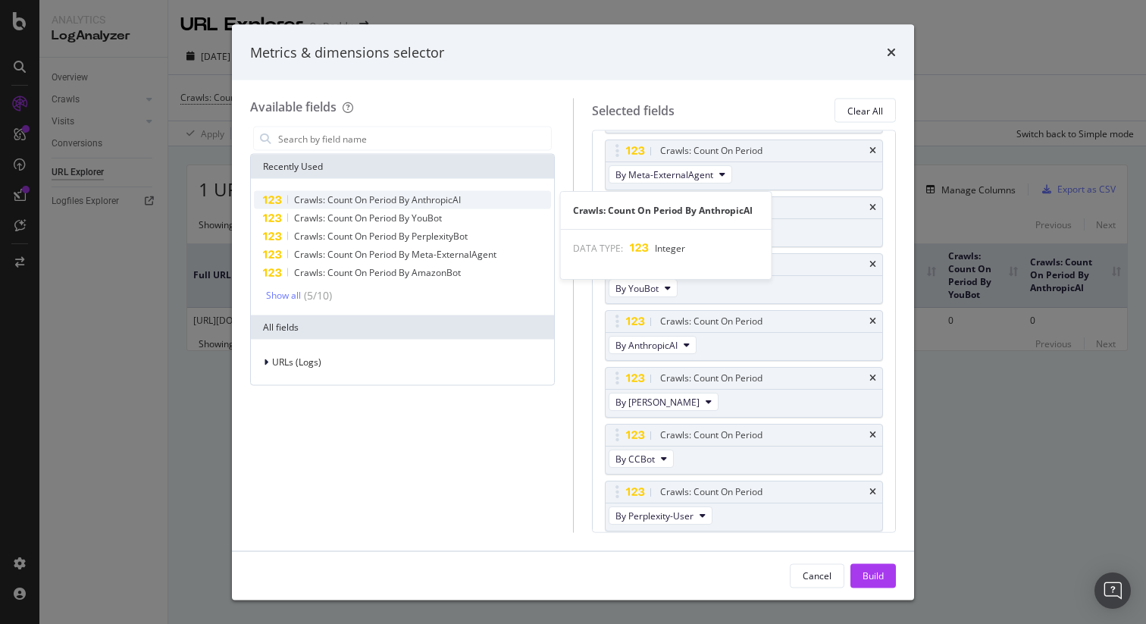
click at [415, 200] on span "Crawls: Count On Period By AnthropicAI" at bounding box center [377, 199] width 167 height 13
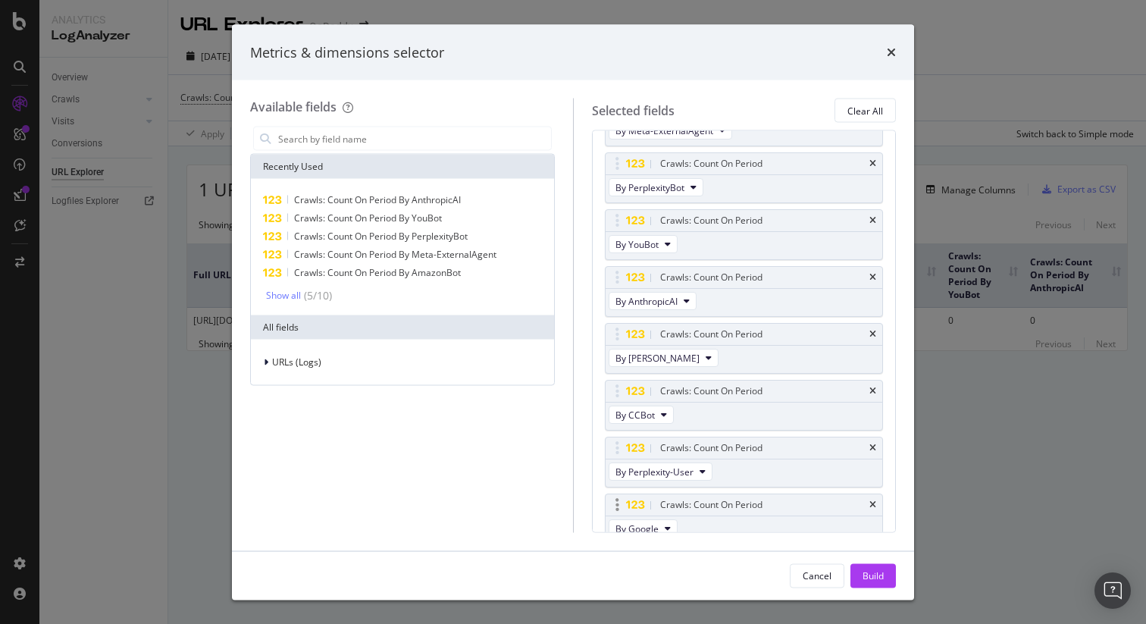
scroll to position [230, 0]
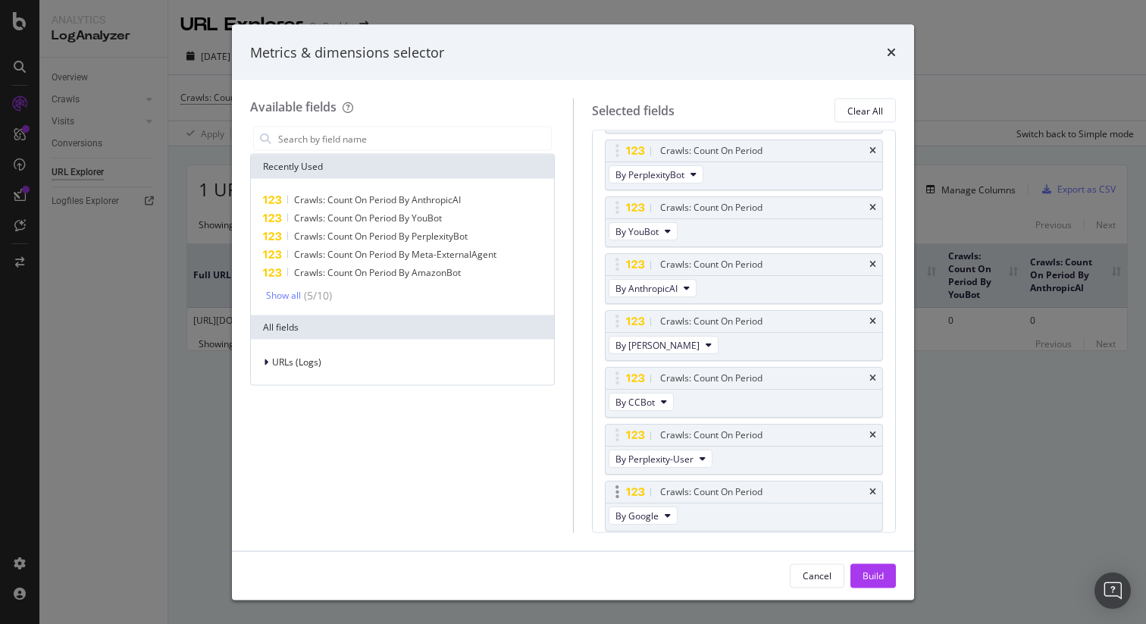
click at [649, 504] on div "By Google" at bounding box center [644, 517] width 78 height 27
click at [648, 511] on span "By Google" at bounding box center [636, 515] width 43 height 13
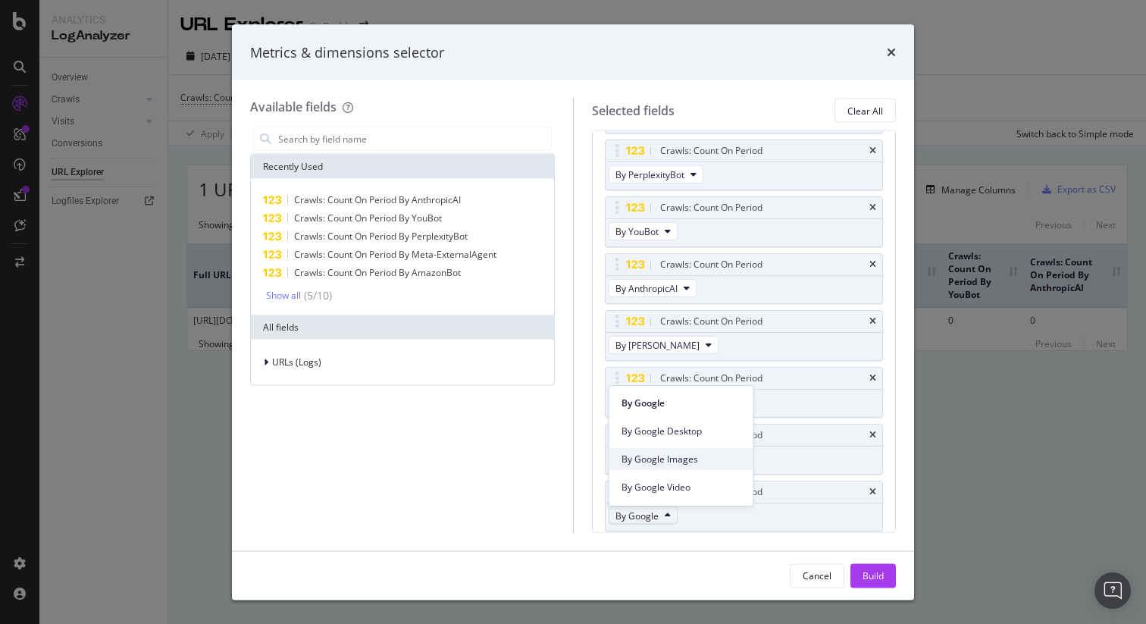
scroll to position [755, 0]
click at [680, 492] on span "By MistralAI-User" at bounding box center [681, 489] width 120 height 14
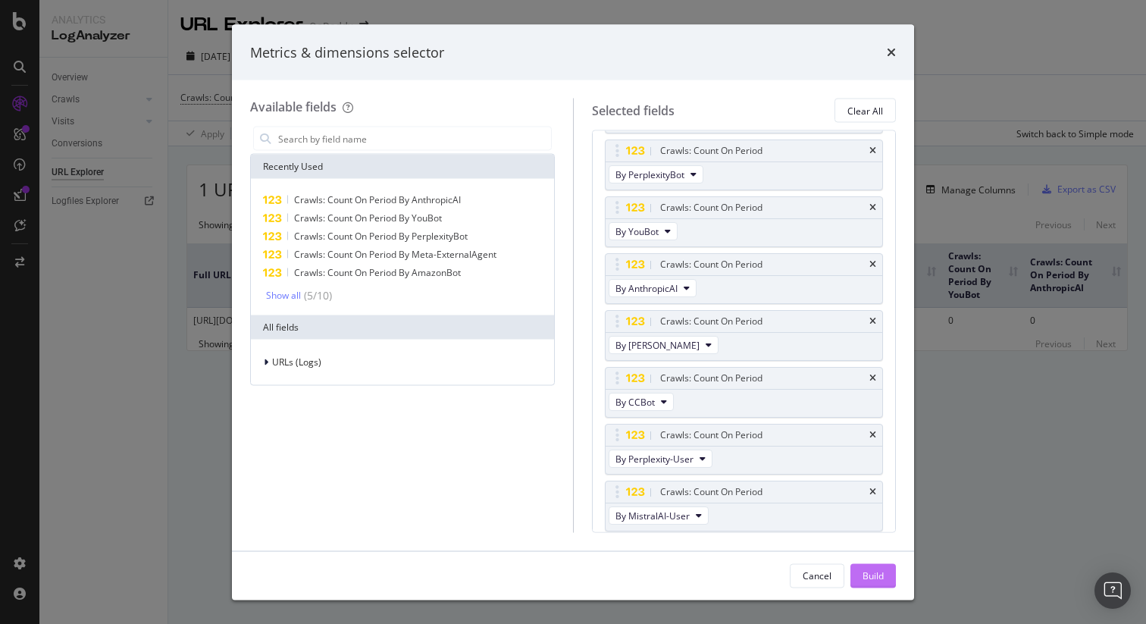
click at [868, 576] on div "Build" at bounding box center [872, 574] width 21 height 13
